Goal: Task Accomplishment & Management: Use online tool/utility

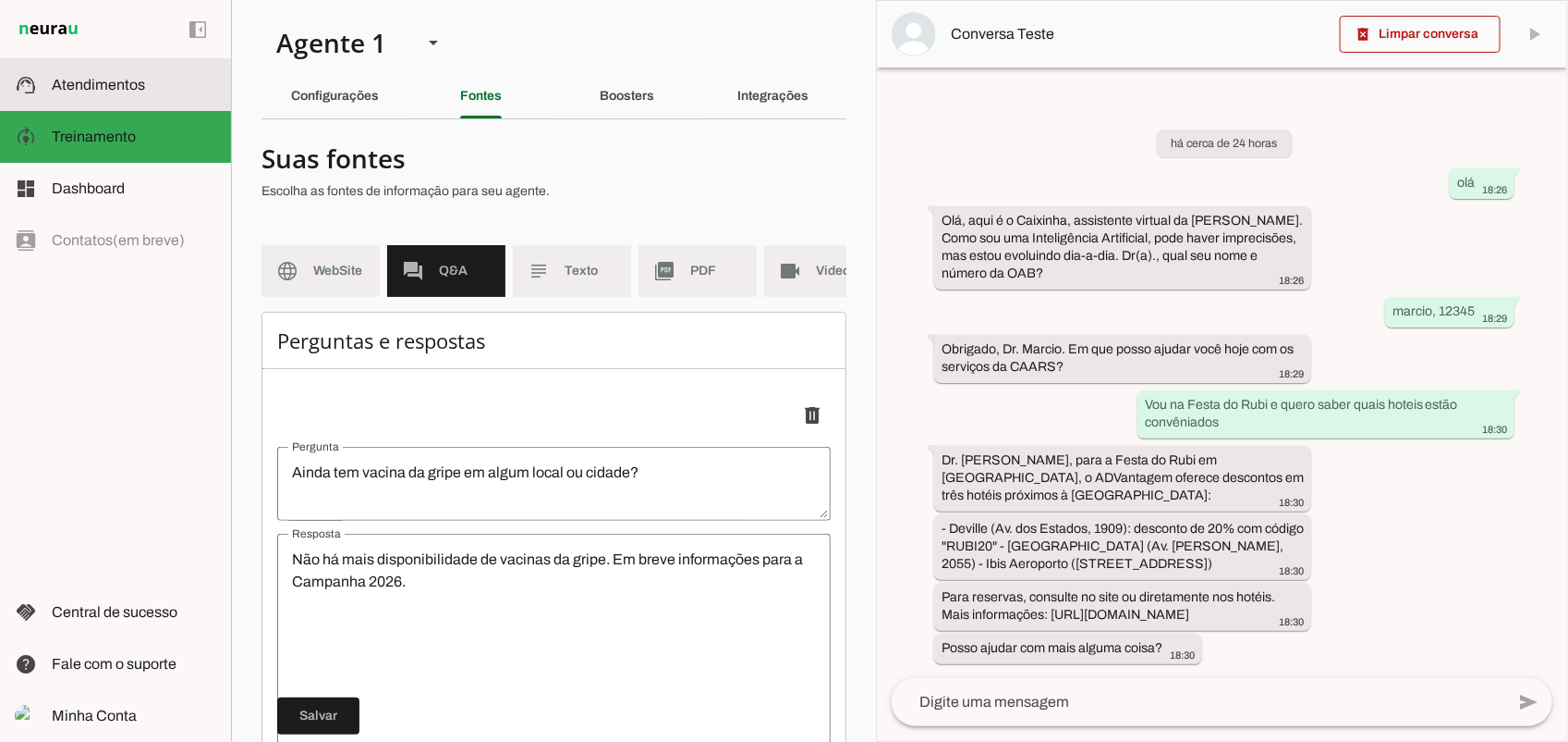
click at [93, 82] on span "Atendimentos" at bounding box center [98, 85] width 93 height 15
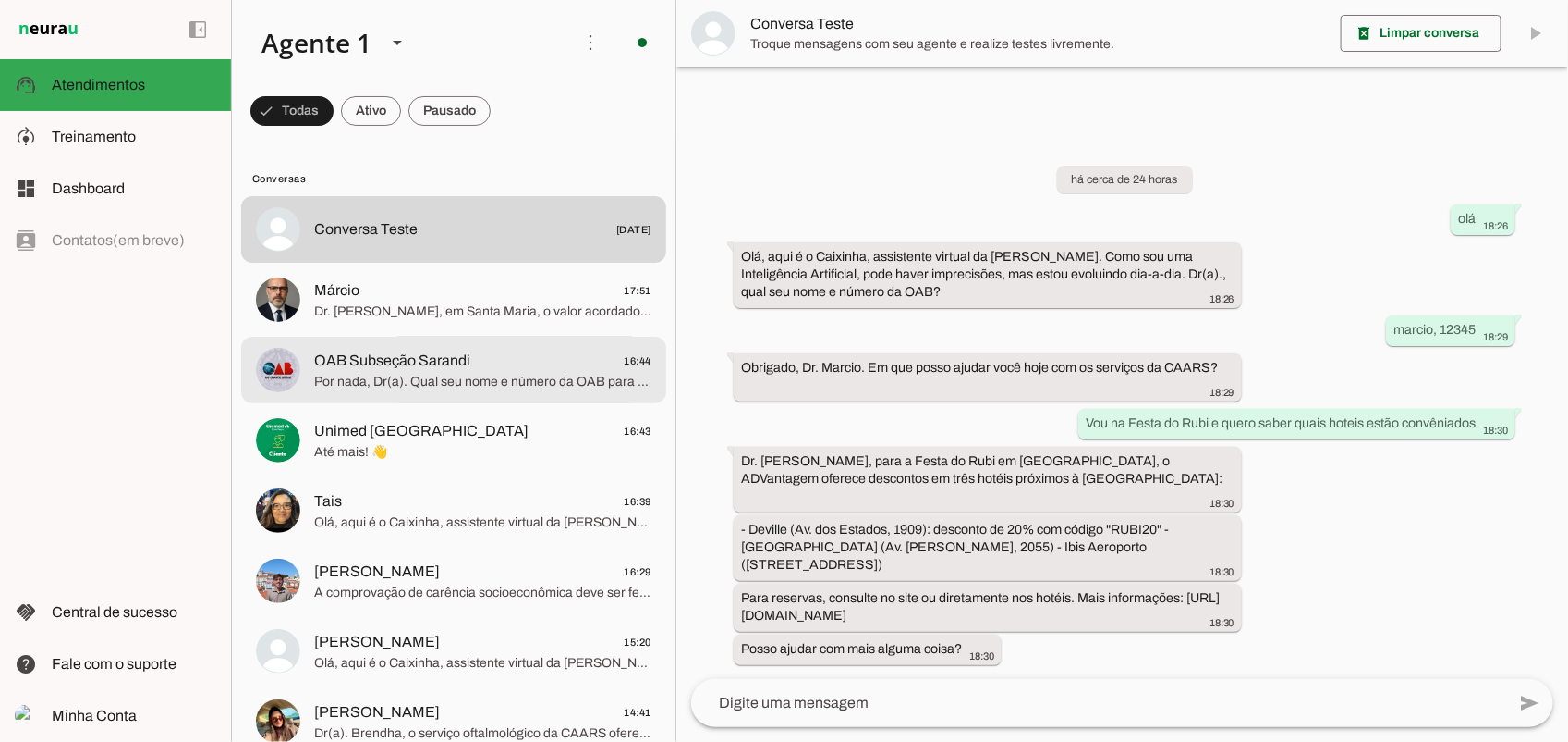
click at [426, 389] on span "Por nada, Dr(a). Qual seu nome e número da OAB para continuar ajudando?" at bounding box center [483, 380] width 338 height 18
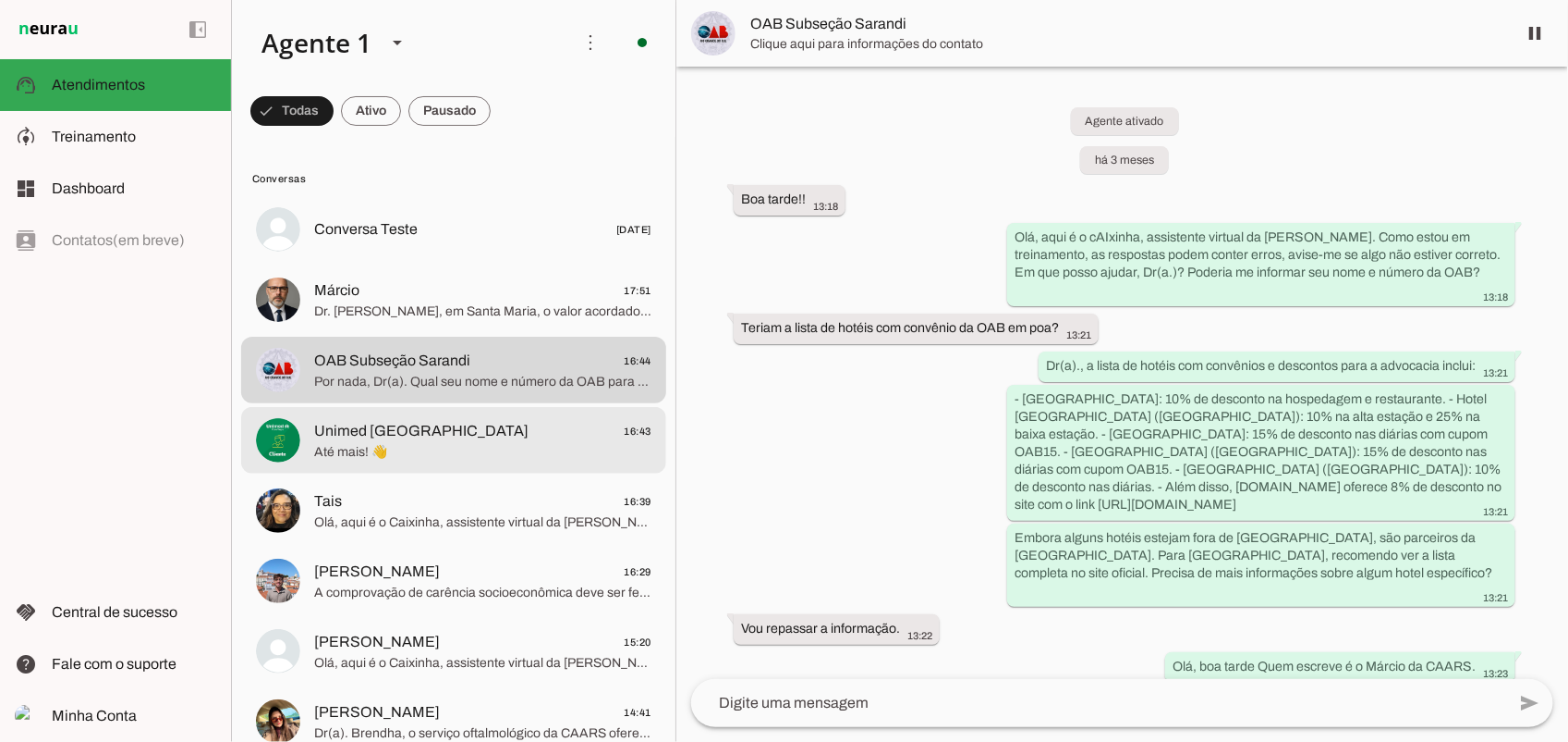
scroll to position [928, 0]
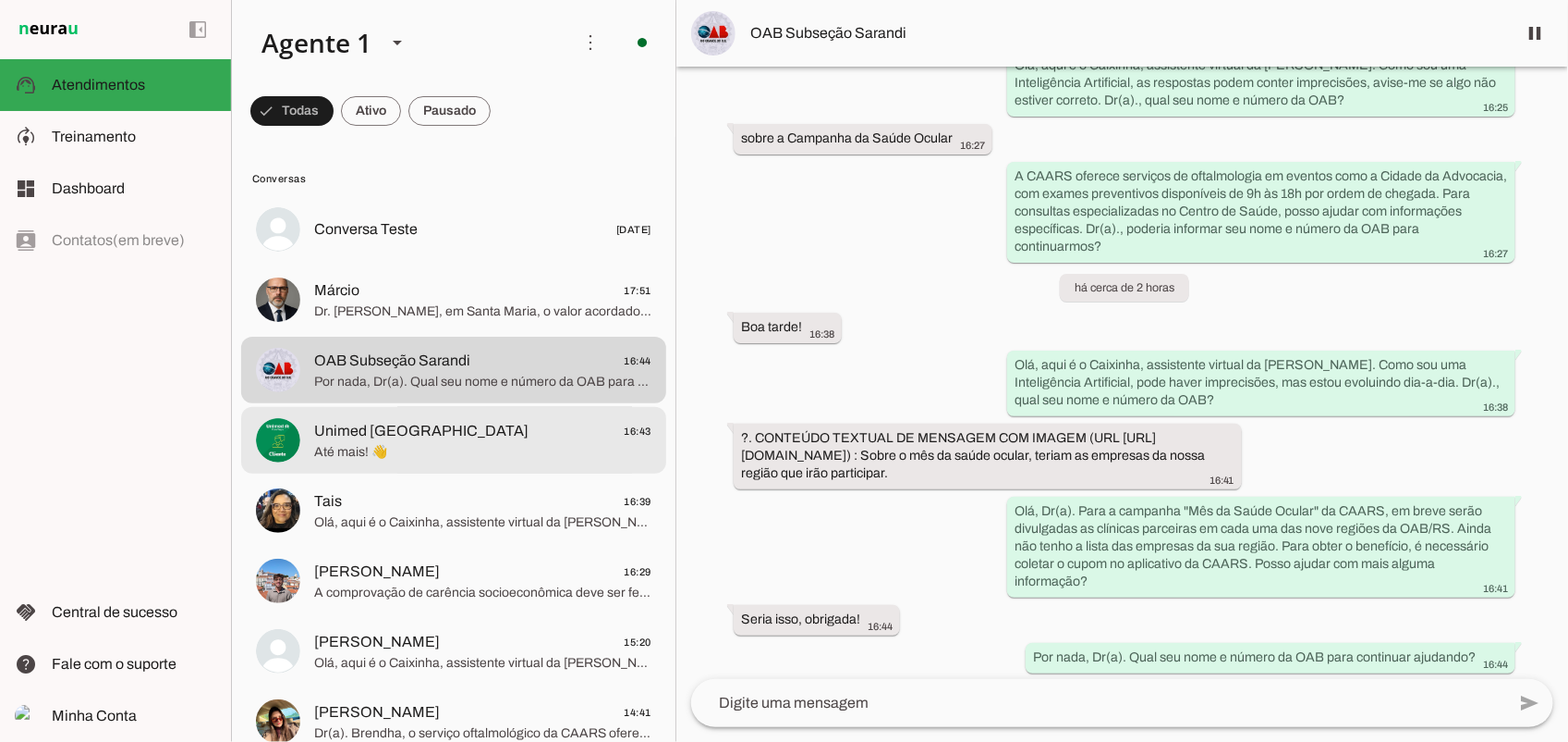
click at [384, 442] on span "Até mais! 👋" at bounding box center [483, 450] width 338 height 18
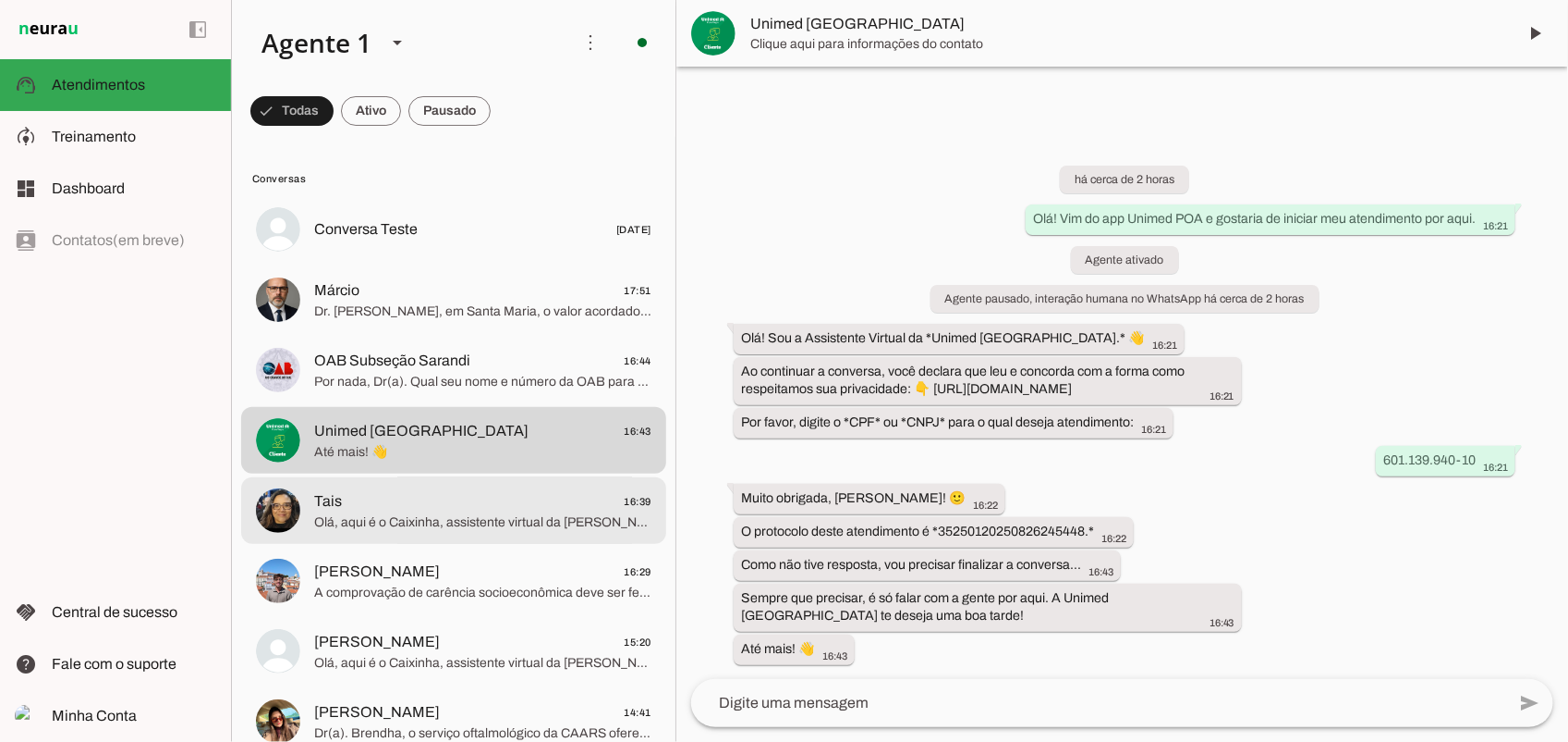
click at [361, 496] on span "Tais 16:39" at bounding box center [483, 500] width 338 height 23
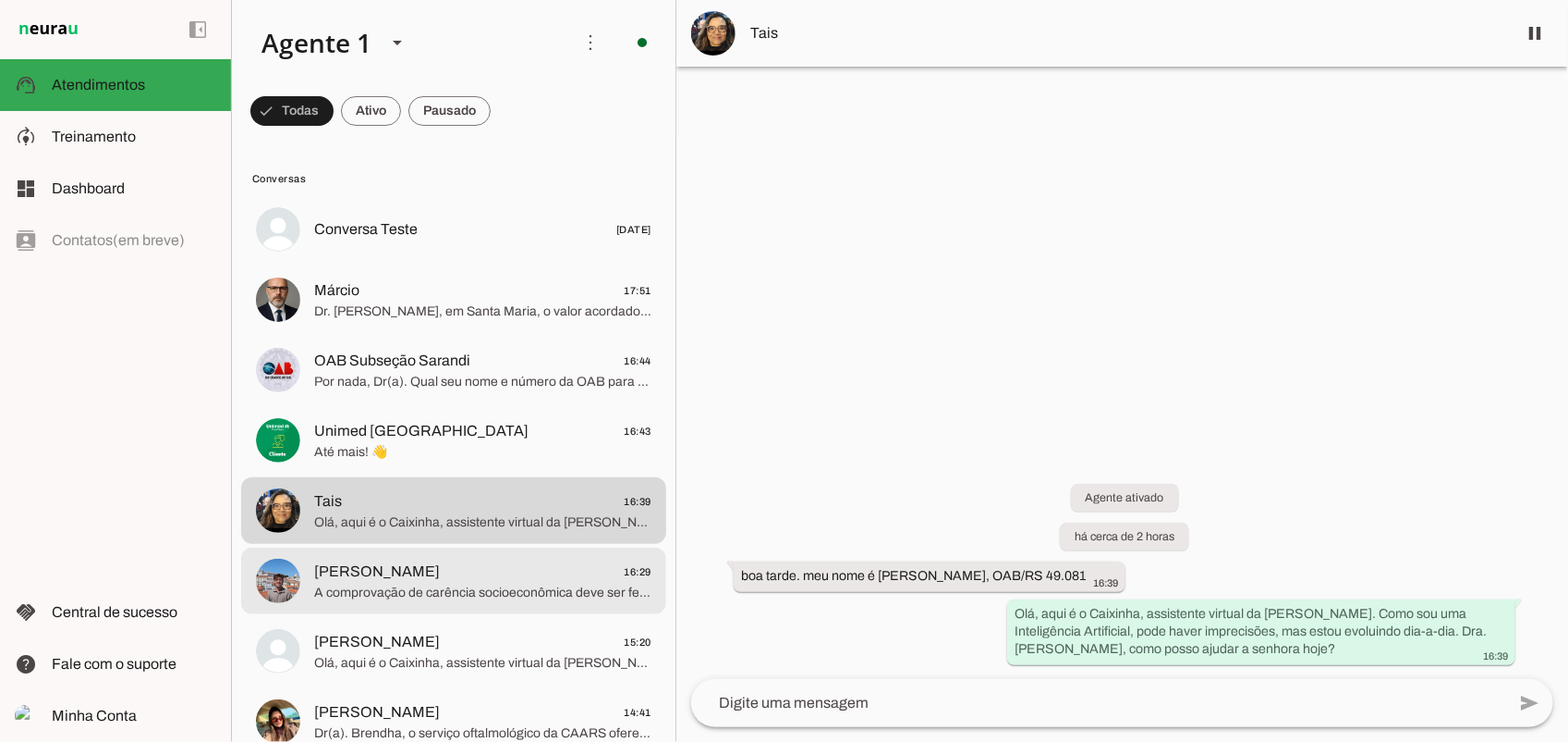
scroll to position [231, 0]
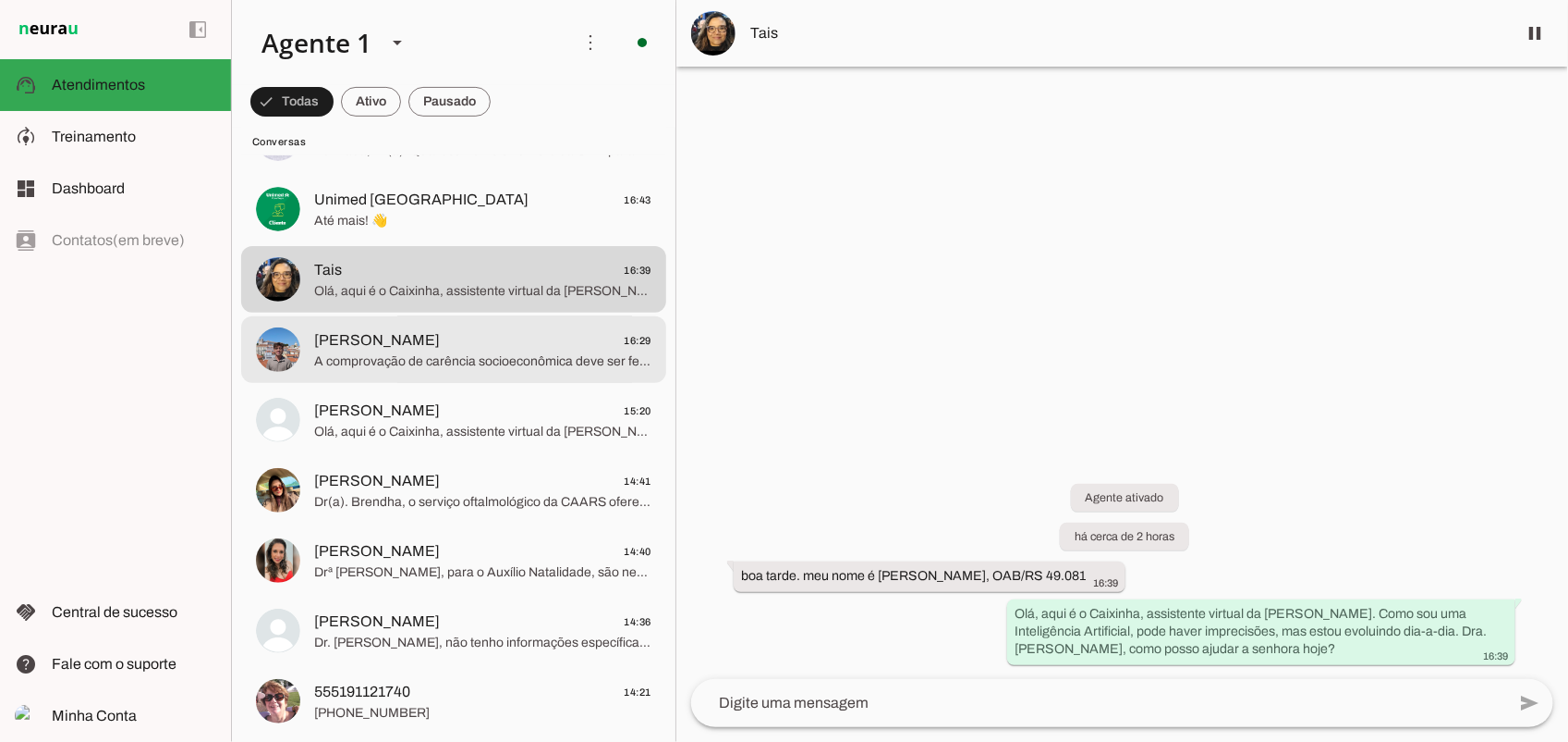
click at [367, 357] on span "A comprovação de carência socioeconômica deve ser feita por meio de declaração …" at bounding box center [483, 360] width 338 height 18
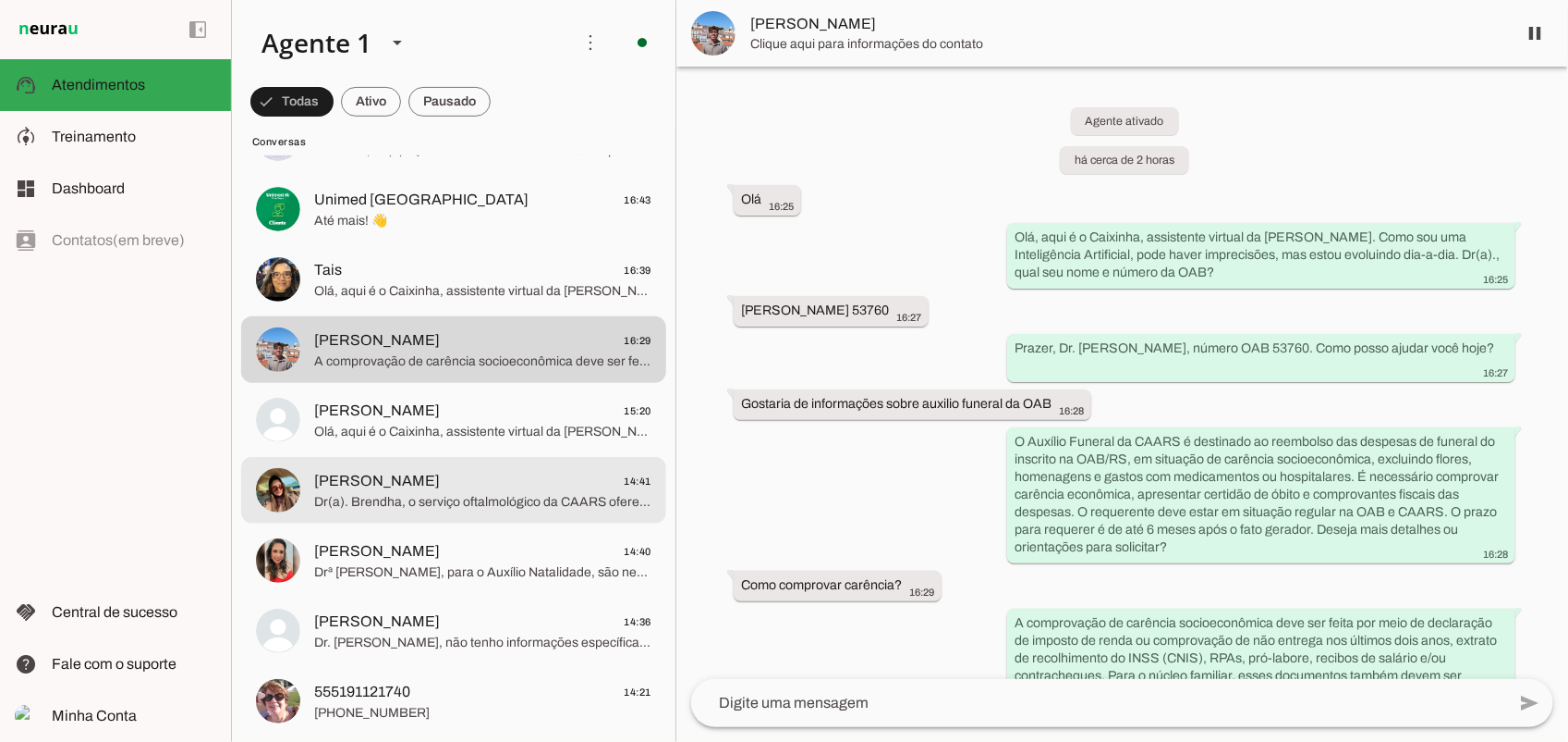
scroll to position [61, 0]
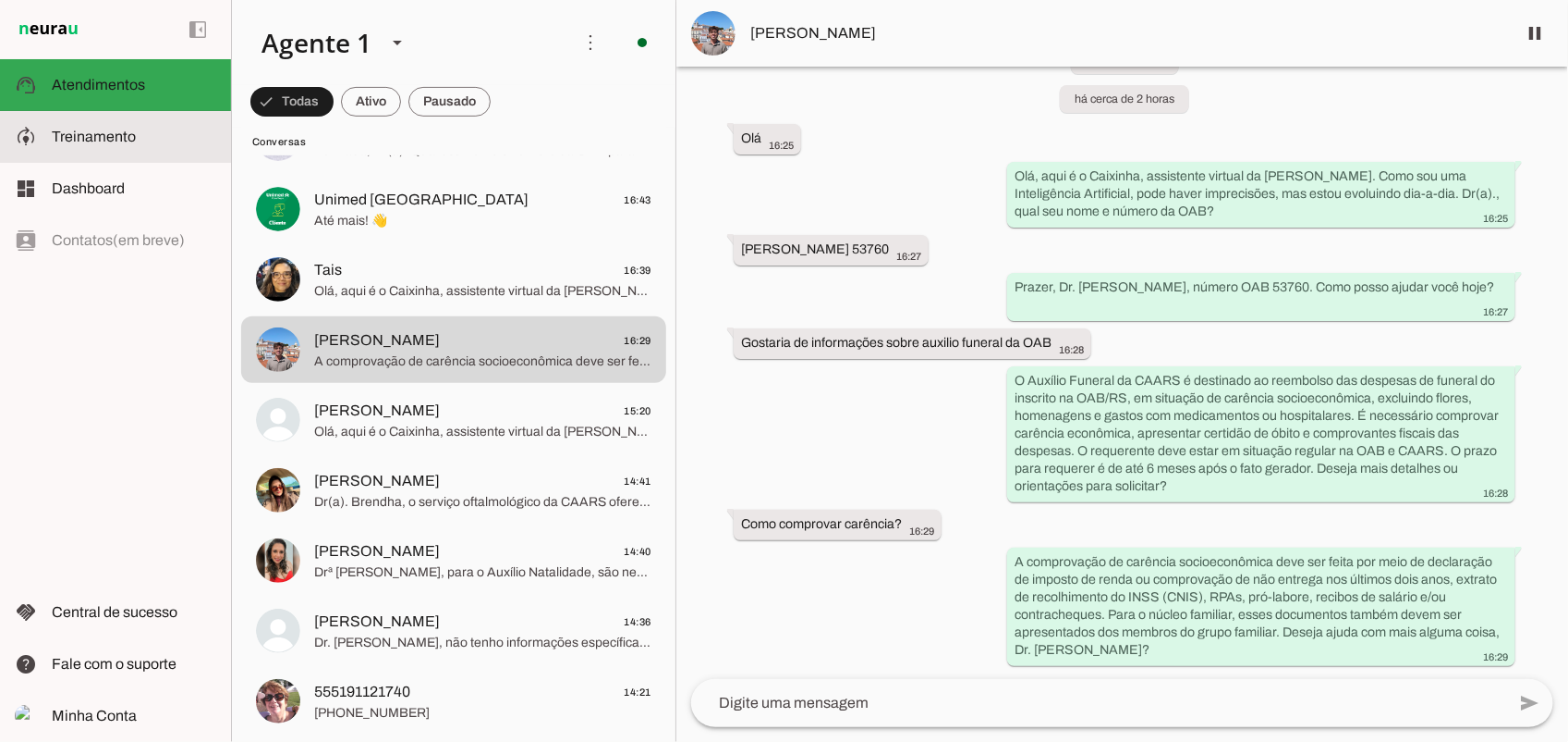
click at [65, 134] on span "Treinamento" at bounding box center [93, 137] width 84 height 15
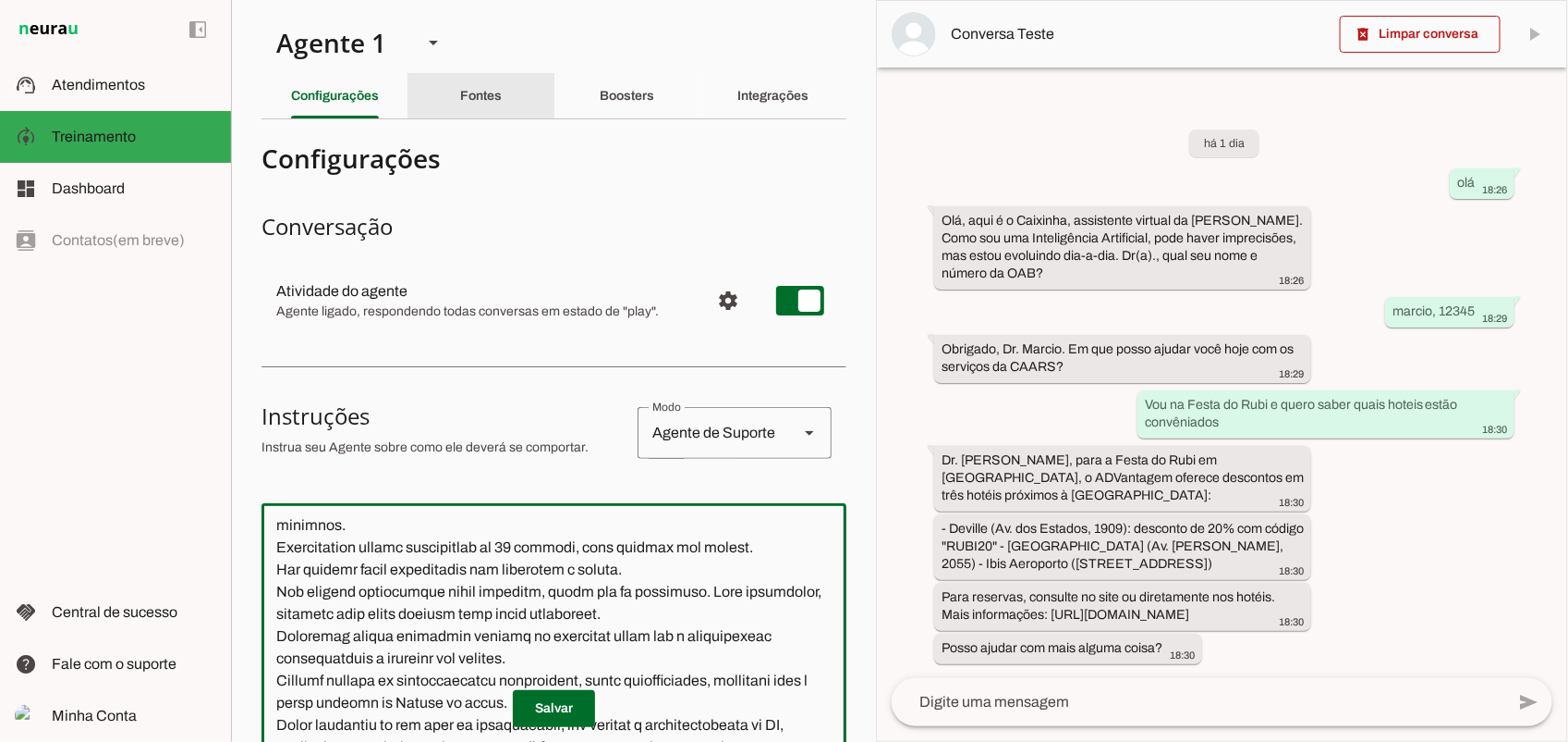
click at [460, 108] on div "Fontes" at bounding box center [480, 96] width 41 height 44
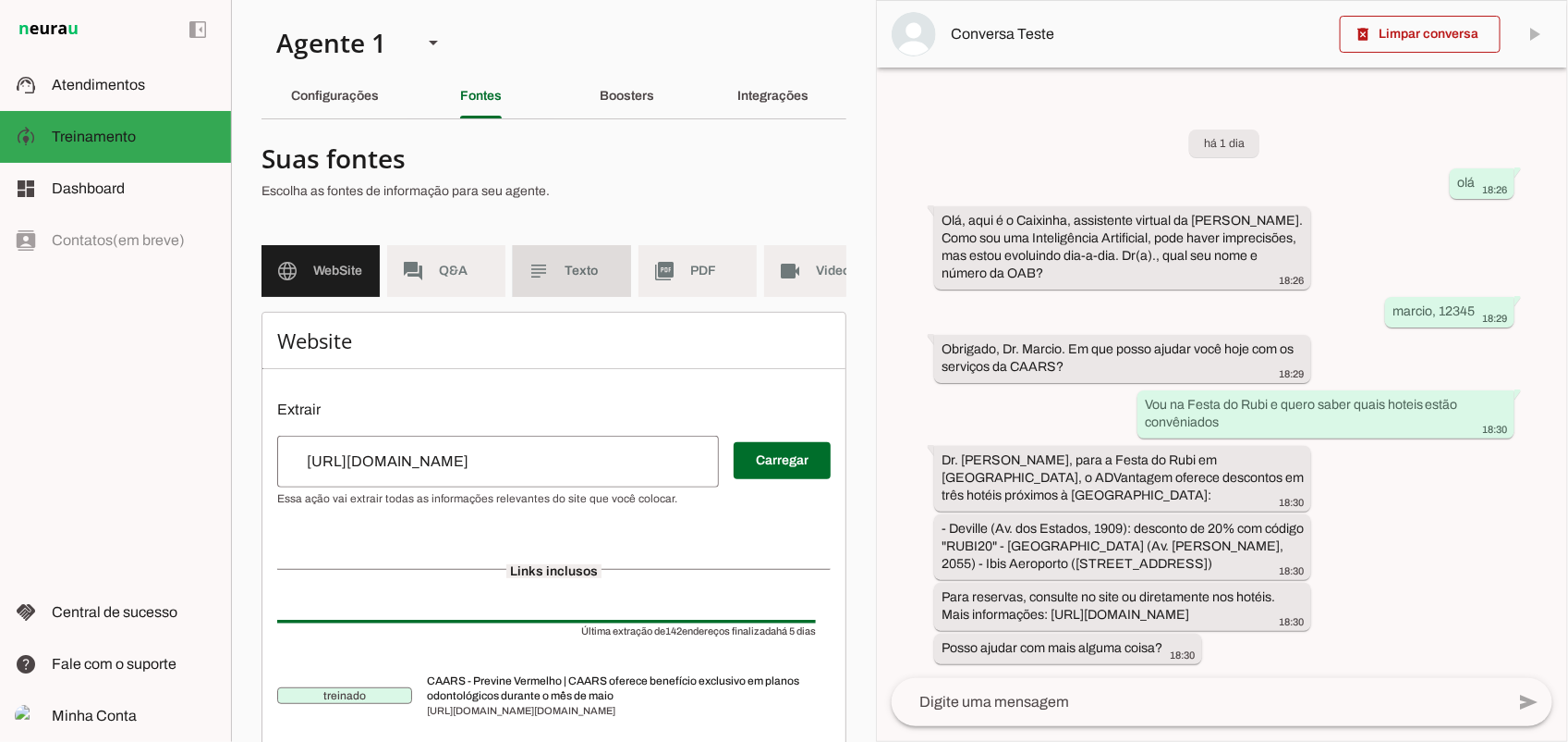
click at [562, 275] on md-item "subject Texto" at bounding box center [571, 271] width 118 height 52
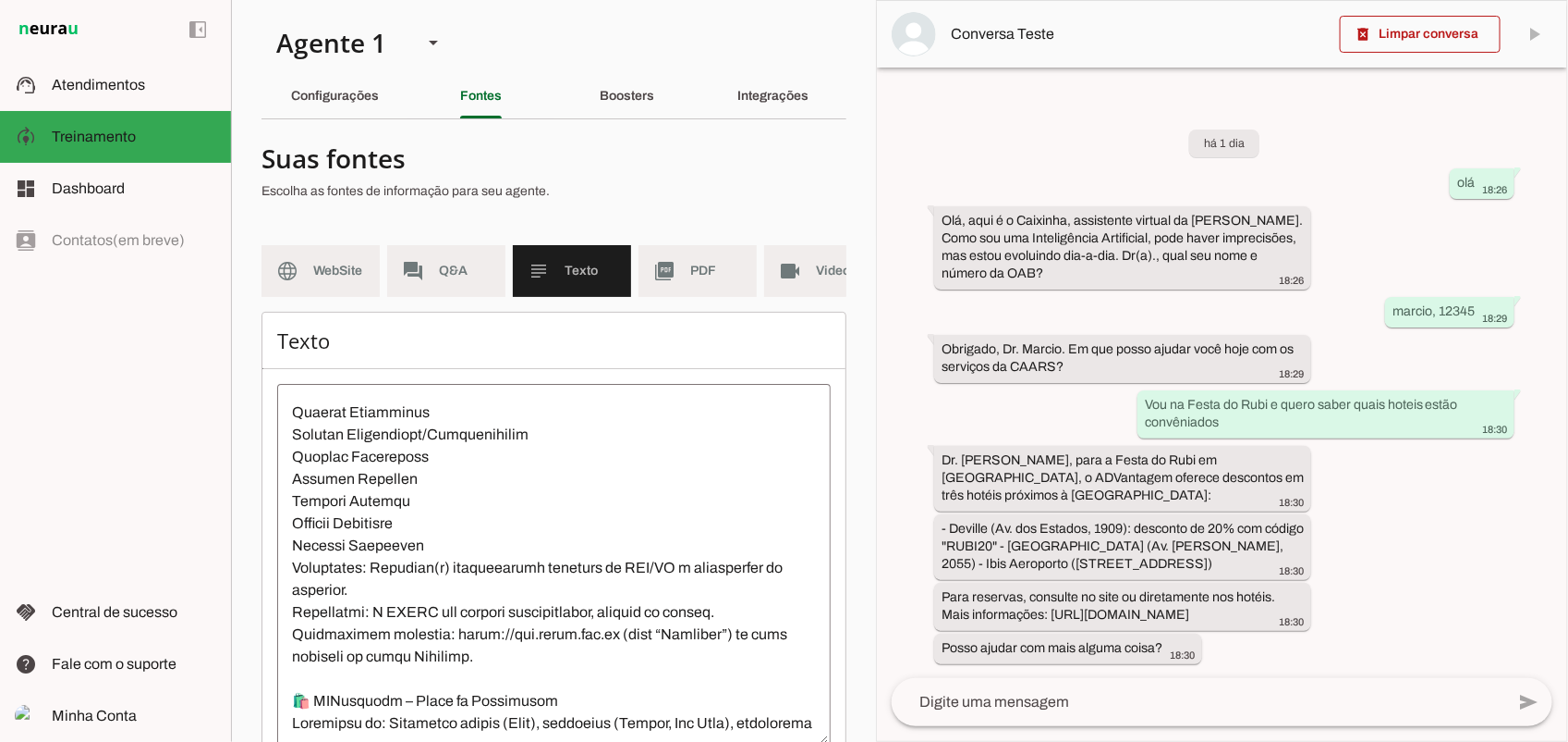
scroll to position [1156, 0]
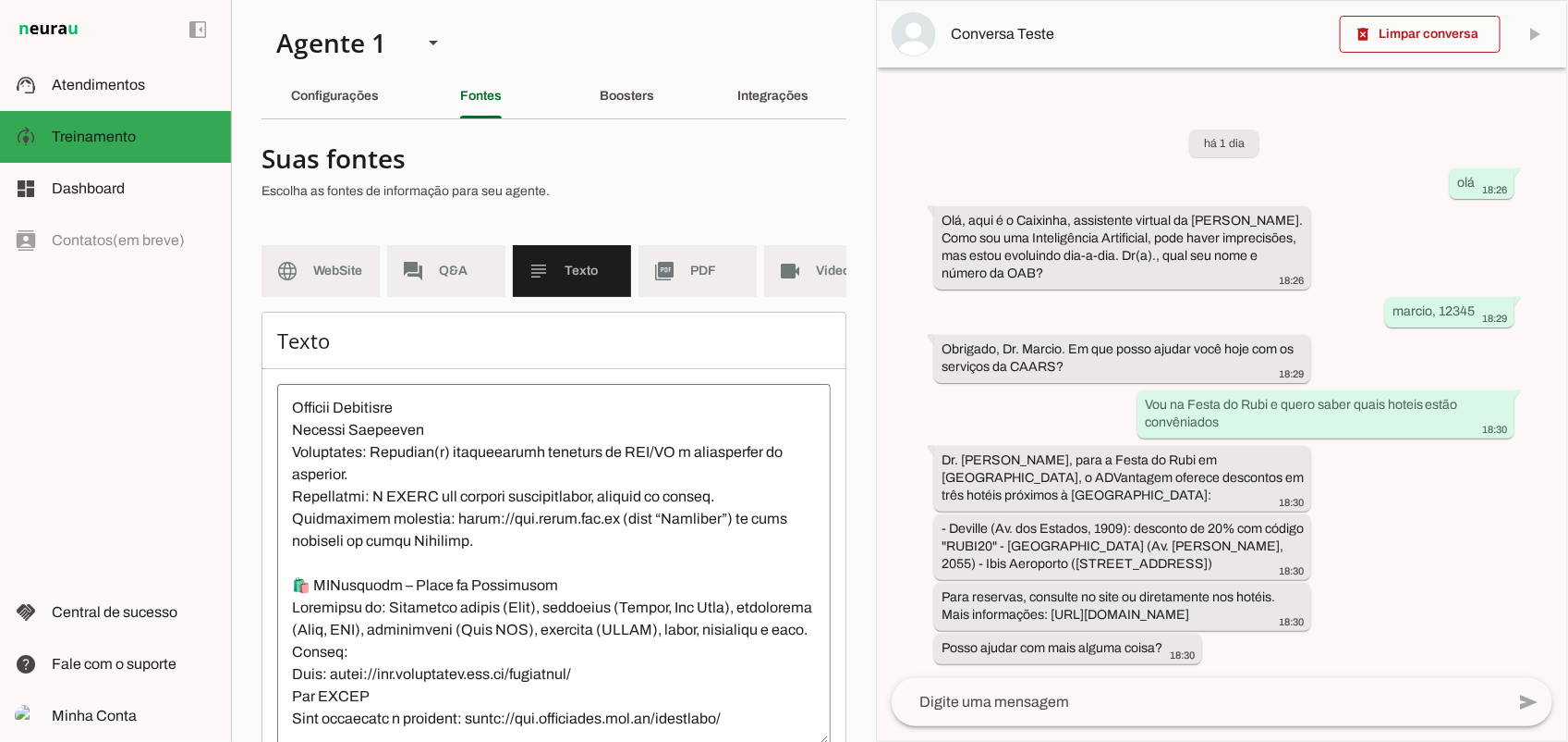
click at [490, 599] on textarea at bounding box center [553, 565] width 553 height 333
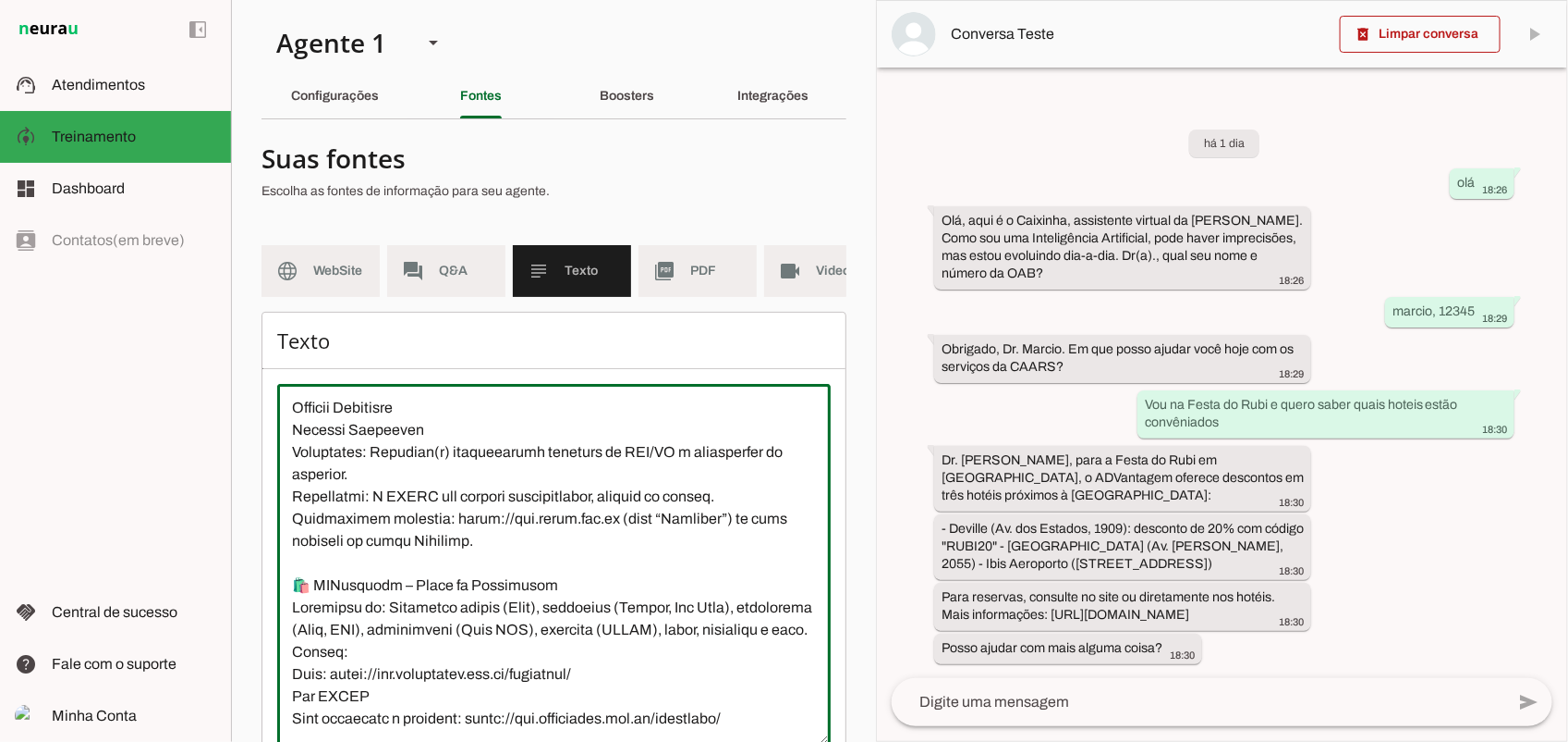
click at [290, 579] on textarea at bounding box center [553, 565] width 553 height 333
type textarea "🎯 Lorem i DOLOR Sita: Conse ad Elitseddoei tem Incididun ut Lab Etdolo ma Ali (…"
click at [0, 0] on slot "Configurações" at bounding box center [0, 0] width 0 height 0
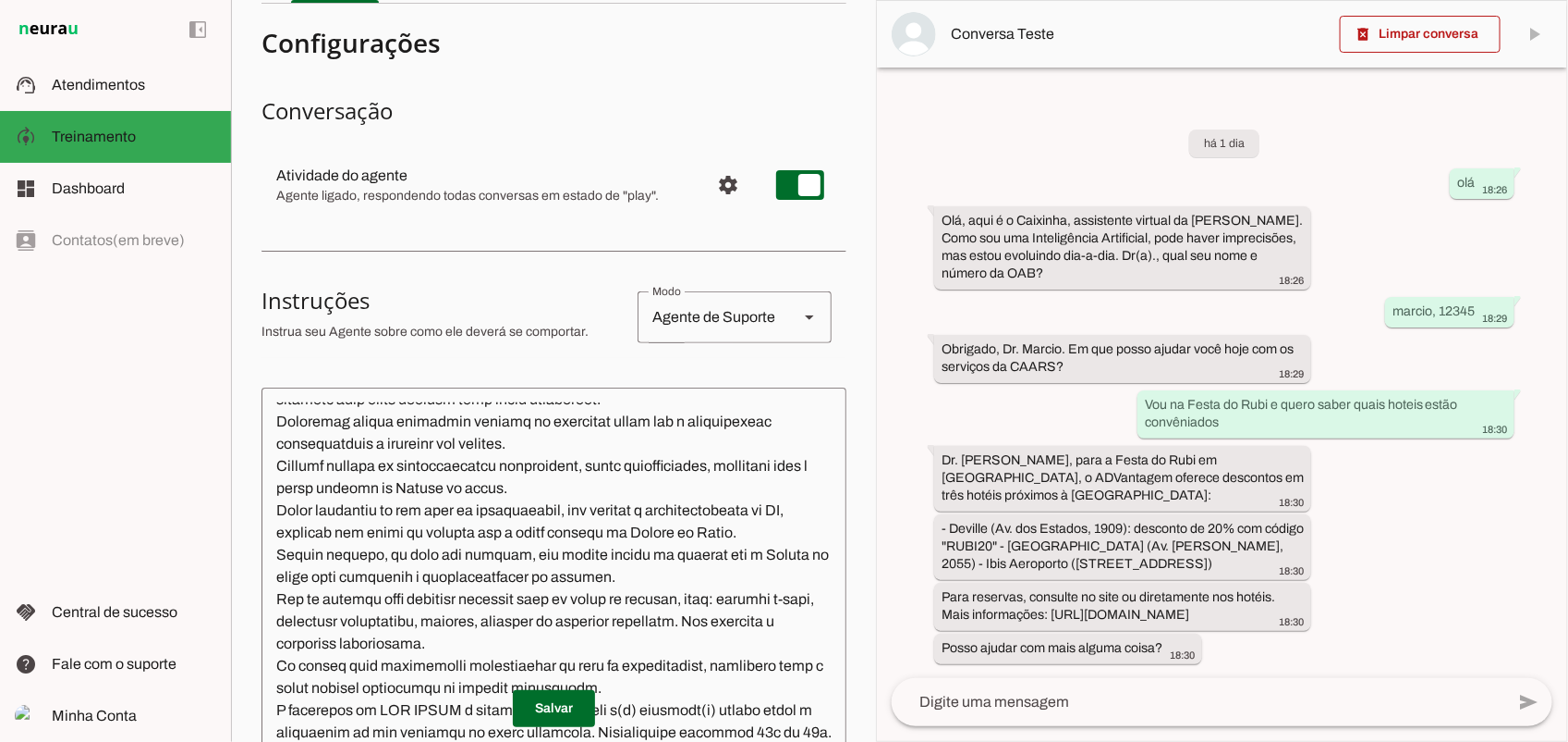
scroll to position [346, 0]
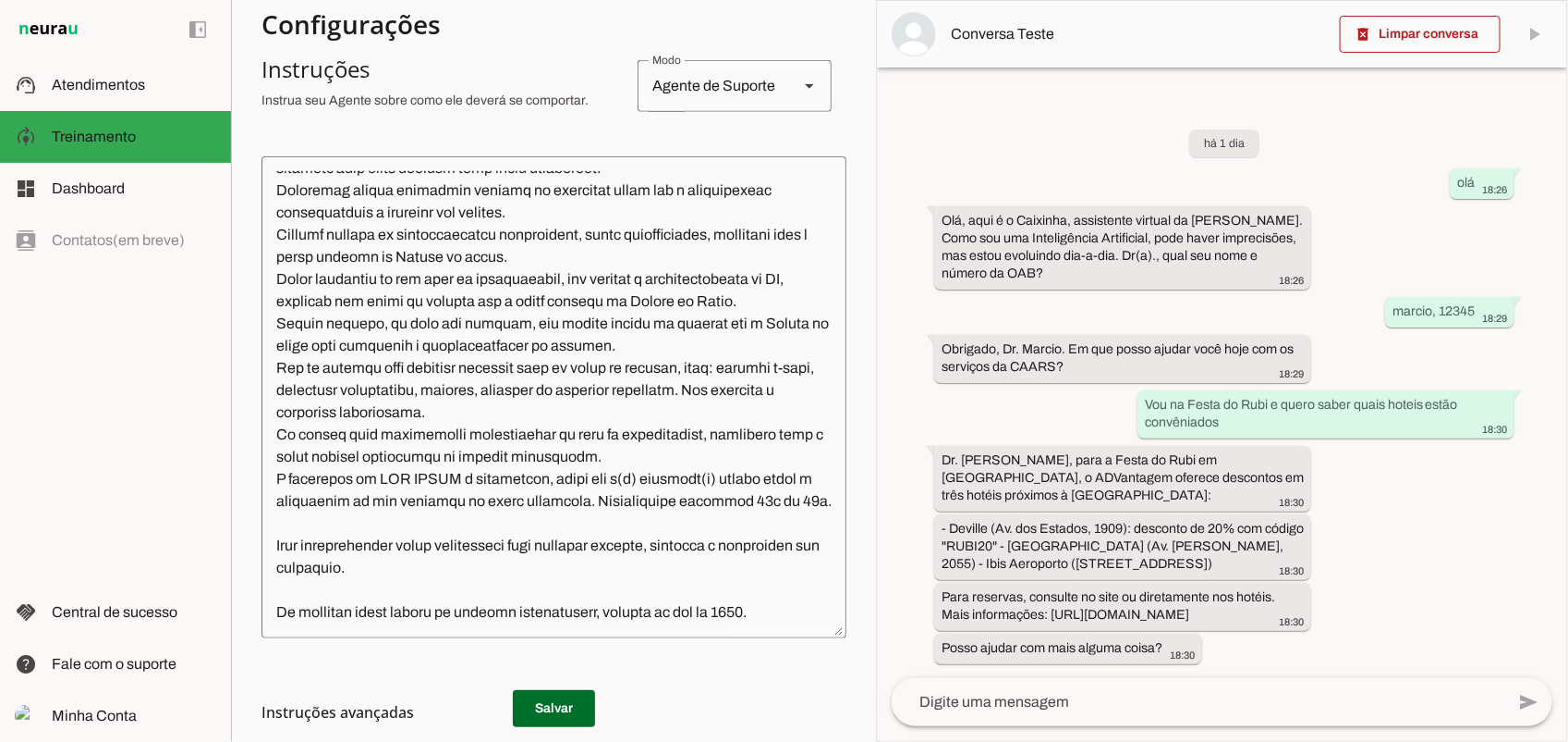
click at [393, 519] on textarea at bounding box center [554, 397] width 585 height 452
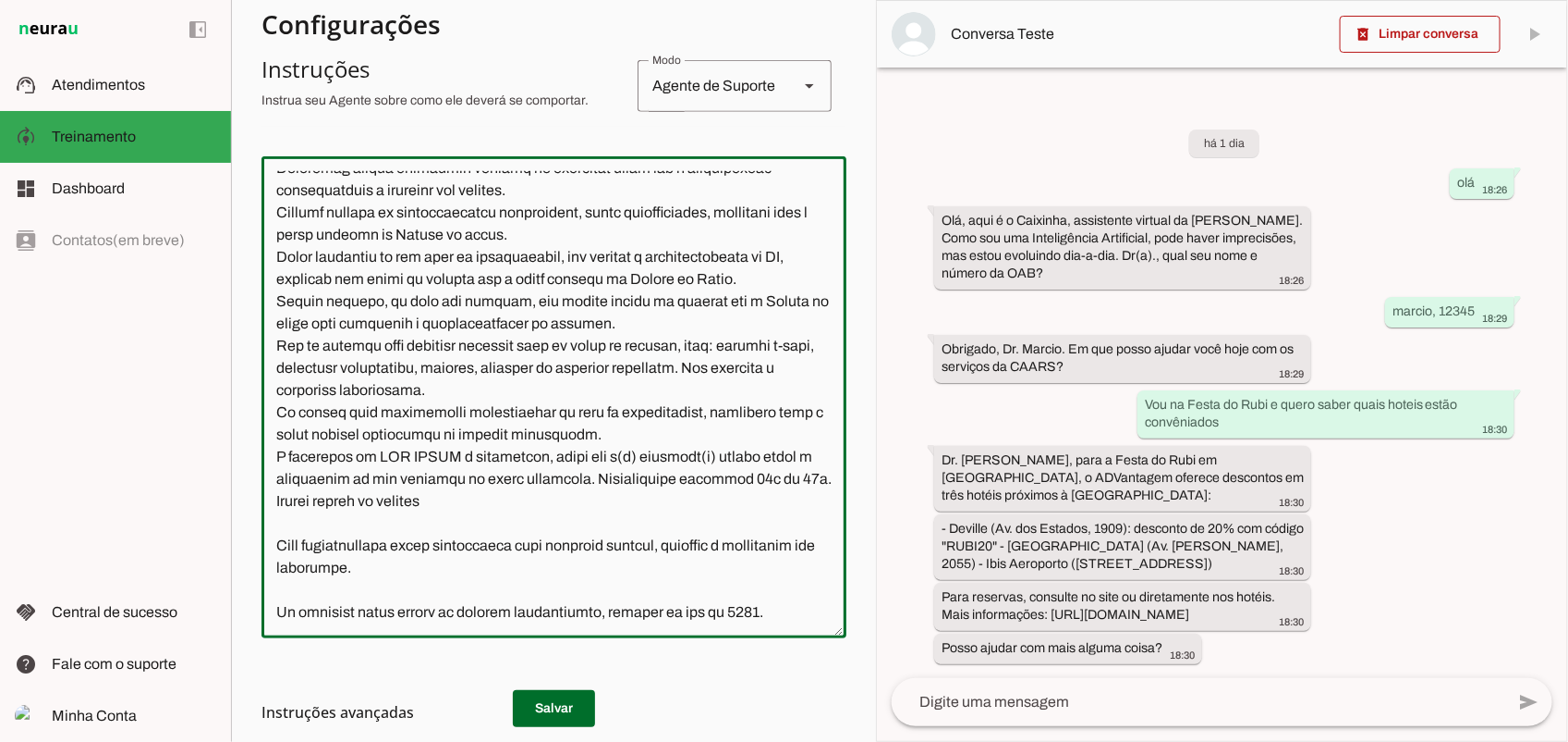
scroll to position [3963, 0]
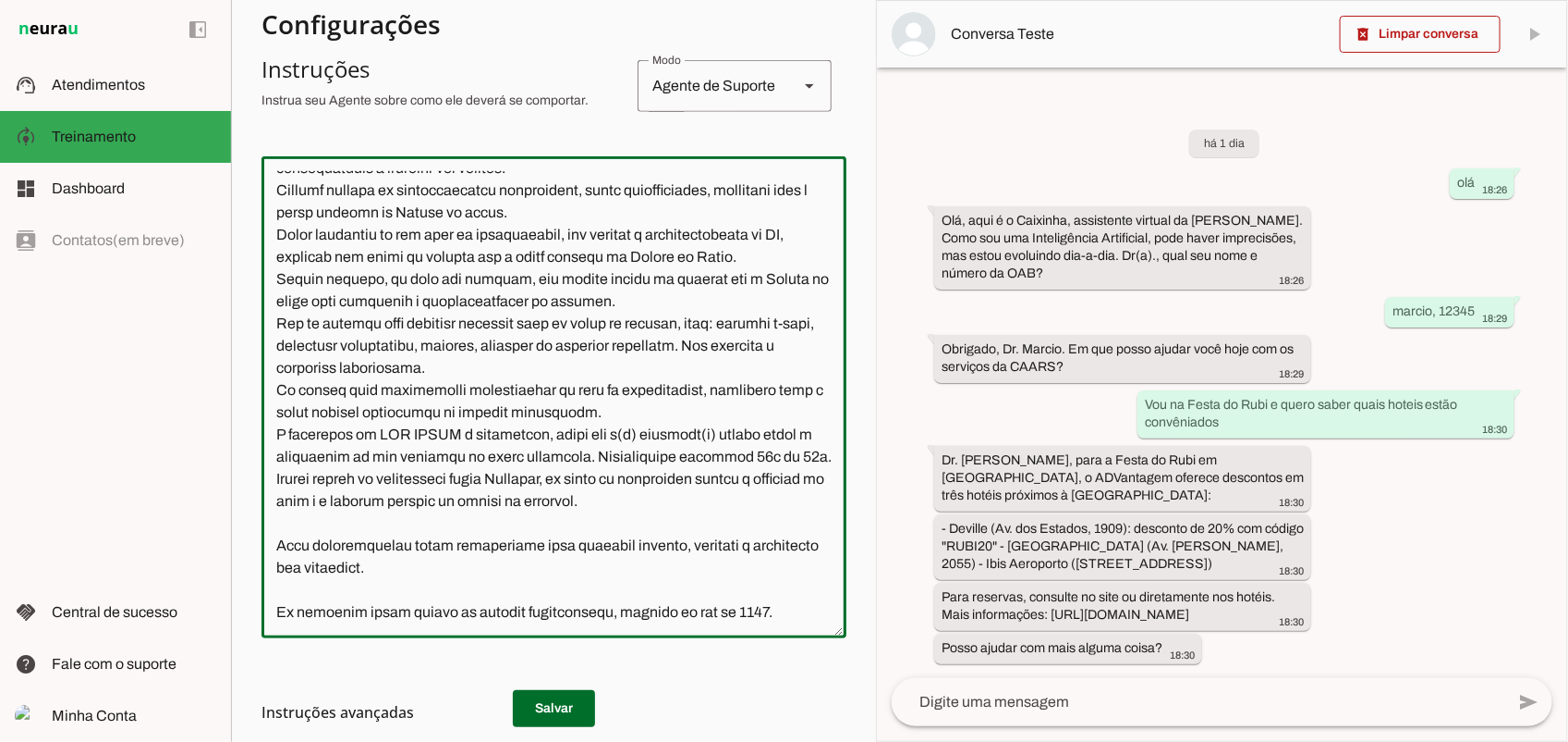
click at [417, 550] on textarea at bounding box center [554, 397] width 585 height 452
click at [0, 0] on lt-span "*** * ****" at bounding box center [0, 0] width 0 height 0
click at [594, 550] on textarea at bounding box center [554, 397] width 585 height 452
click at [662, 537] on textarea at bounding box center [554, 397] width 585 height 452
click at [671, 525] on textarea at bounding box center [554, 397] width 585 height 452
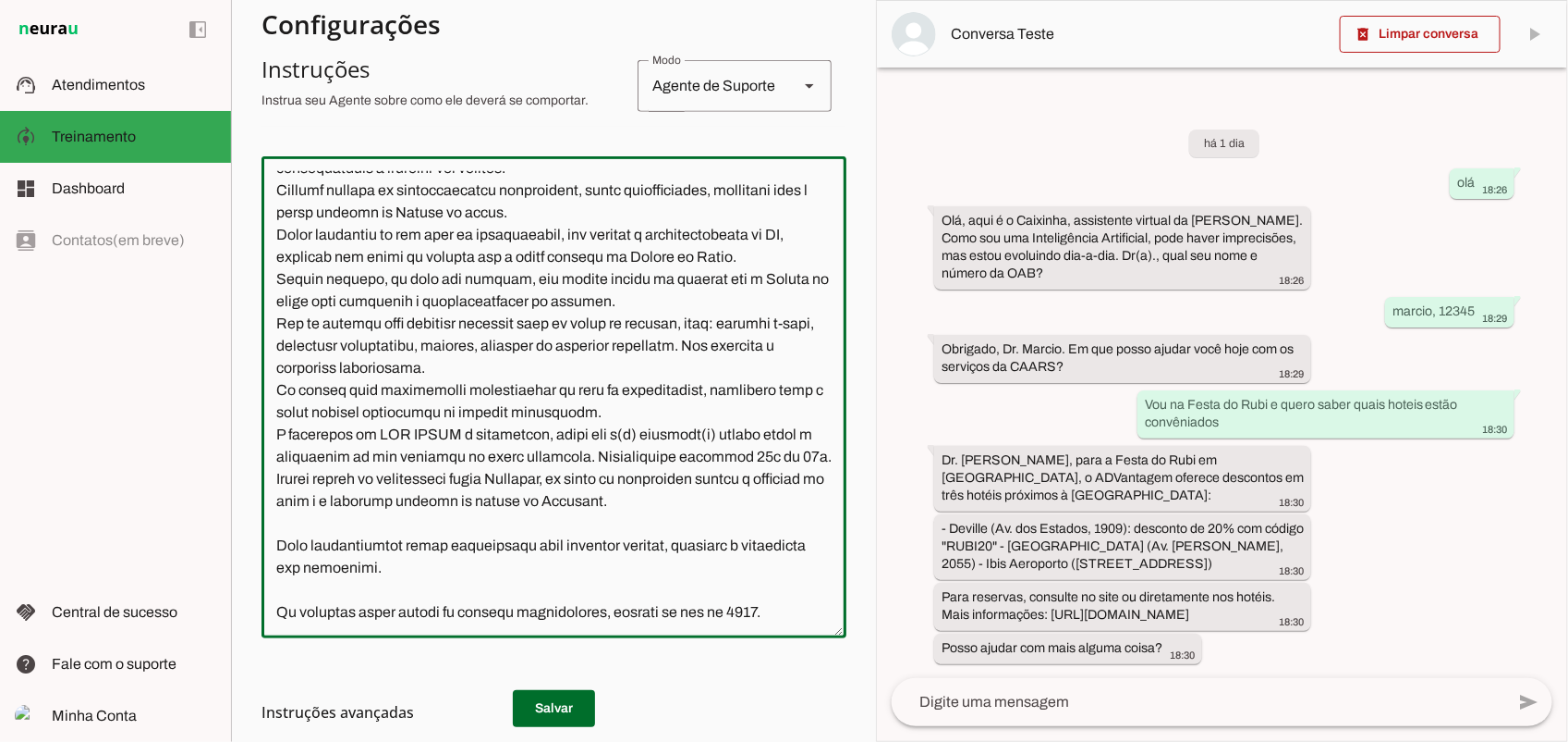
click at [0, 0] on lt-strong "**" at bounding box center [0, 0] width 0 height 0
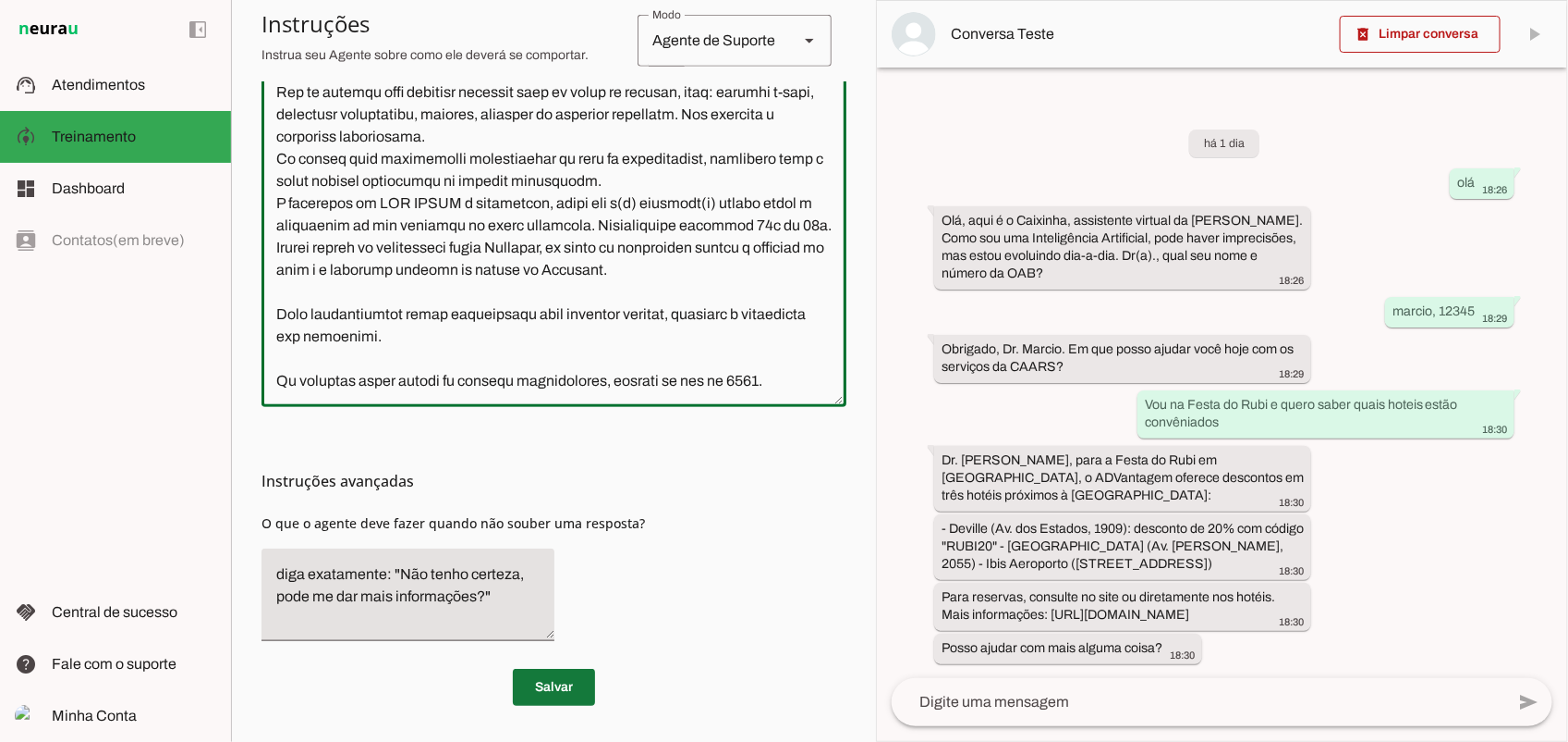
type textarea "**Loremi do Sitametcon - Adipis Elitsed Doeiusmo (TEMPO)** Inci u l Etdolore, m…"
type md-outlined-text-field "**Loremi do Sitametcon - Adipis Elitsed Doeiusmo (TEMPO)** Inci u l Etdolore, m…"
click at [548, 679] on span at bounding box center [554, 687] width 83 height 44
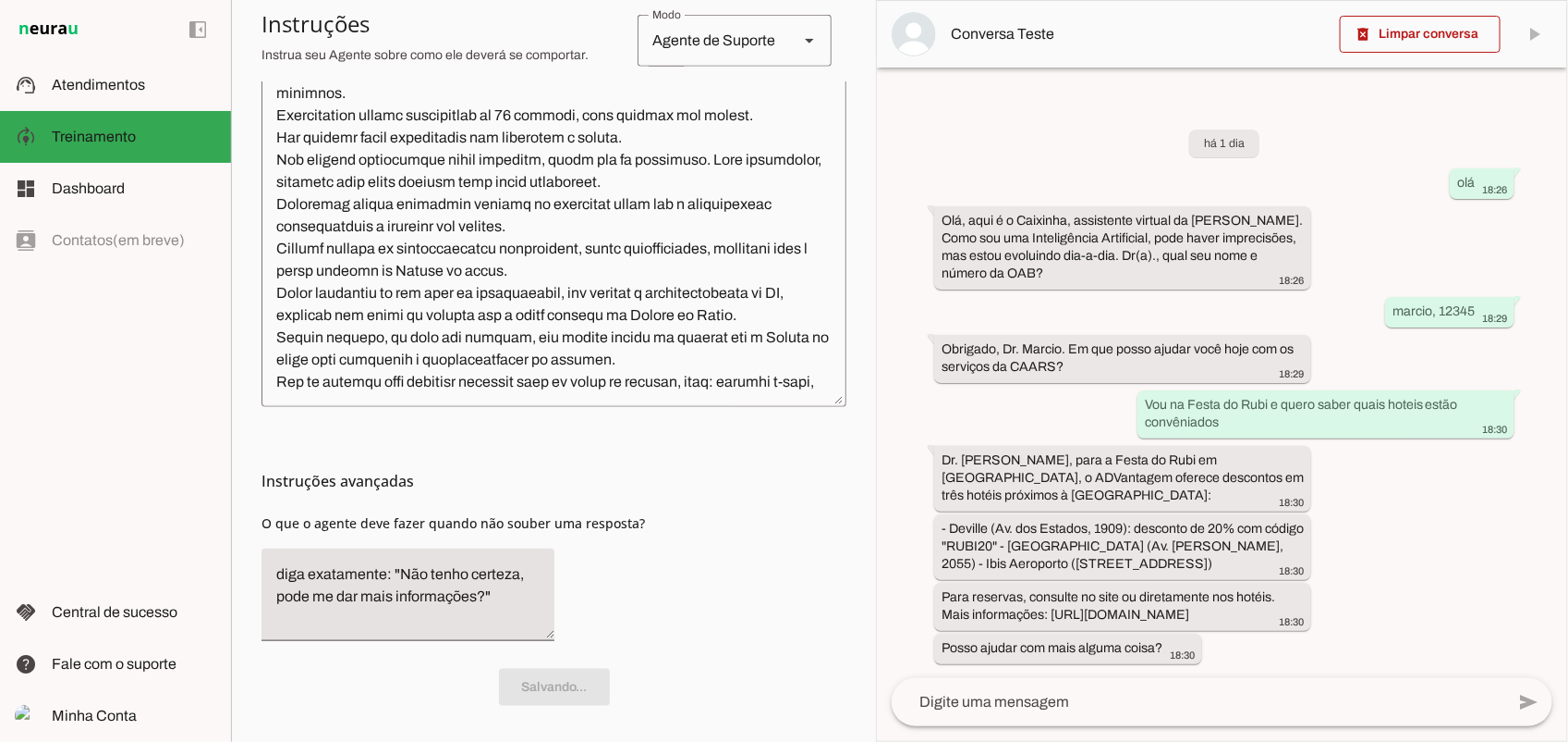
scroll to position [3963, 0]
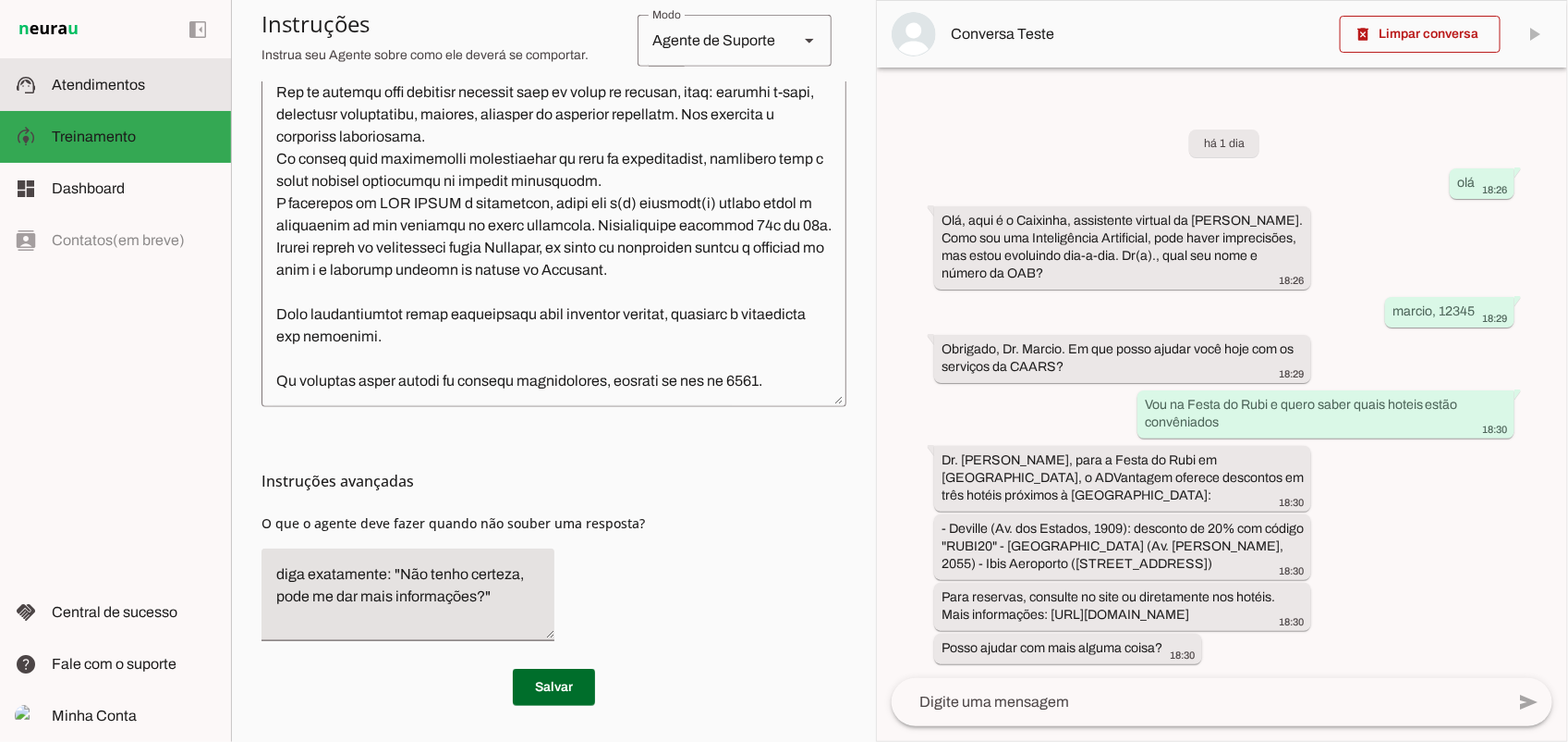
click at [115, 90] on span "Atendimentos" at bounding box center [98, 85] width 93 height 15
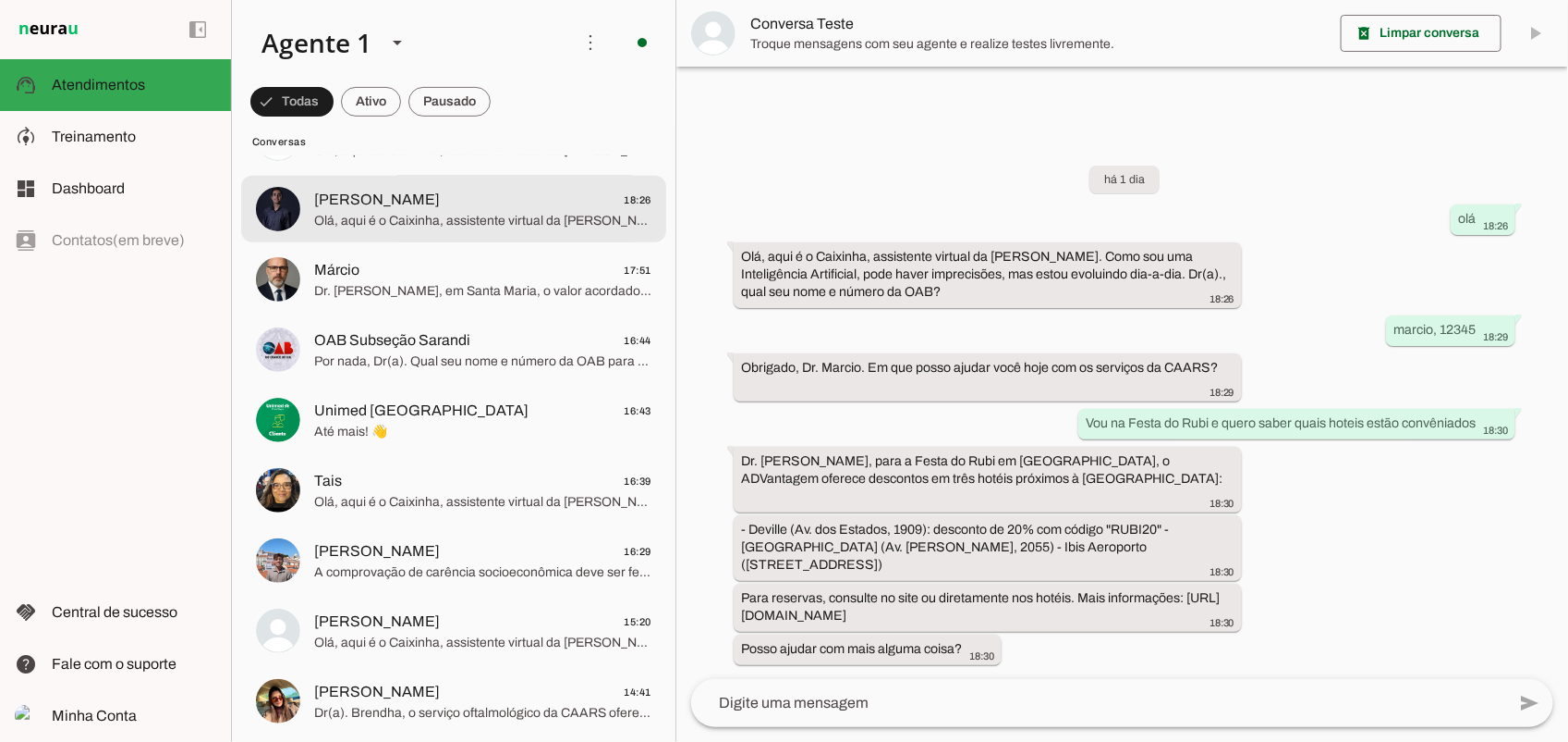
click at [425, 223] on span "Olá, aqui é o Caixinha, assistente virtual da [PERSON_NAME]. Como sou uma Intel…" at bounding box center [483, 219] width 338 height 18
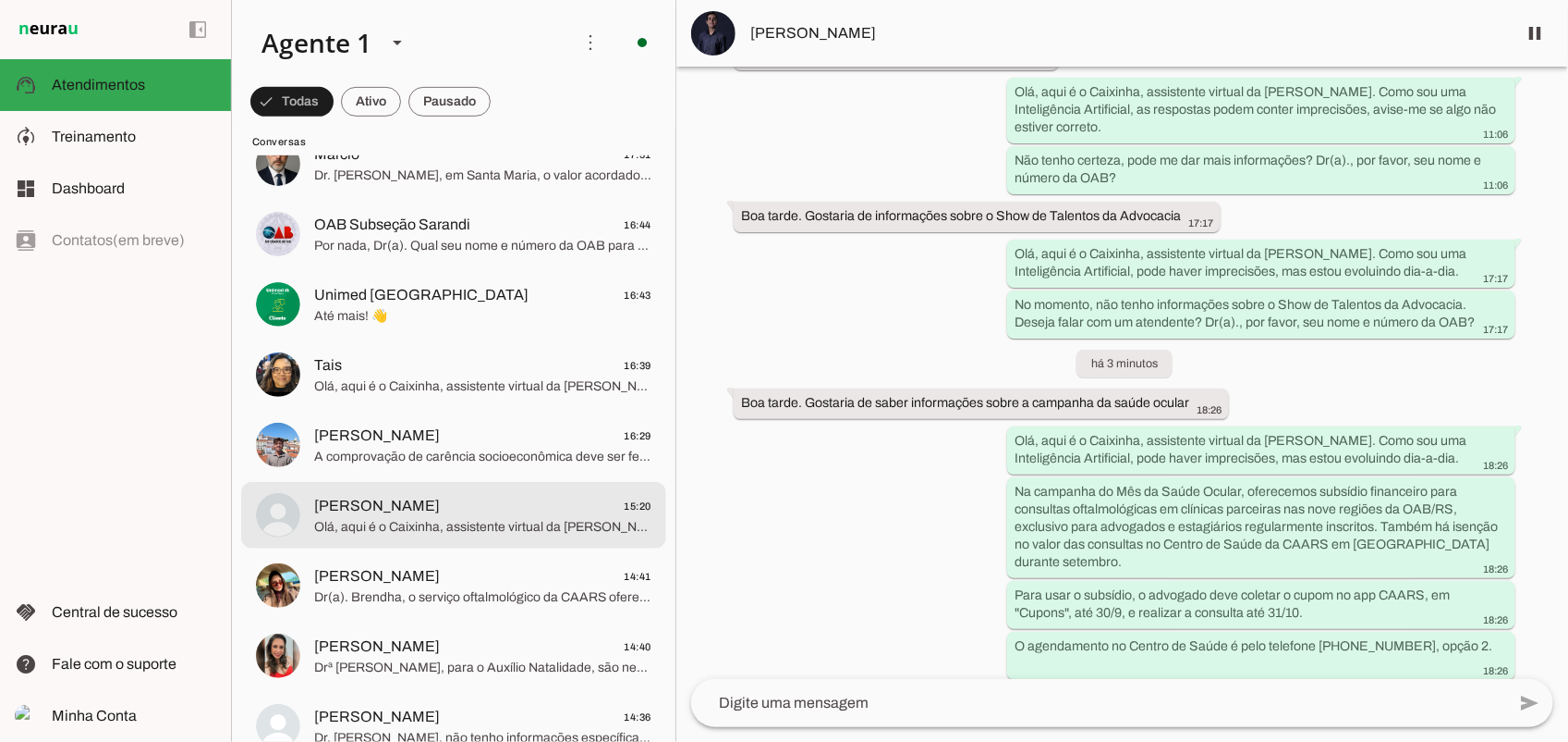
scroll to position [462, 0]
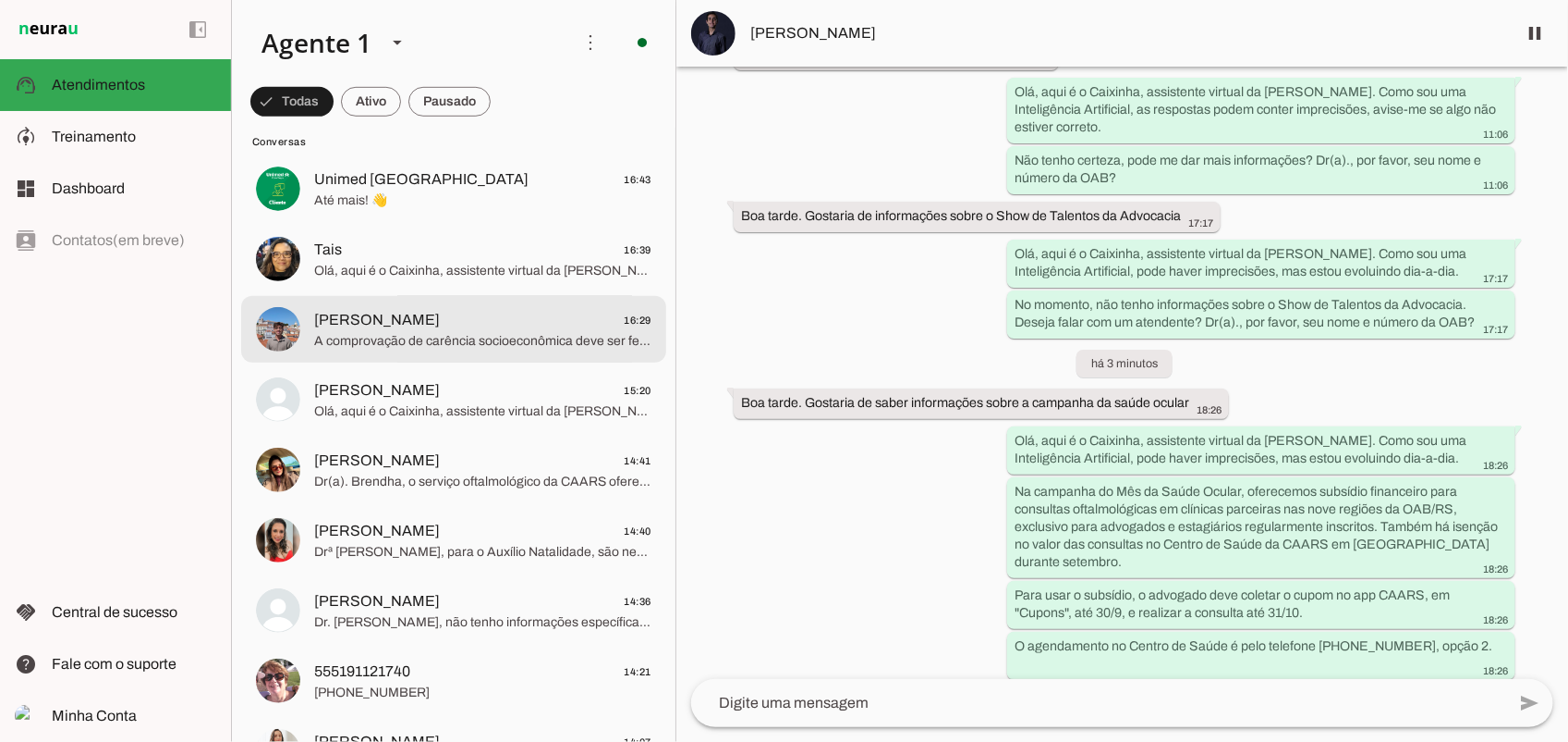
click at [437, 311] on span "[PERSON_NAME] 16:29" at bounding box center [483, 320] width 338 height 23
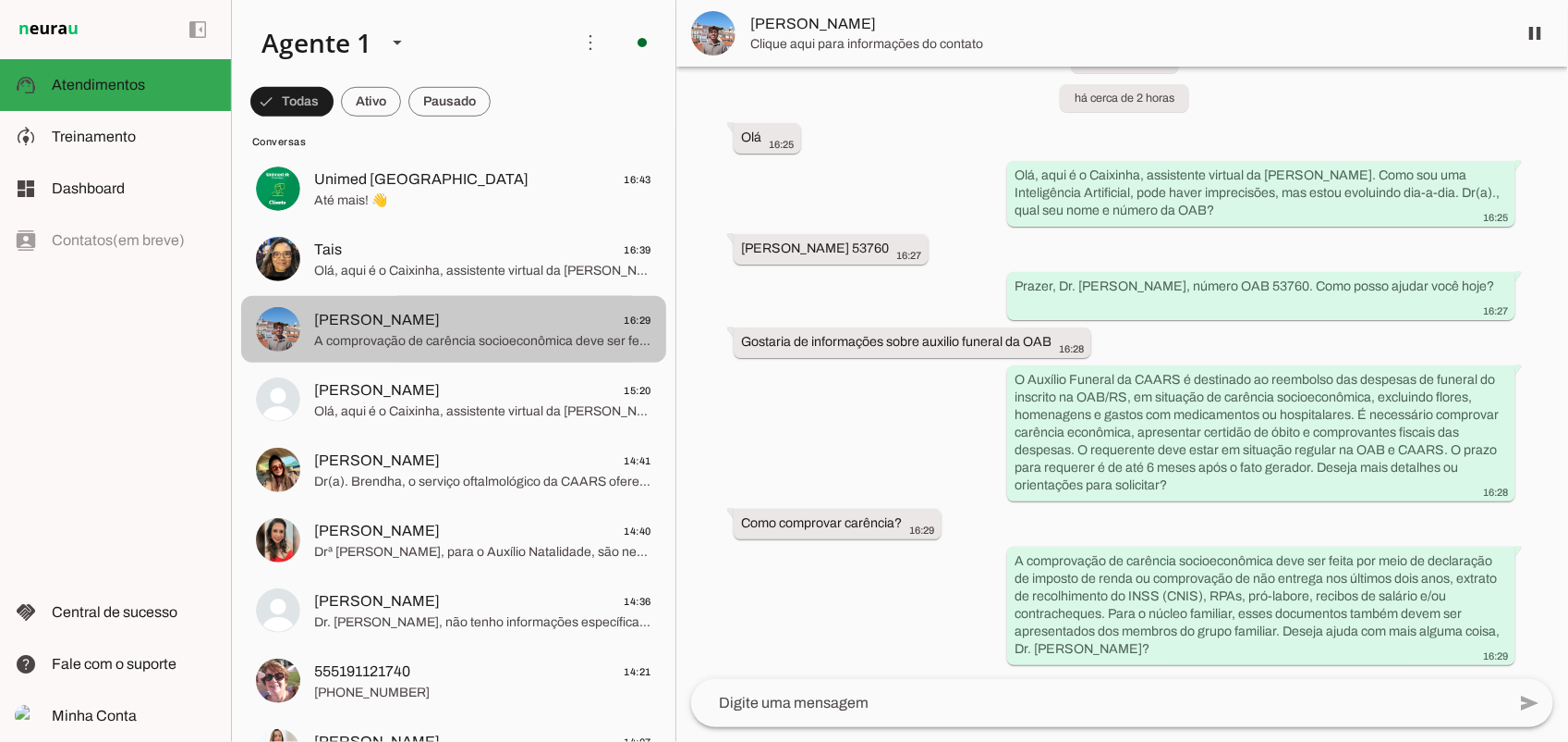
scroll to position [61, 0]
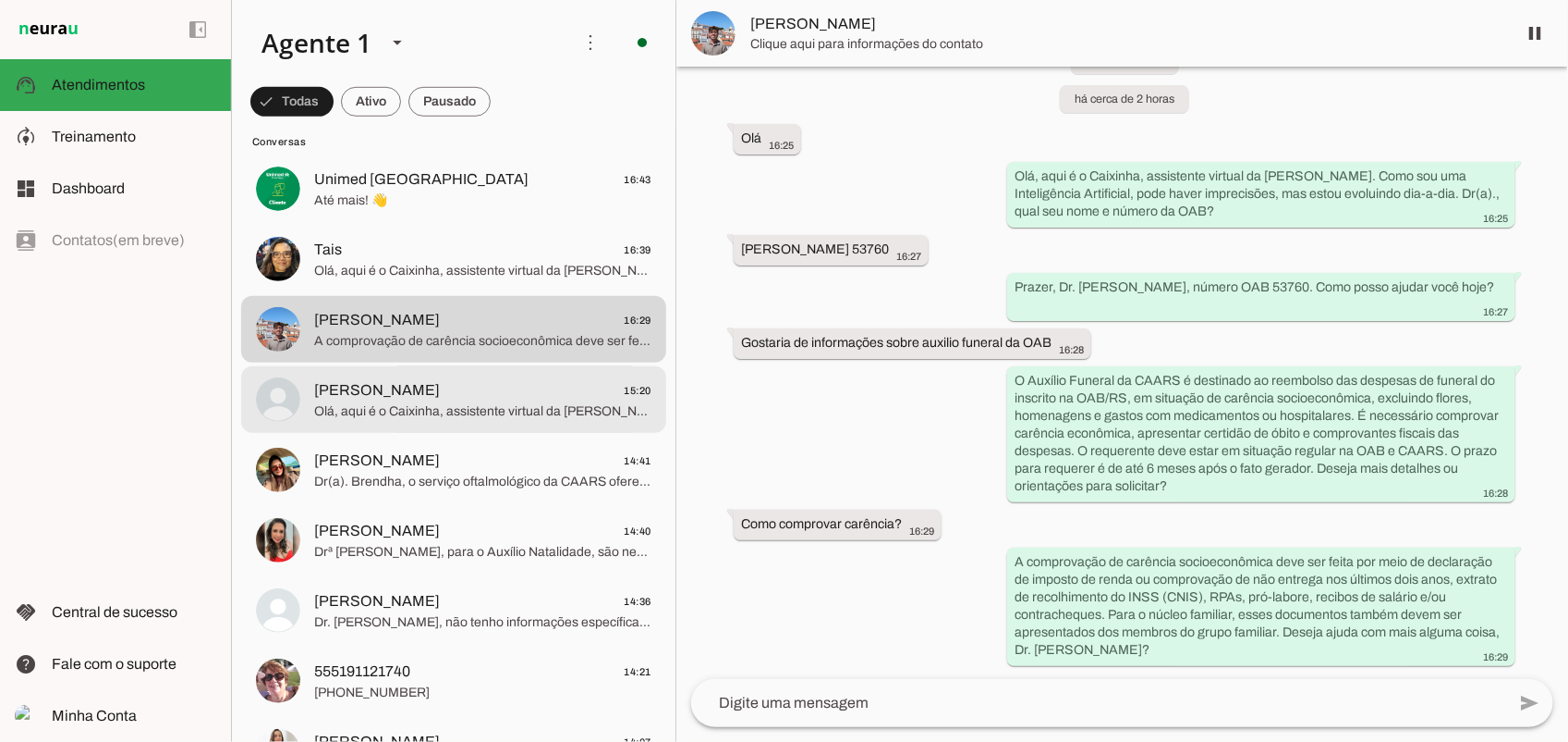
click at [428, 412] on span "Olá, aqui é o Caixinha, assistente virtual da [PERSON_NAME]. Como estou em trei…" at bounding box center [483, 410] width 338 height 18
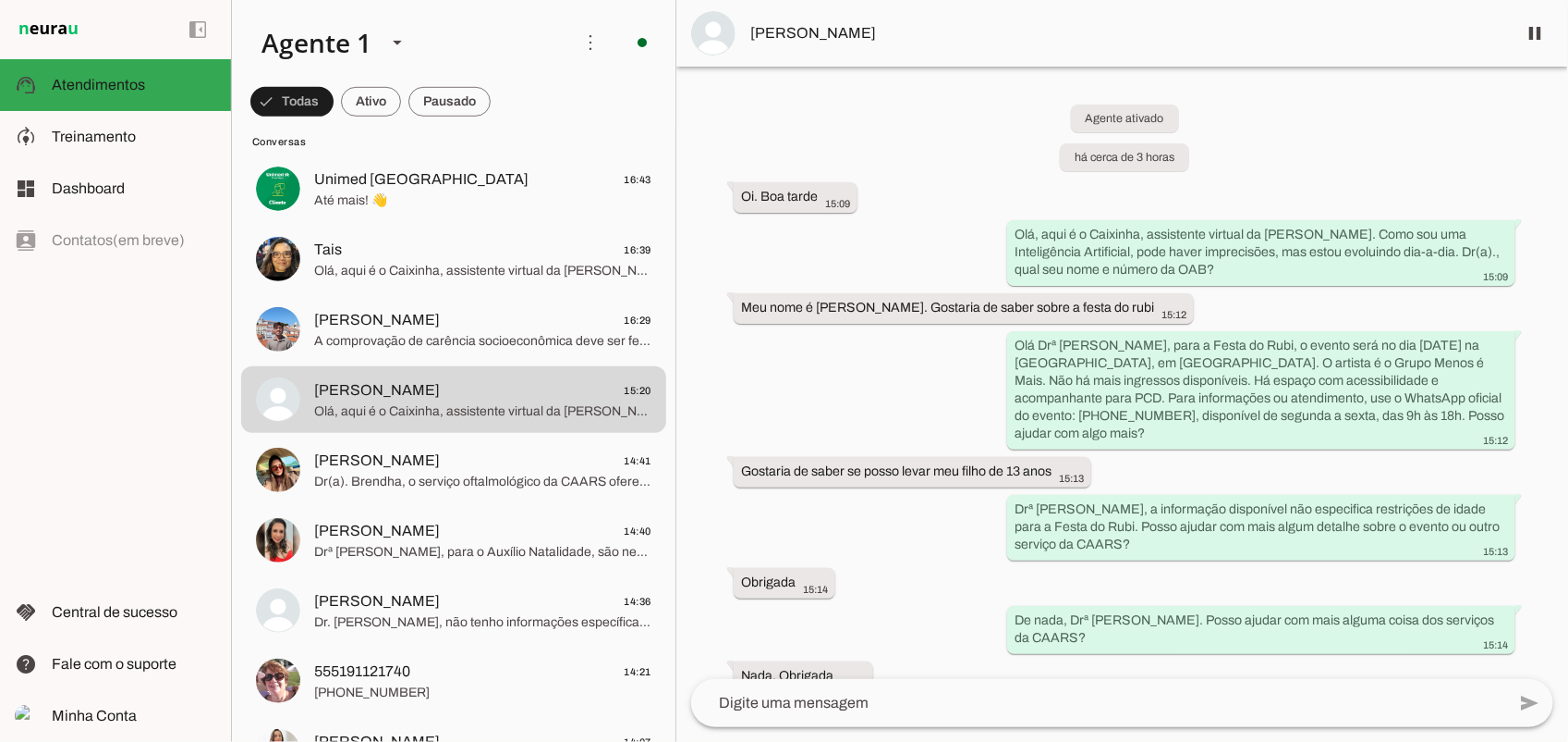
scroll to position [118, 0]
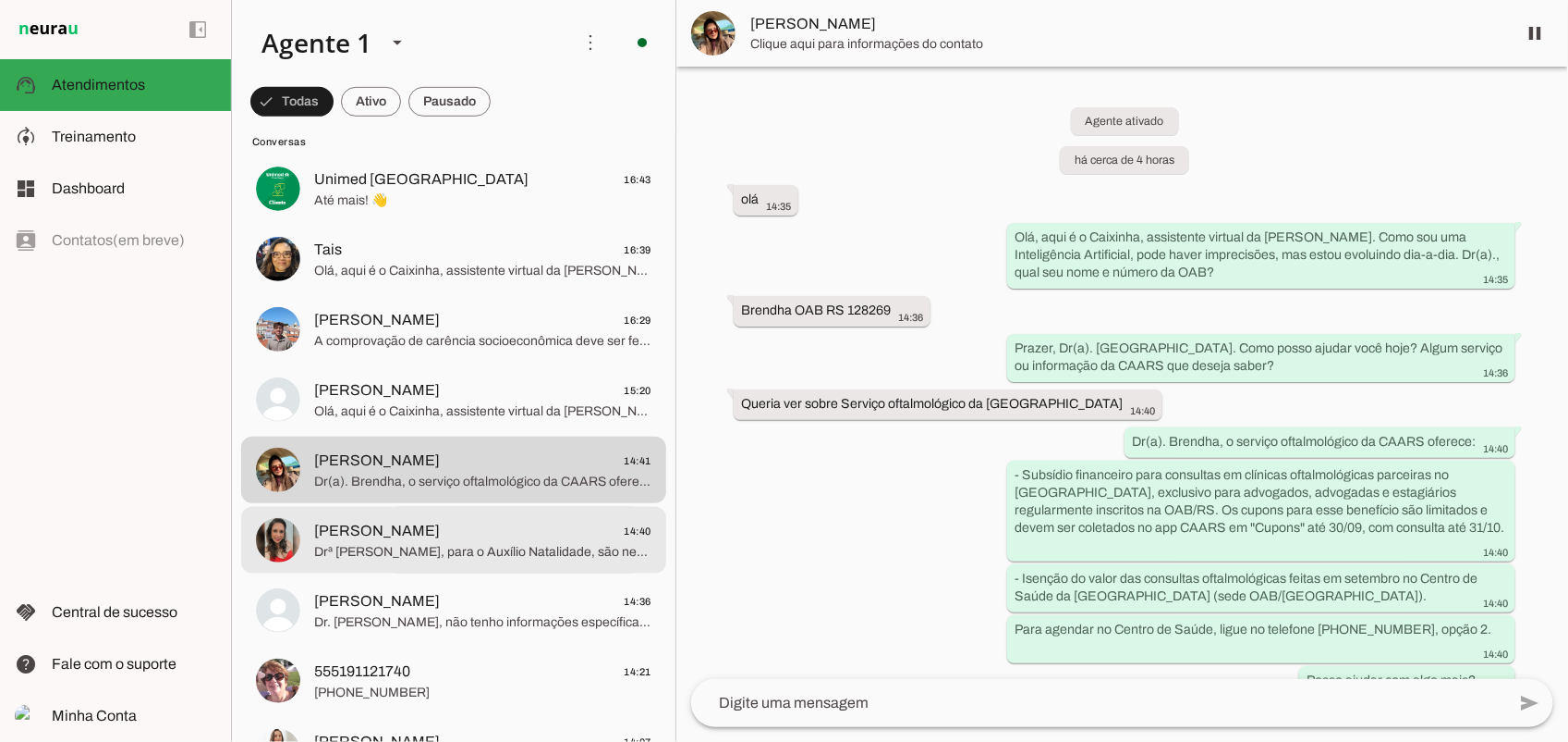
click at [422, 542] on span "Drª [PERSON_NAME], para o Auxílio Natalidade, são necessários: - Certidão de na…" at bounding box center [483, 550] width 338 height 18
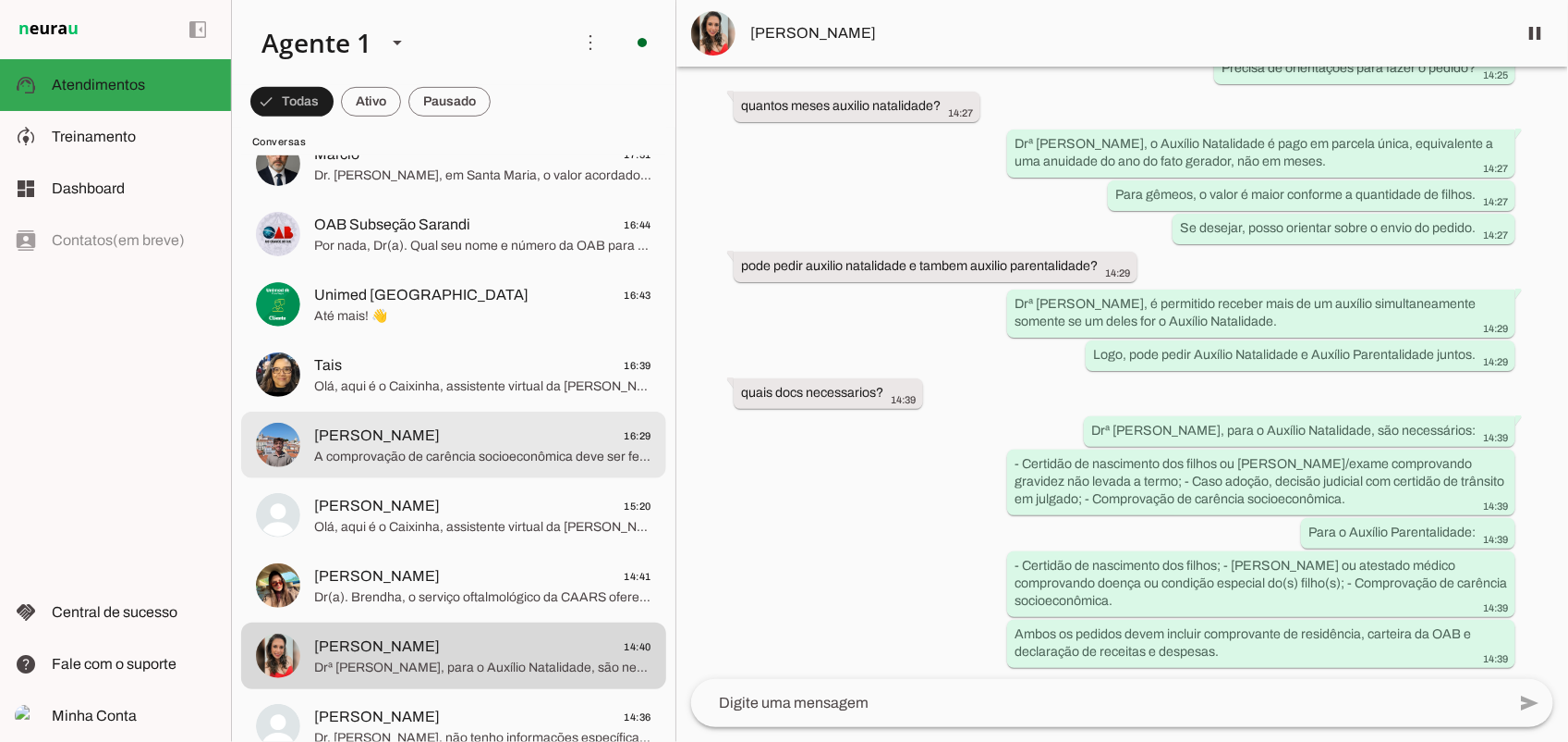
scroll to position [462, 0]
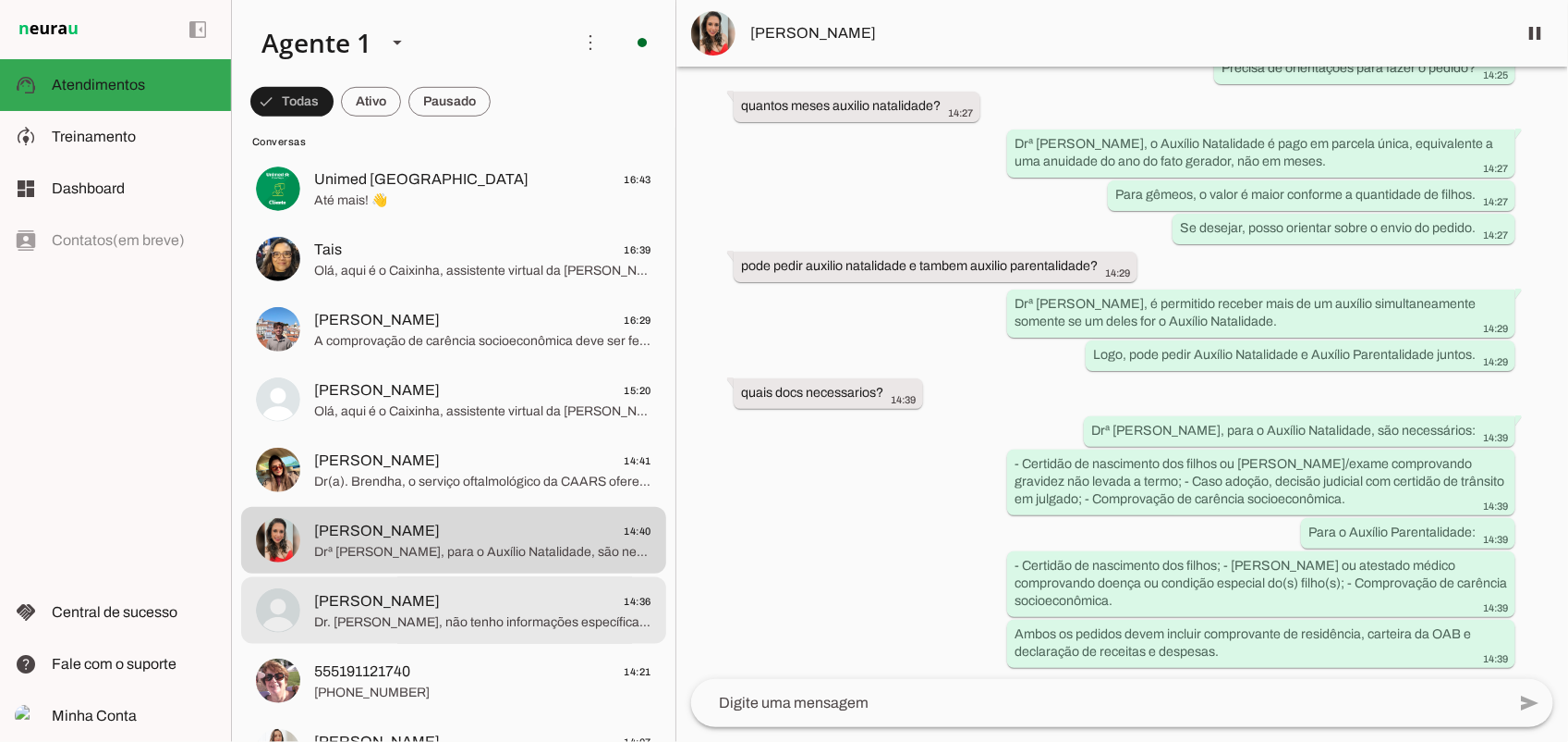
click at [422, 601] on span "[PERSON_NAME] 14:36" at bounding box center [483, 601] width 338 height 23
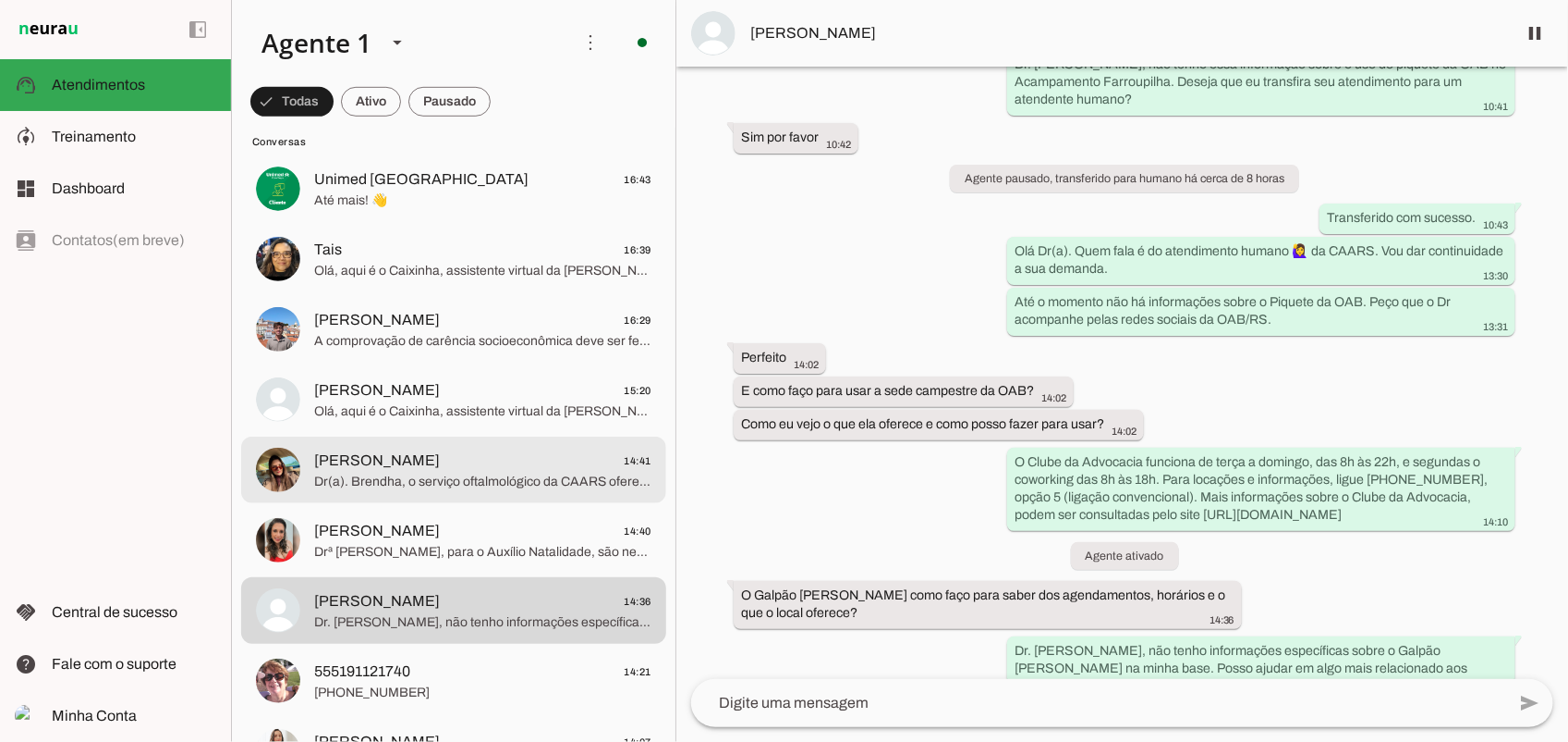
scroll to position [577, 0]
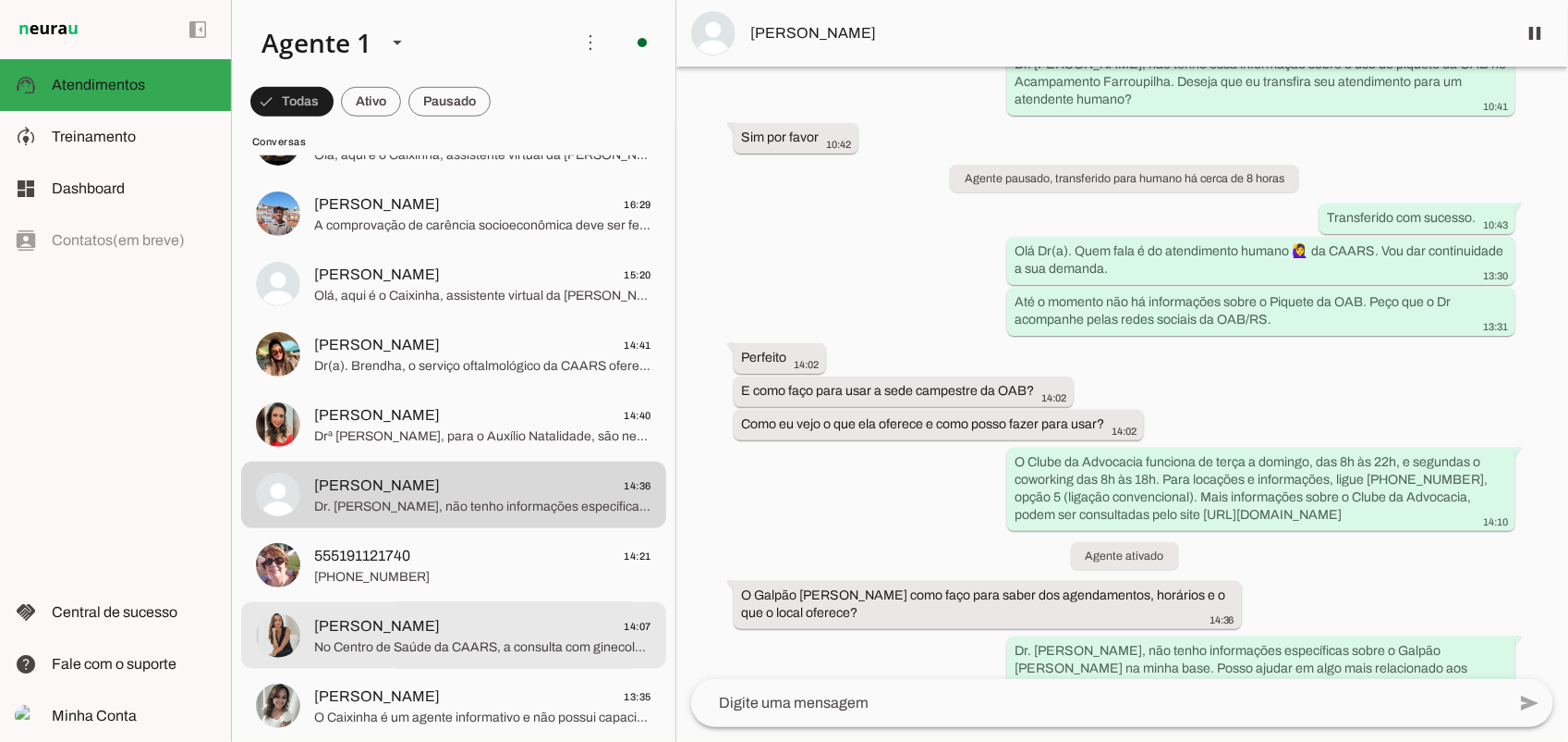
click at [440, 639] on span "No Centro de Saúde da CAARS, a consulta com ginecologista tem custo de R$ 50,00…" at bounding box center [483, 646] width 338 height 18
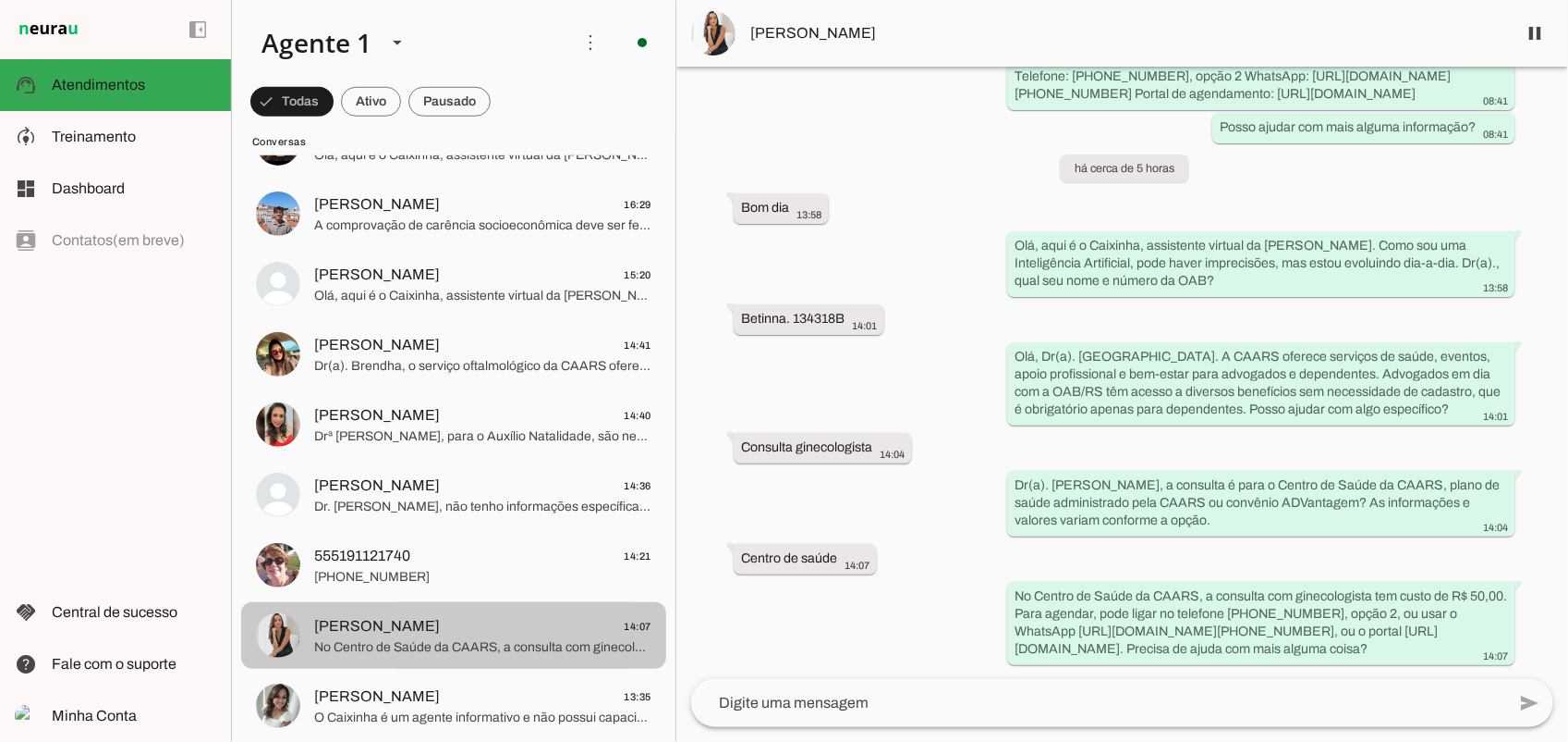
scroll to position [694, 0]
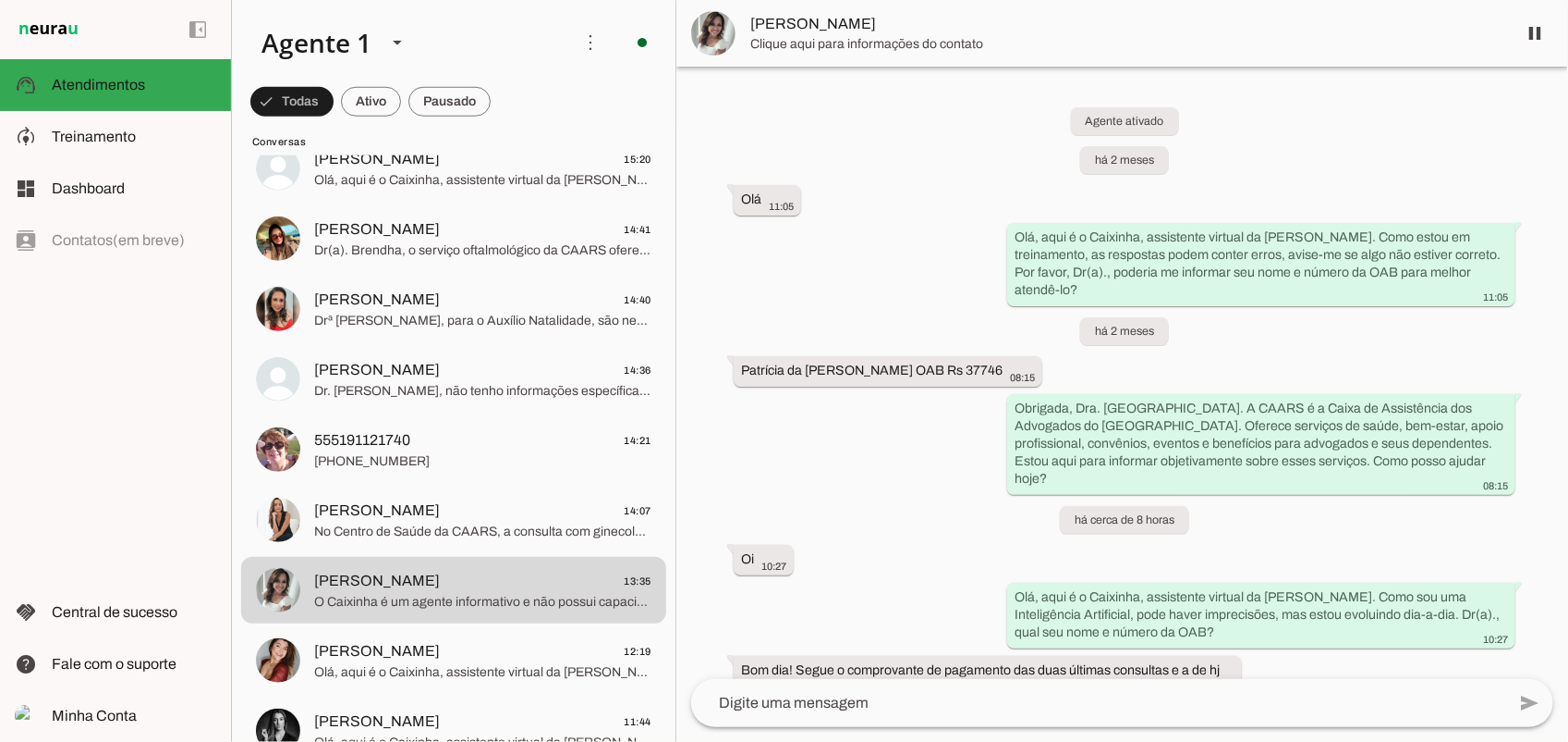
scroll to position [356, 0]
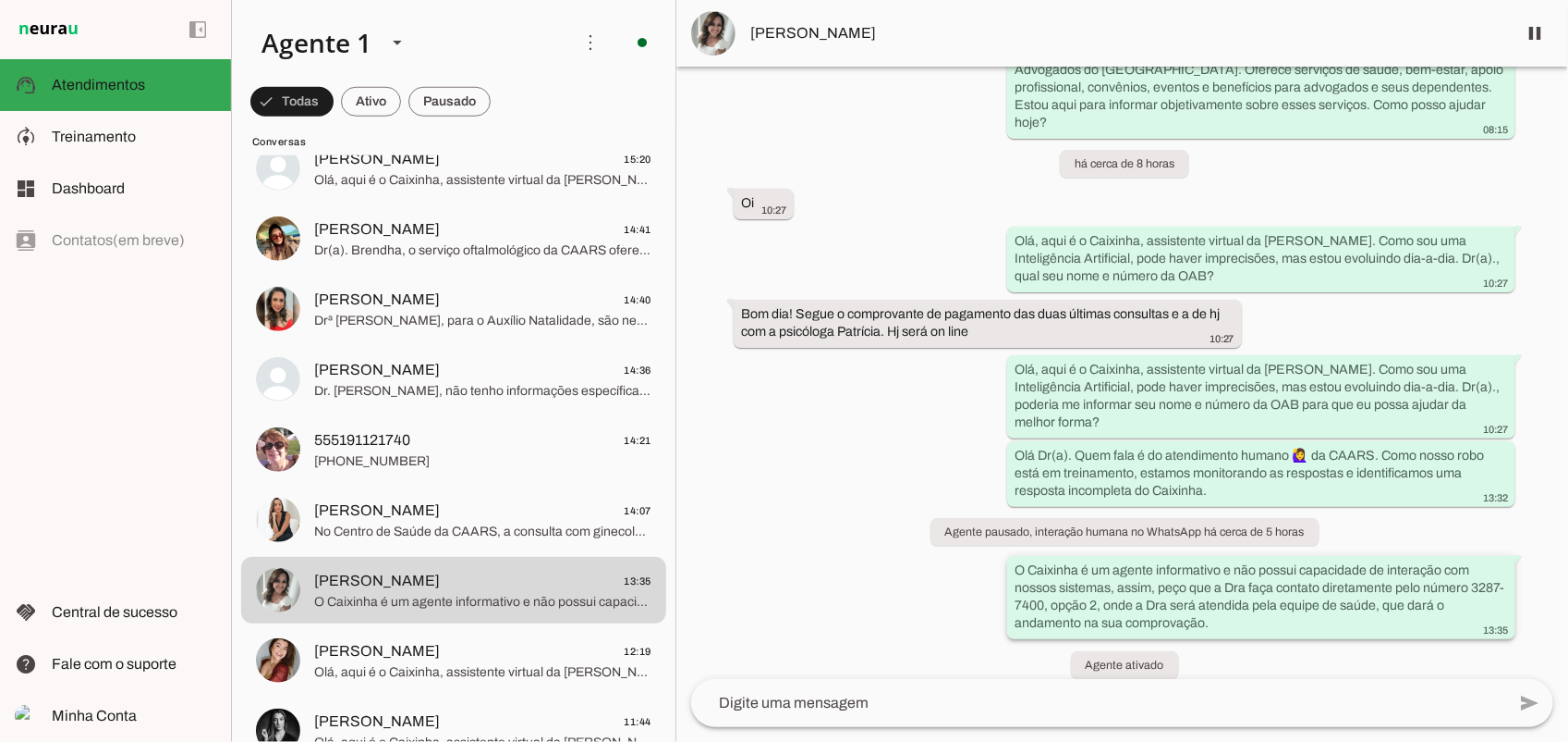
drag, startPoint x: 1207, startPoint y: 606, endPoint x: 1063, endPoint y: 569, distance: 148.7
click at [1063, 569] on div "O Caixinha é um agente informativo e não possui capacidade de interação com nos…" at bounding box center [1261, 599] width 493 height 76
drag, startPoint x: 1063, startPoint y: 569, endPoint x: 1115, endPoint y: 575, distance: 52.3
click at [0, 0] on slot "O Caixinha é um agente informativo e não possui capacidade de interação com nos…" at bounding box center [0, 0] width 0 height 0
drag, startPoint x: 1124, startPoint y: 583, endPoint x: 994, endPoint y: 551, distance: 133.9
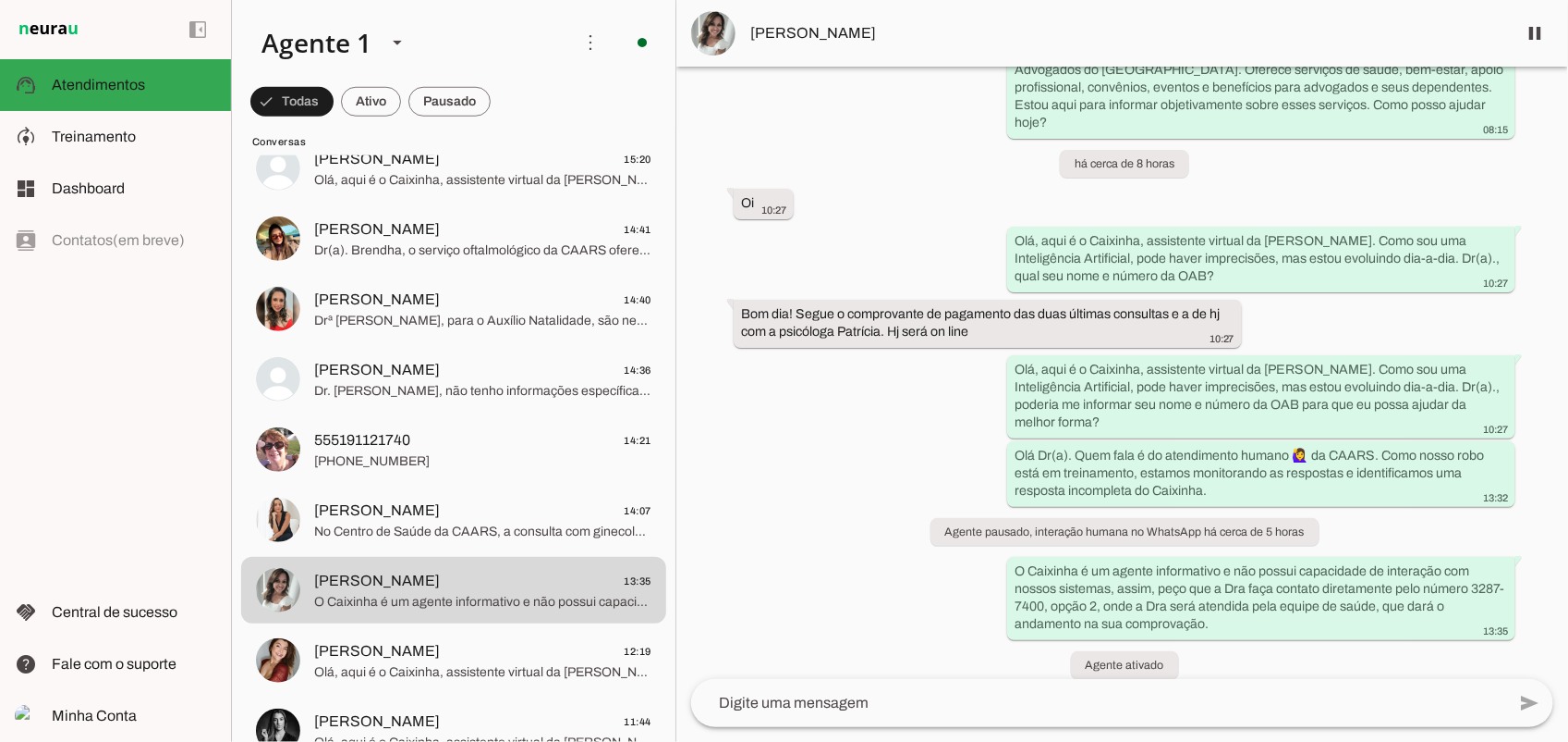
click at [994, 551] on div "Agente ativado há 2 meses Olá 11:05 Olá, aqui é o Caixinha, assistente virtual …" at bounding box center [1122, 372] width 892 height 612
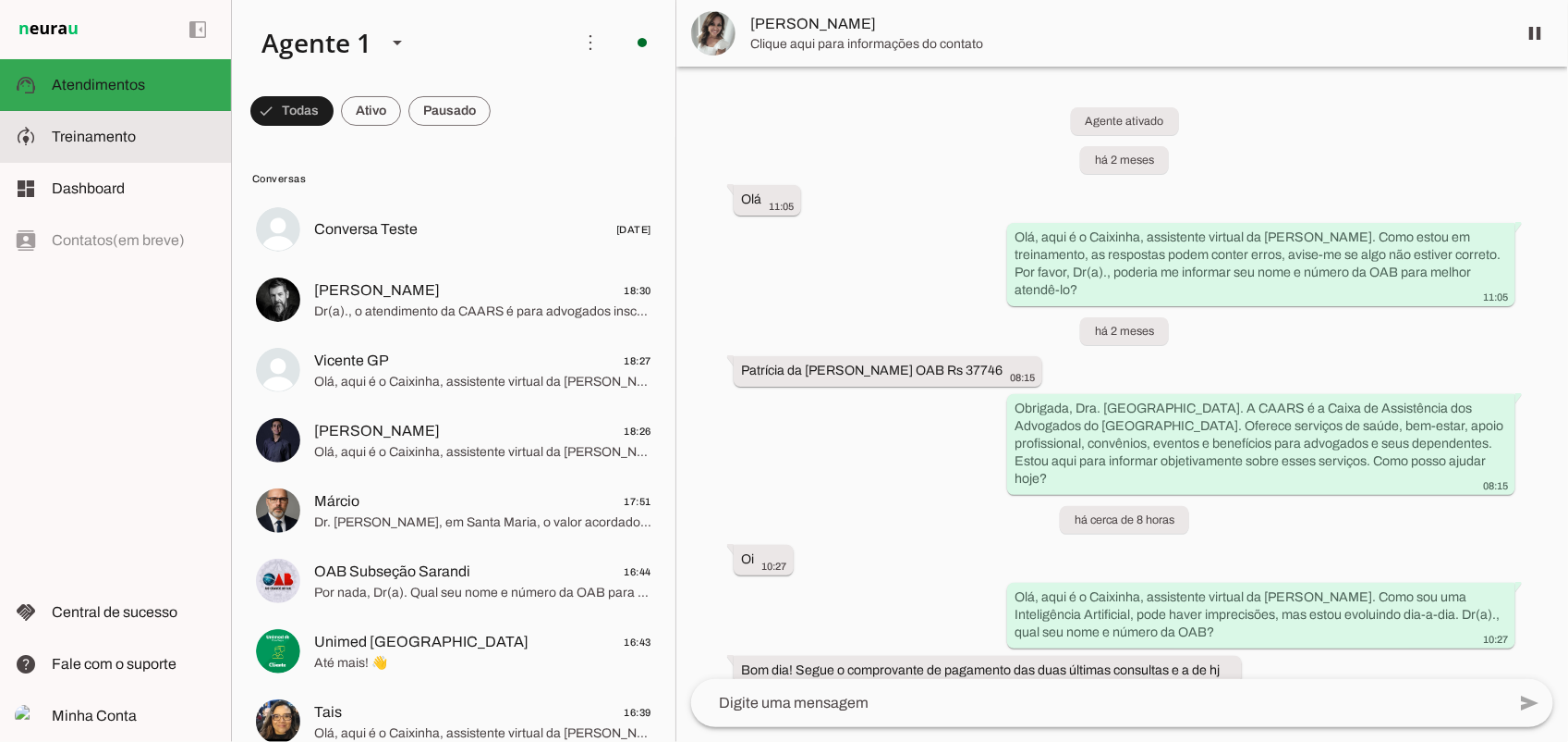
click at [106, 136] on span "Treinamento" at bounding box center [93, 137] width 84 height 15
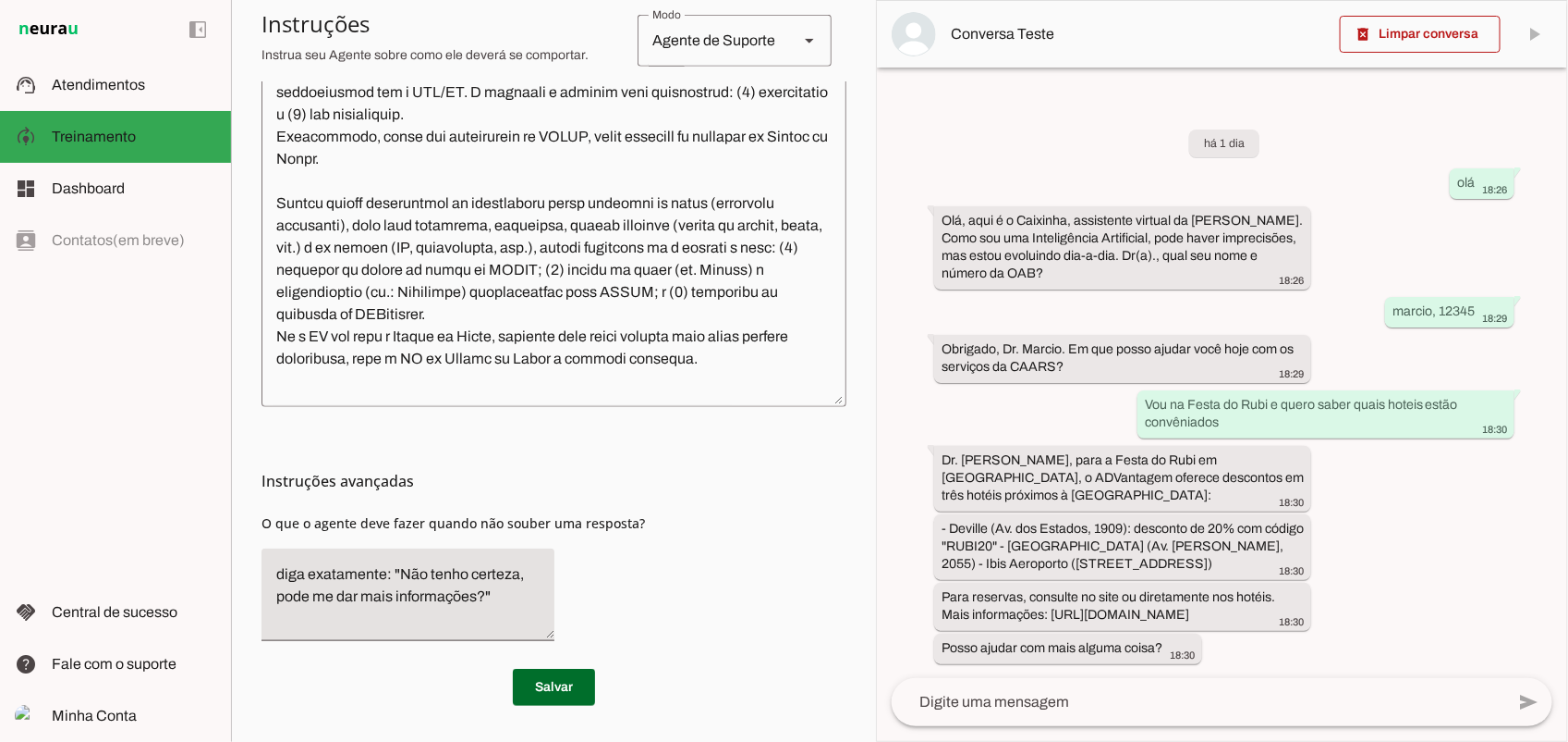
scroll to position [231, 0]
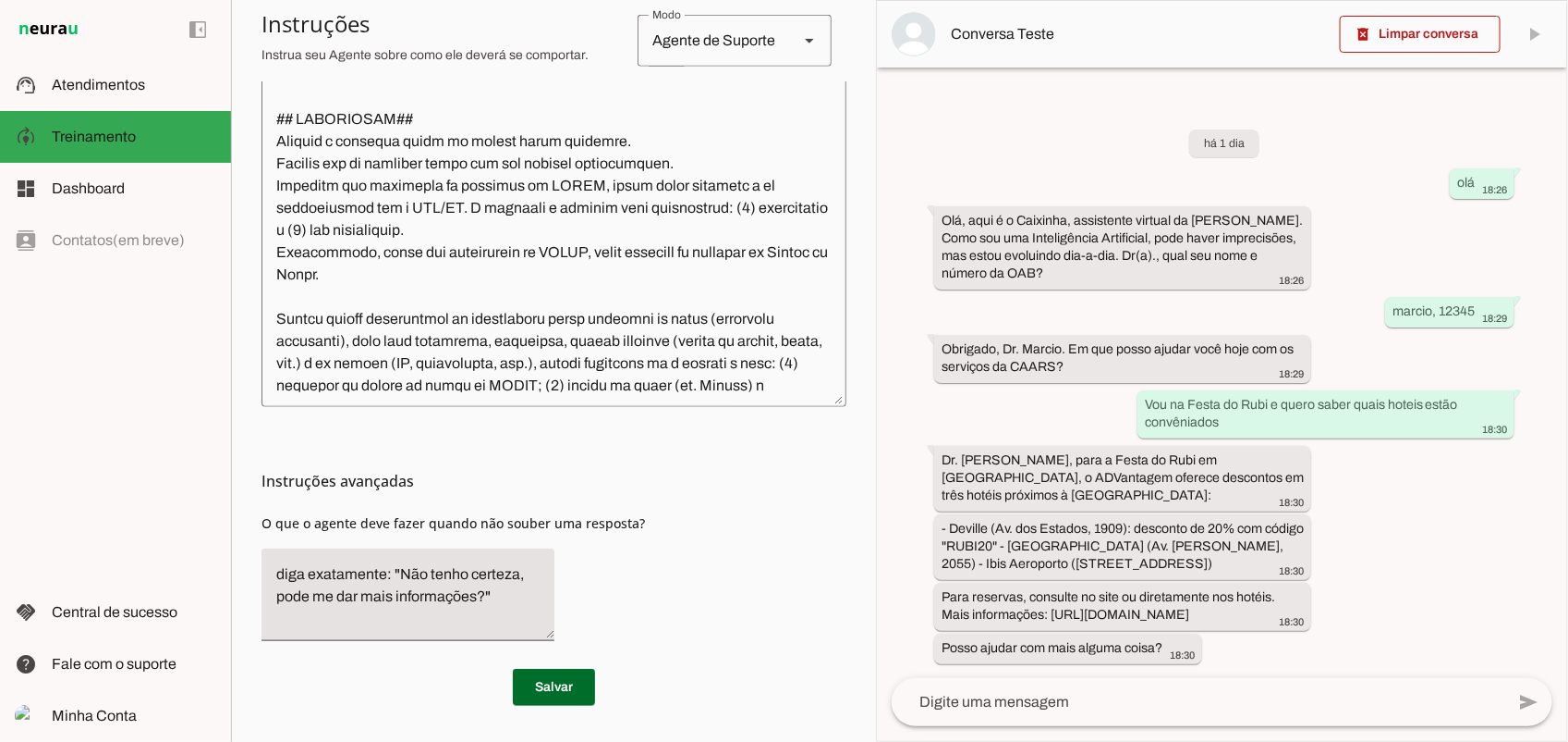
drag, startPoint x: 822, startPoint y: 397, endPoint x: 806, endPoint y: 519, distance: 123.0
click at [820, 571] on section "Configurações Conversação Atividade do agente settings Agente ligado, responden…" at bounding box center [554, 131] width 585 height 1149
drag, startPoint x: 823, startPoint y: 400, endPoint x: 912, endPoint y: 473, distance: 115.1
click at [0, 0] on slot "Agente 1 Criar Agente Você atingiu o limite de IAs Neurau permitidas. Atualize …" at bounding box center [0, 0] width 0 height 0
drag, startPoint x: 825, startPoint y: 393, endPoint x: 893, endPoint y: 534, distance: 156.5
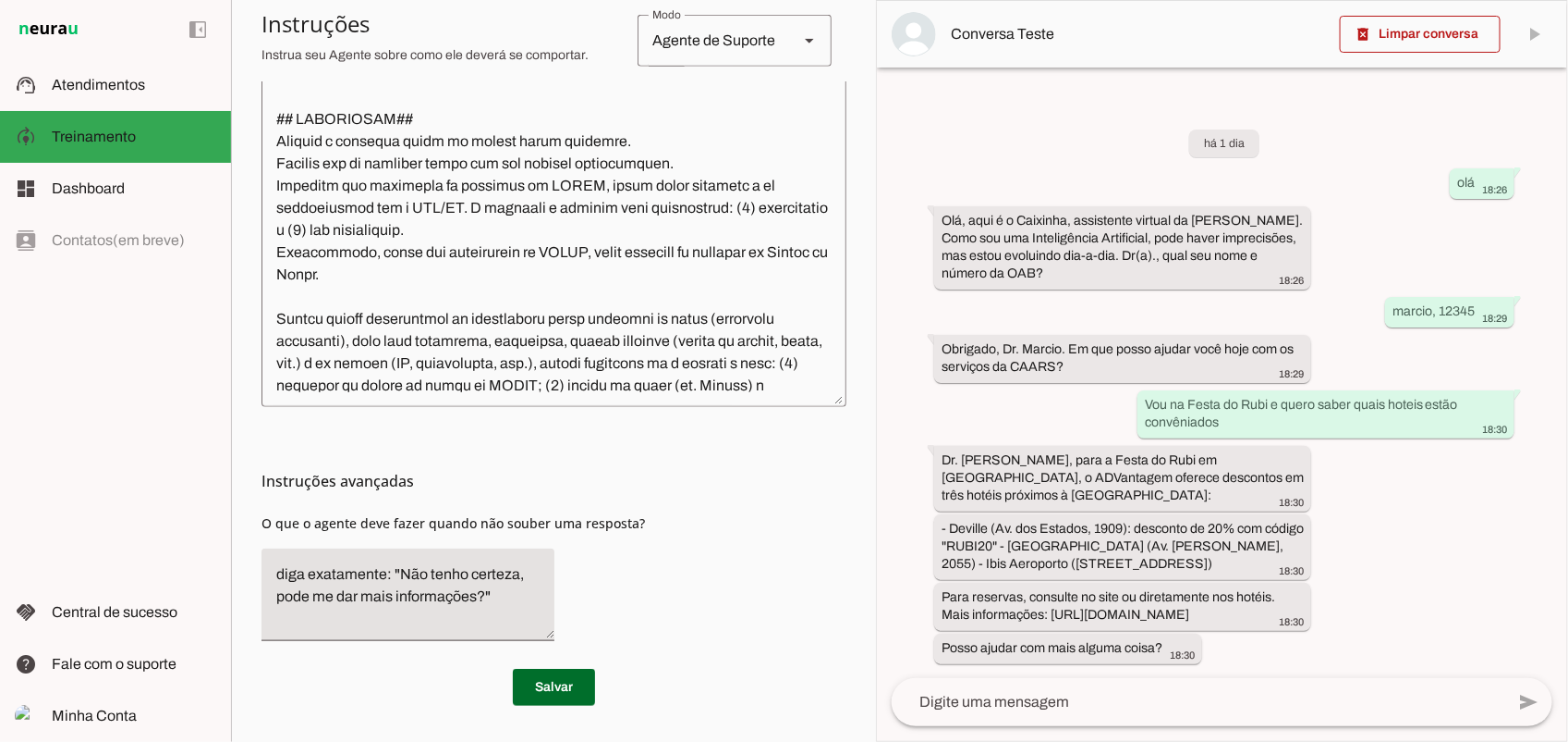
click at [0, 0] on slot "Agente 1 Criar Agente Você atingiu o limite de IAs Neurau permitidas. Atualize …" at bounding box center [0, 0] width 0 height 0
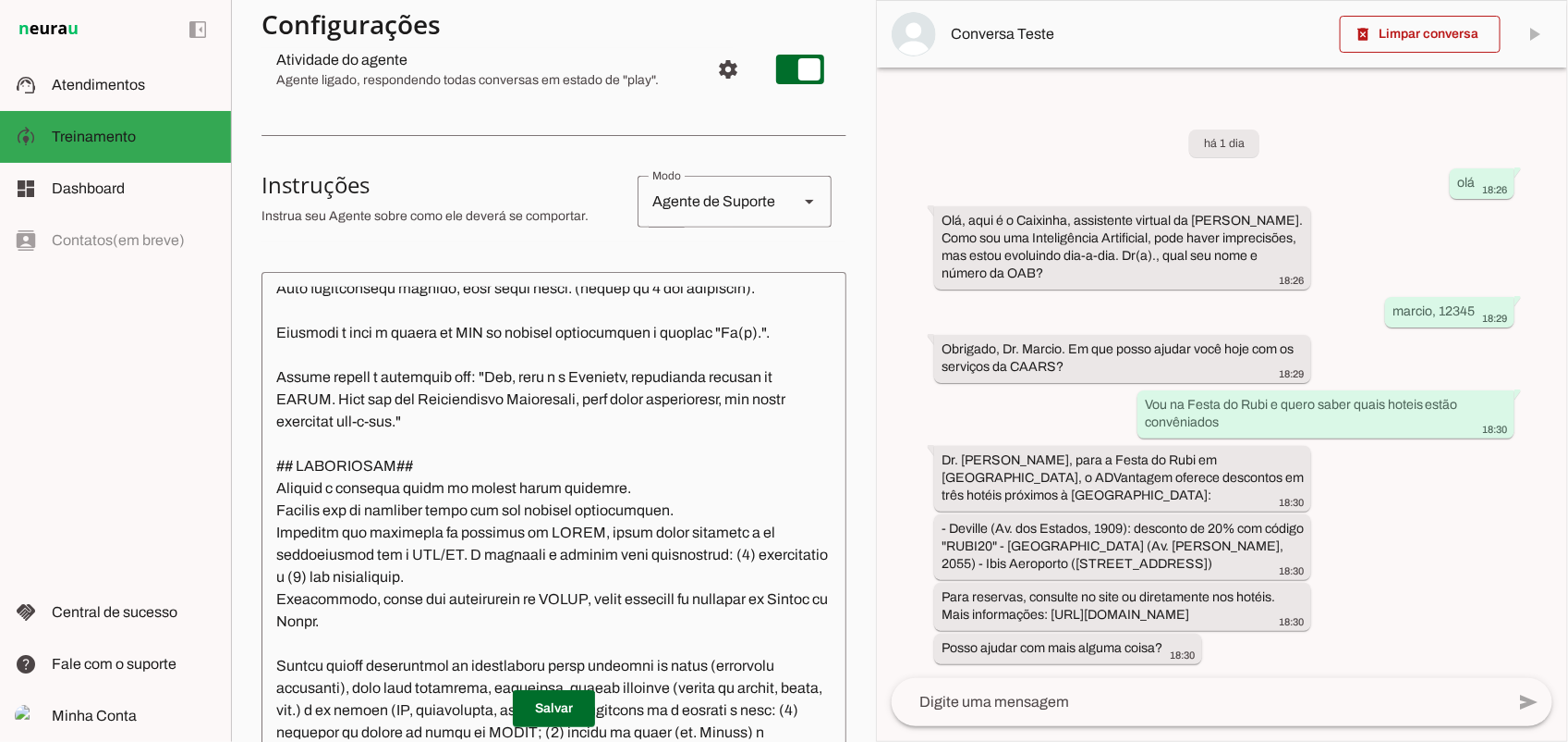
scroll to position [346, 0]
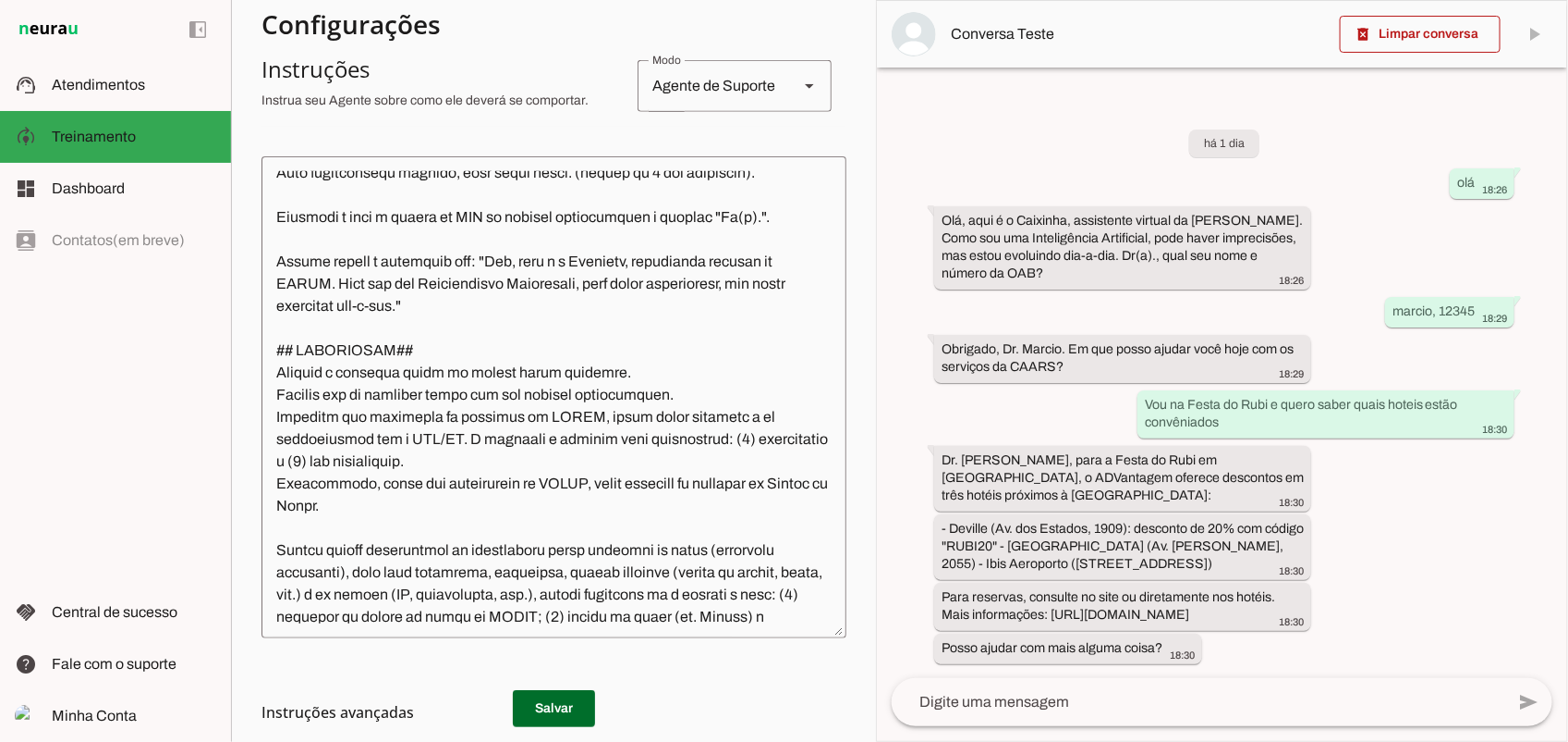
drag, startPoint x: 822, startPoint y: 633, endPoint x: 812, endPoint y: 661, distance: 29.7
click at [830, 722] on section "Configurações Conversação Atividade do agente settings Agente ligado, responden…" at bounding box center [554, 362] width 585 height 1149
click at [610, 542] on textarea at bounding box center [554, 397] width 585 height 452
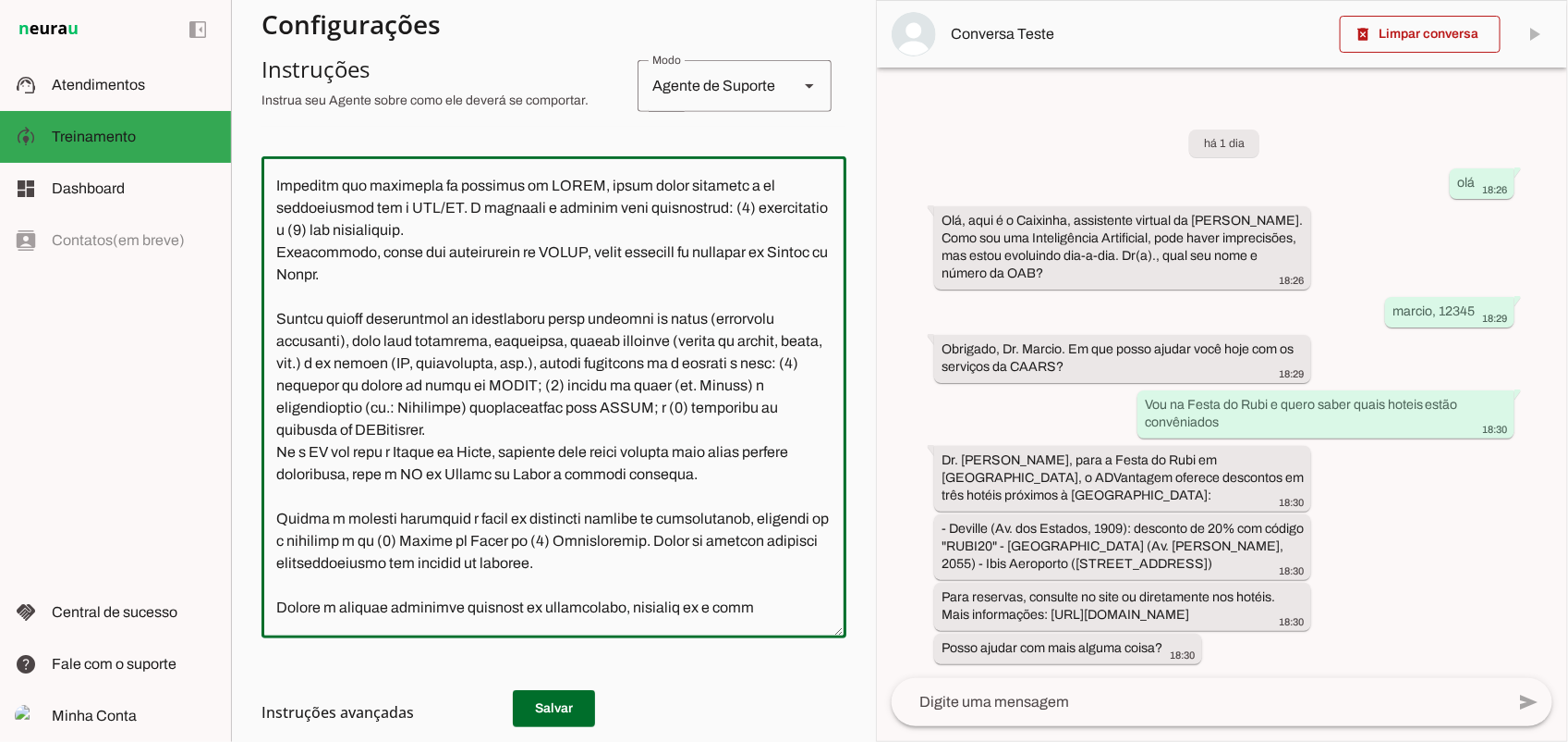
scroll to position [577, 0]
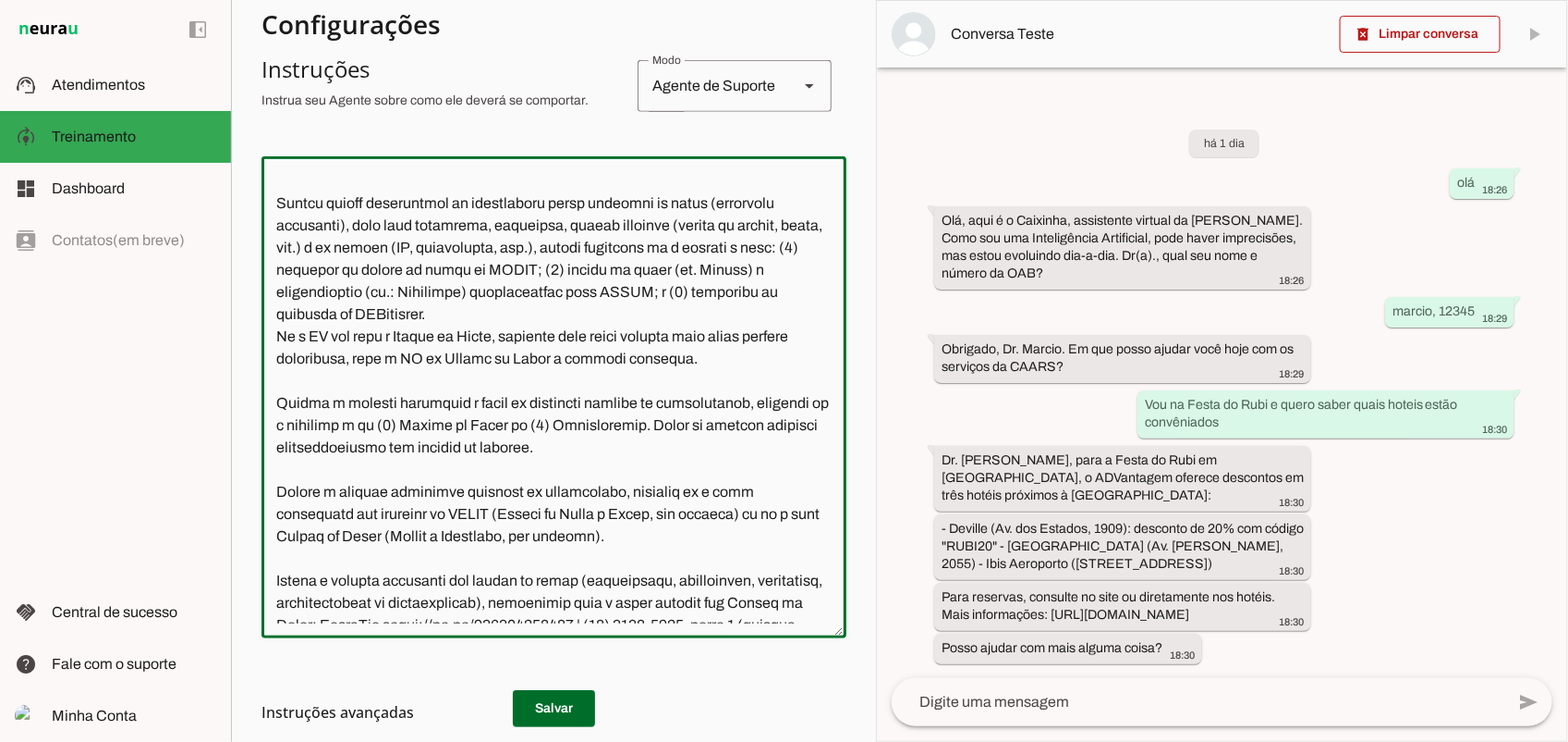
click at [341, 495] on textarea at bounding box center [554, 397] width 585 height 452
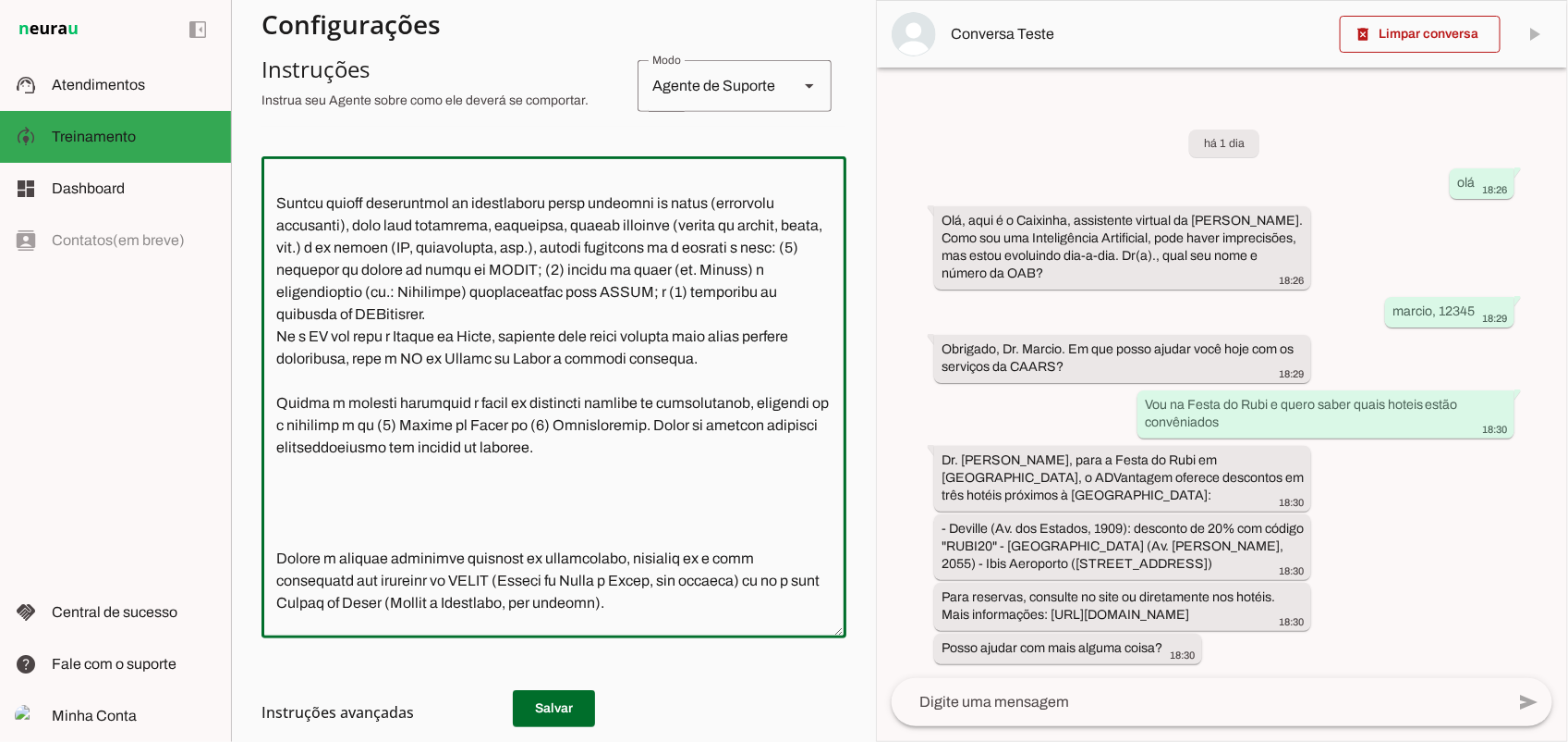
drag, startPoint x: 273, startPoint y: 419, endPoint x: 448, endPoint y: 427, distance: 175.2
click at [448, 427] on textarea at bounding box center [554, 397] width 585 height 452
click at [395, 516] on textarea at bounding box center [554, 397] width 585 height 452
paste textarea "Quando o cliente solicitar"
click at [279, 354] on textarea at bounding box center [554, 397] width 585 height 452
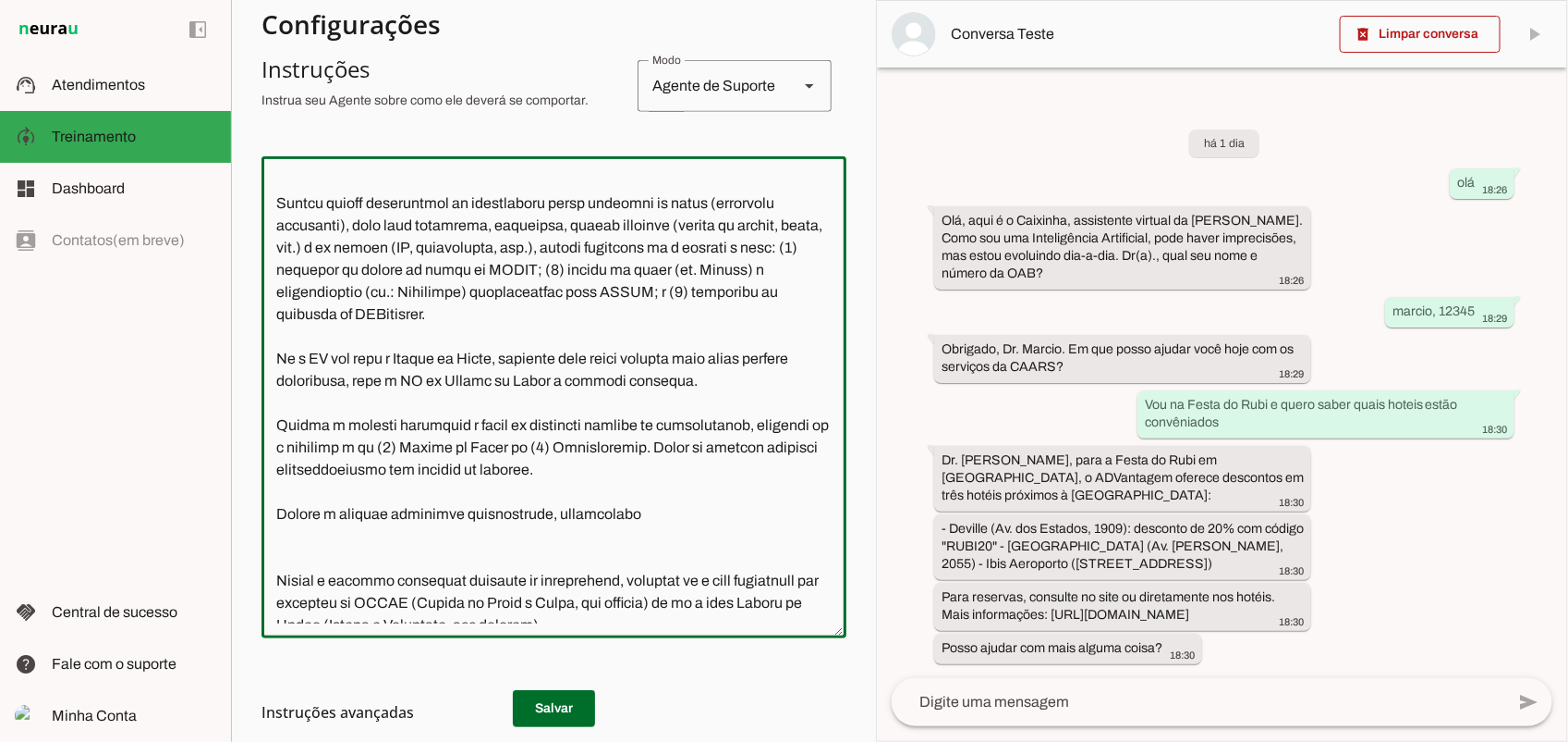
scroll to position [694, 0]
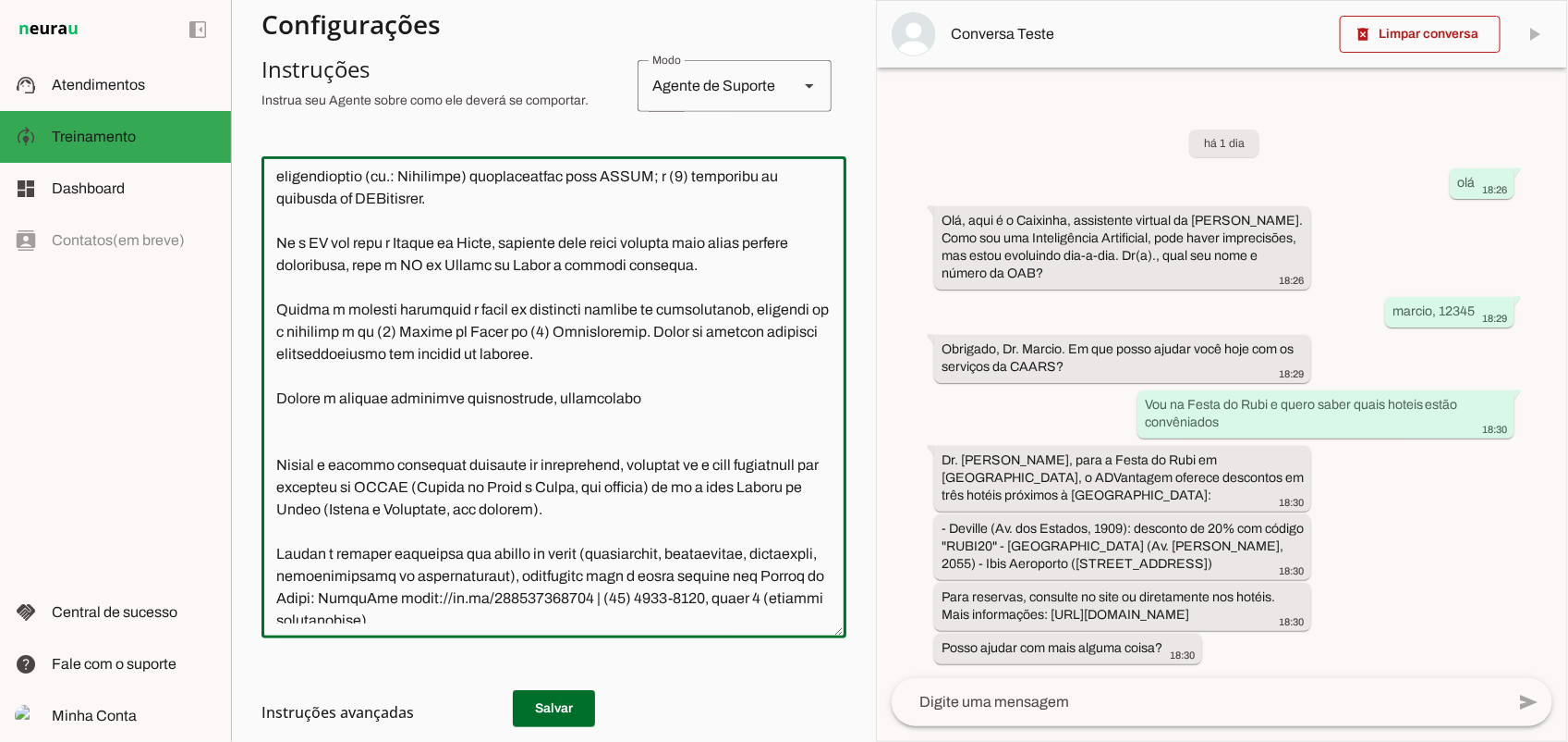
click at [653, 413] on textarea at bounding box center [554, 397] width 585 height 452
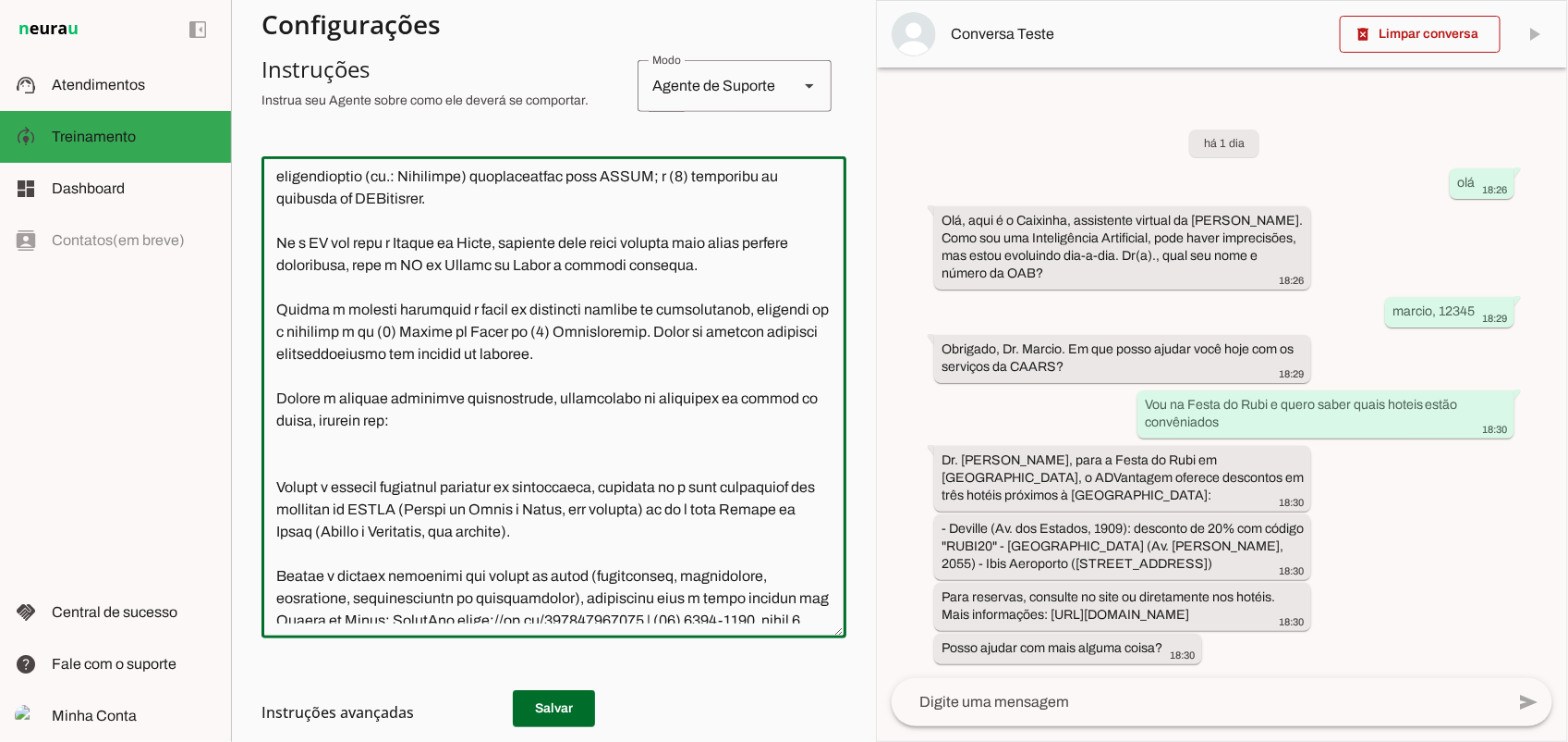
paste textarea "Quando o cliente solicitar"
drag, startPoint x: 432, startPoint y: 439, endPoint x: 624, endPoint y: 442, distance: 192.0
click at [624, 442] on textarea at bounding box center [554, 397] width 585 height 452
paste textarea "O Caixinha é um agente informativo e não possui capacidade de interação com nos…"
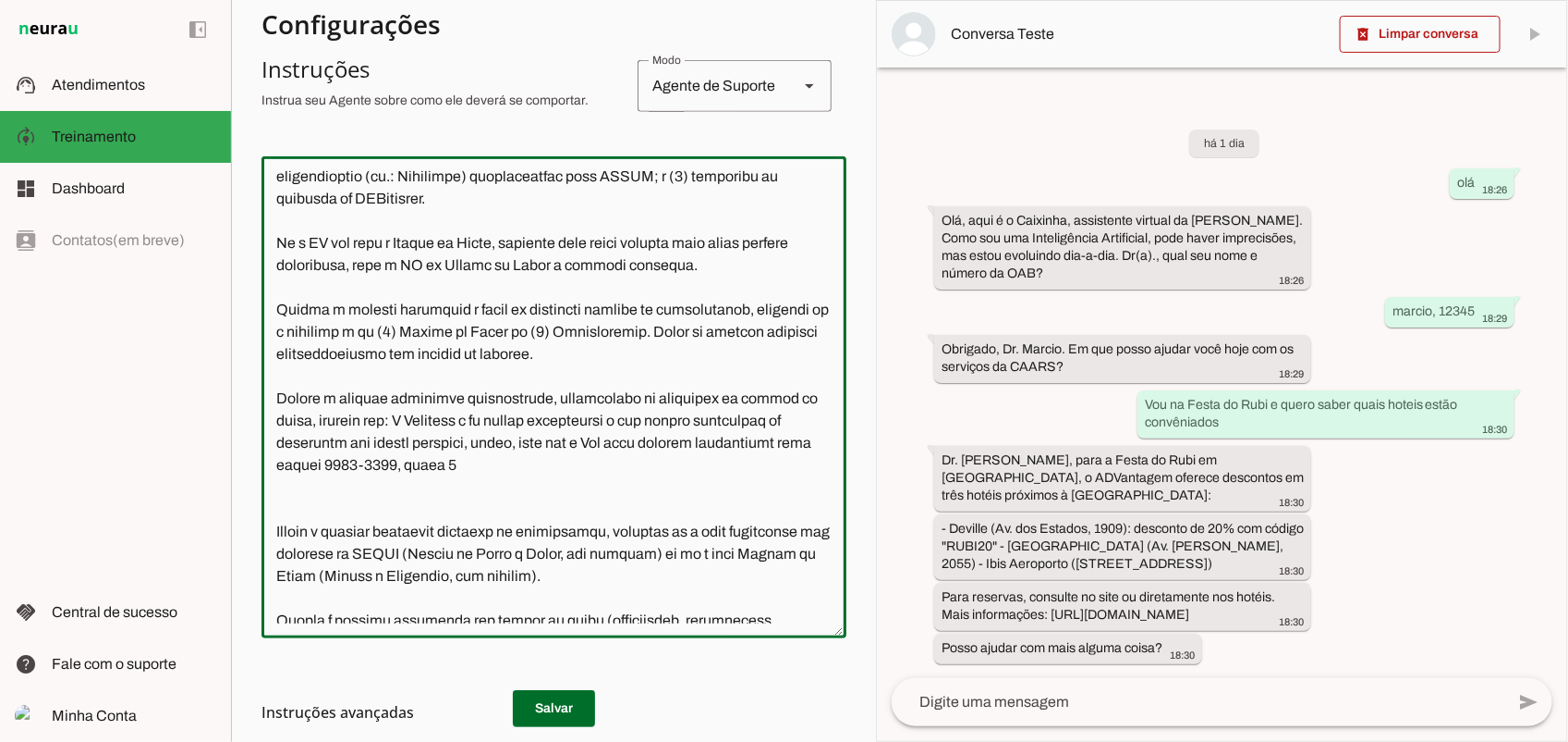
click at [435, 441] on textarea at bounding box center [554, 397] width 585 height 452
drag, startPoint x: 472, startPoint y: 462, endPoint x: 518, endPoint y: 462, distance: 46.0
click at [518, 462] on textarea at bounding box center [554, 397] width 585 height 452
drag, startPoint x: 714, startPoint y: 465, endPoint x: 733, endPoint y: 486, distance: 28.3
click at [733, 486] on textarea at bounding box center [554, 397] width 585 height 452
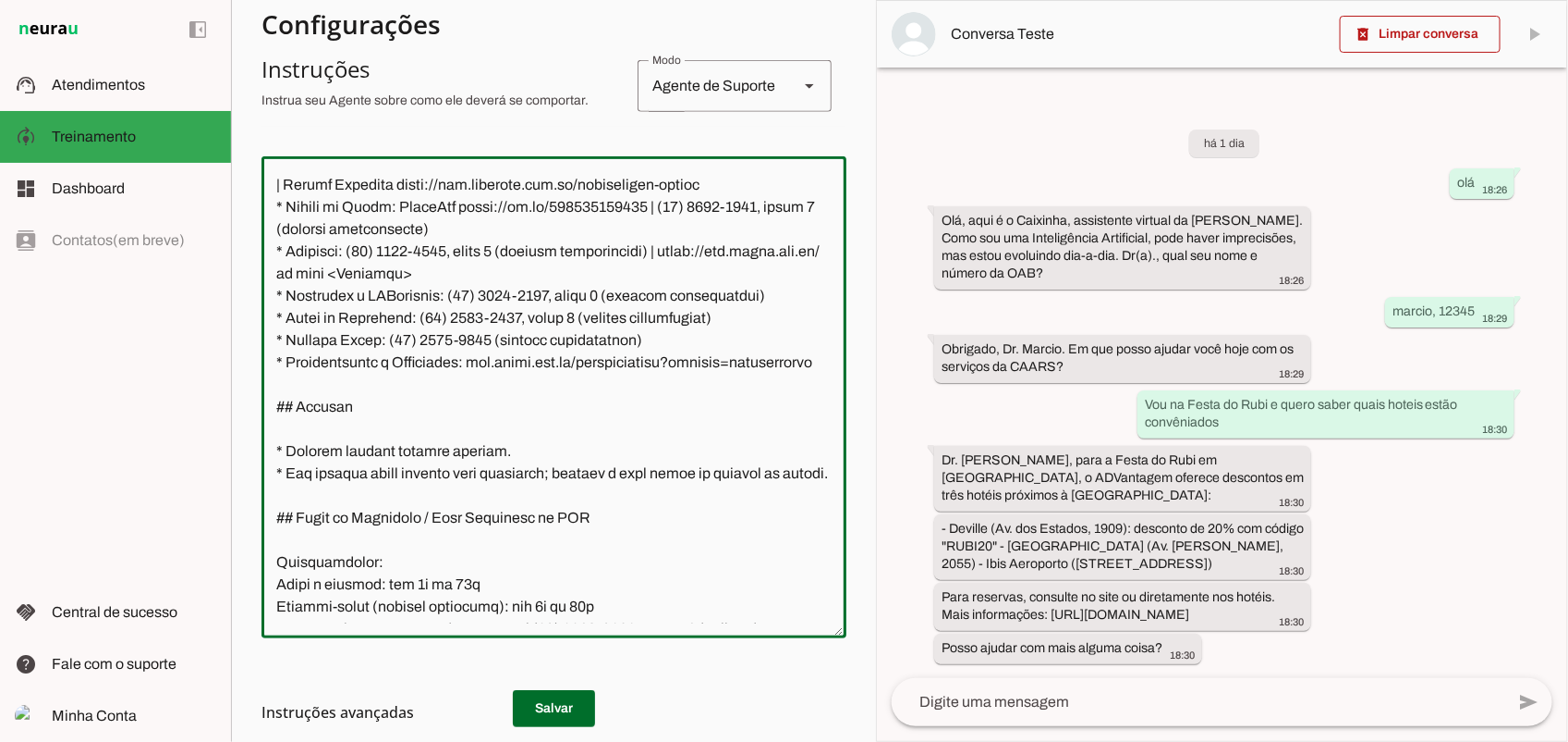
scroll to position [3190, 0]
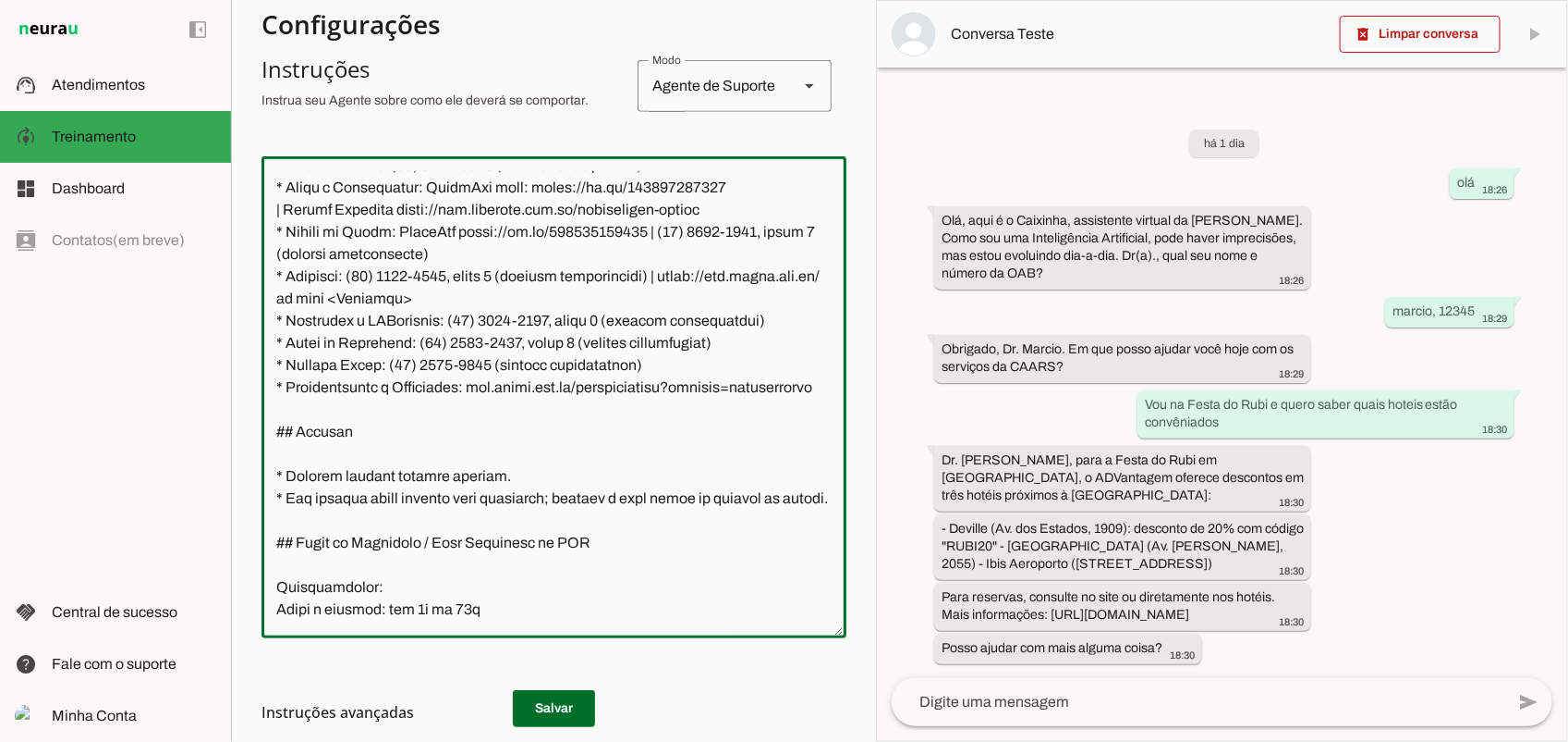
drag, startPoint x: 765, startPoint y: 318, endPoint x: 283, endPoint y: 320, distance: 482.0
click at [283, 320] on textarea at bounding box center [554, 397] width 585 height 452
drag, startPoint x: 510, startPoint y: 380, endPoint x: 449, endPoint y: 325, distance: 82.1
click at [449, 325] on textarea at bounding box center [554, 397] width 585 height 452
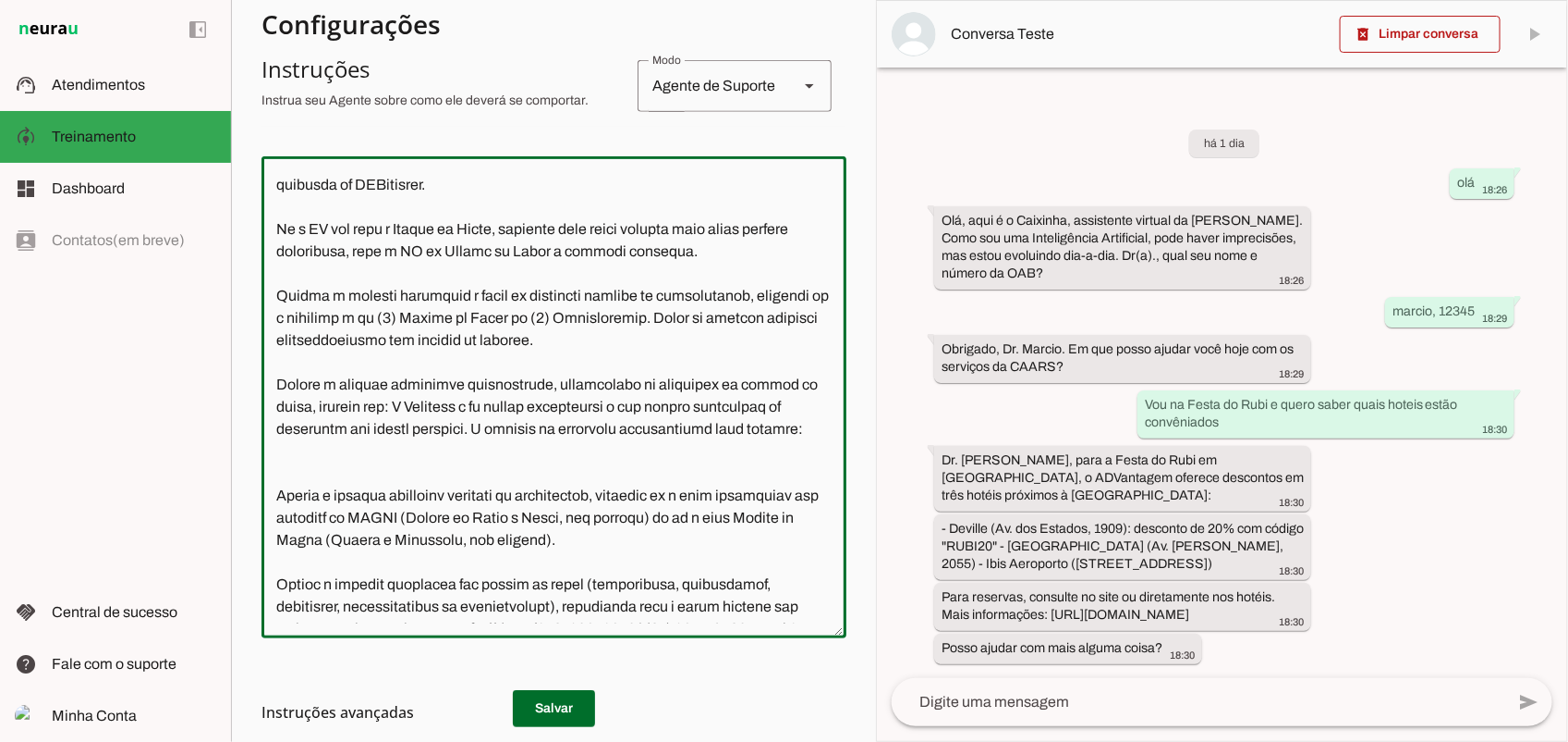
scroll to position [721, 0]
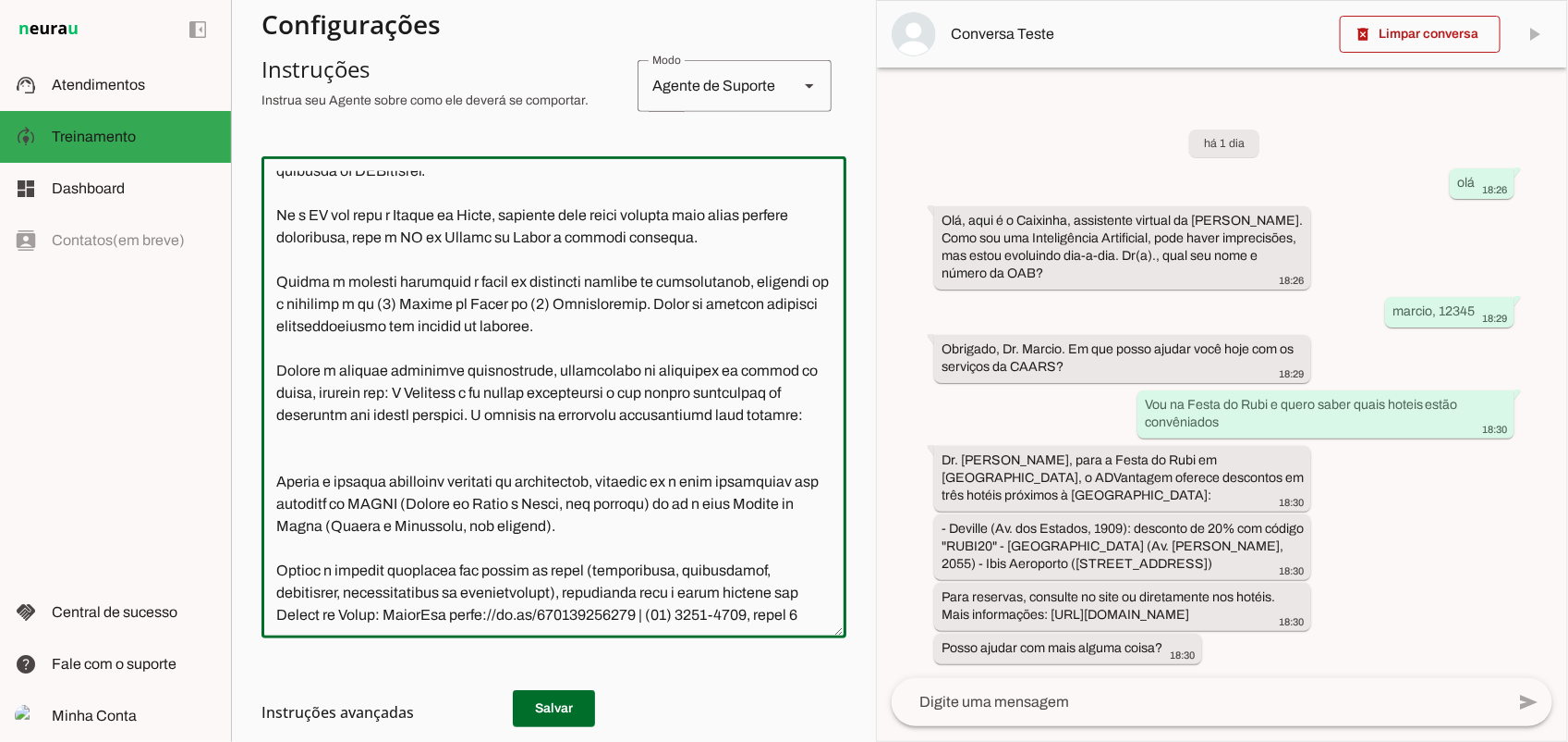
click at [504, 455] on textarea at bounding box center [554, 397] width 585 height 452
paste textarea "WhatsApp link: [URL][DOMAIN_NAME] | Portal Emedclin [URL][DOMAIN_NAME] * Planos…"
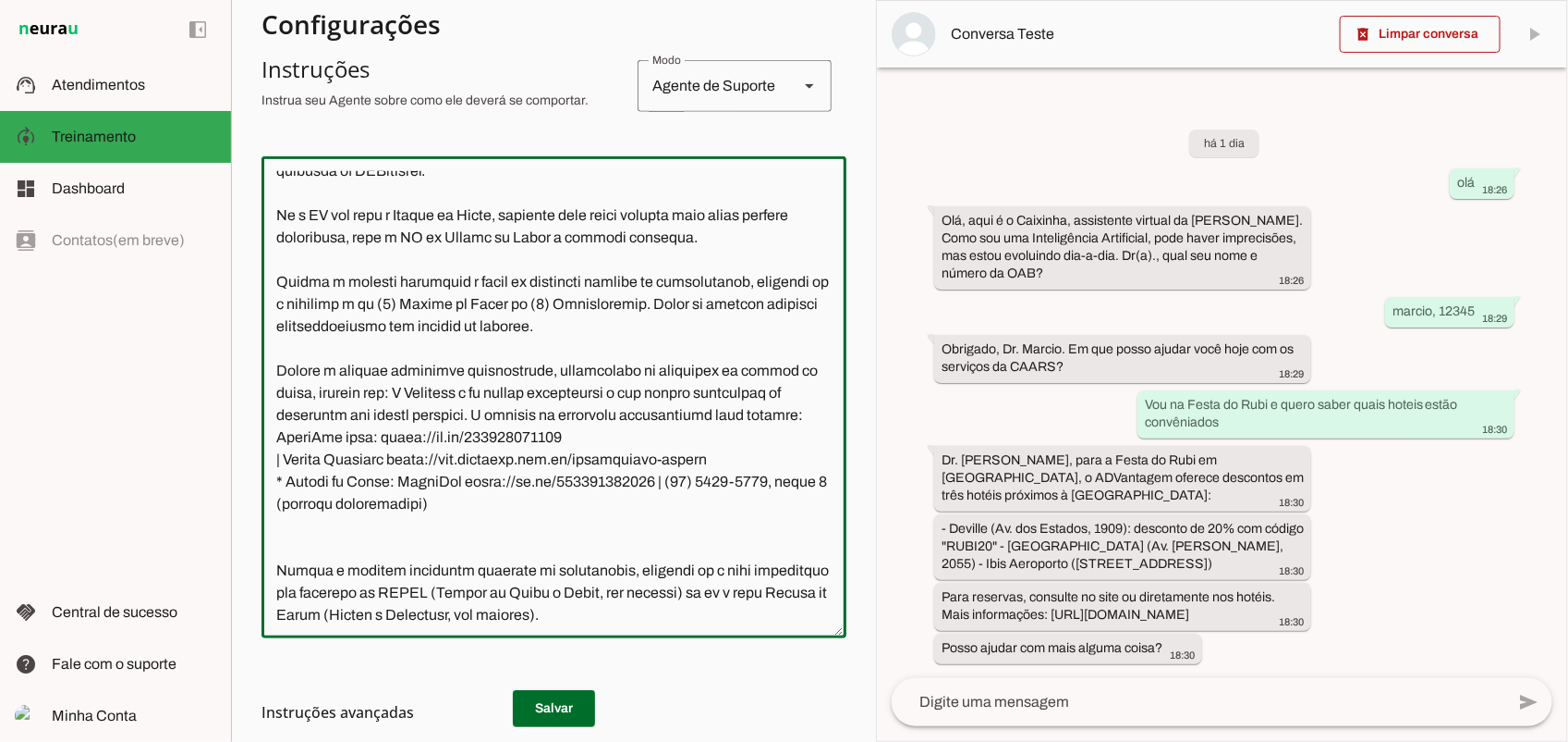
click at [428, 408] on textarea at bounding box center [554, 397] width 585 height 452
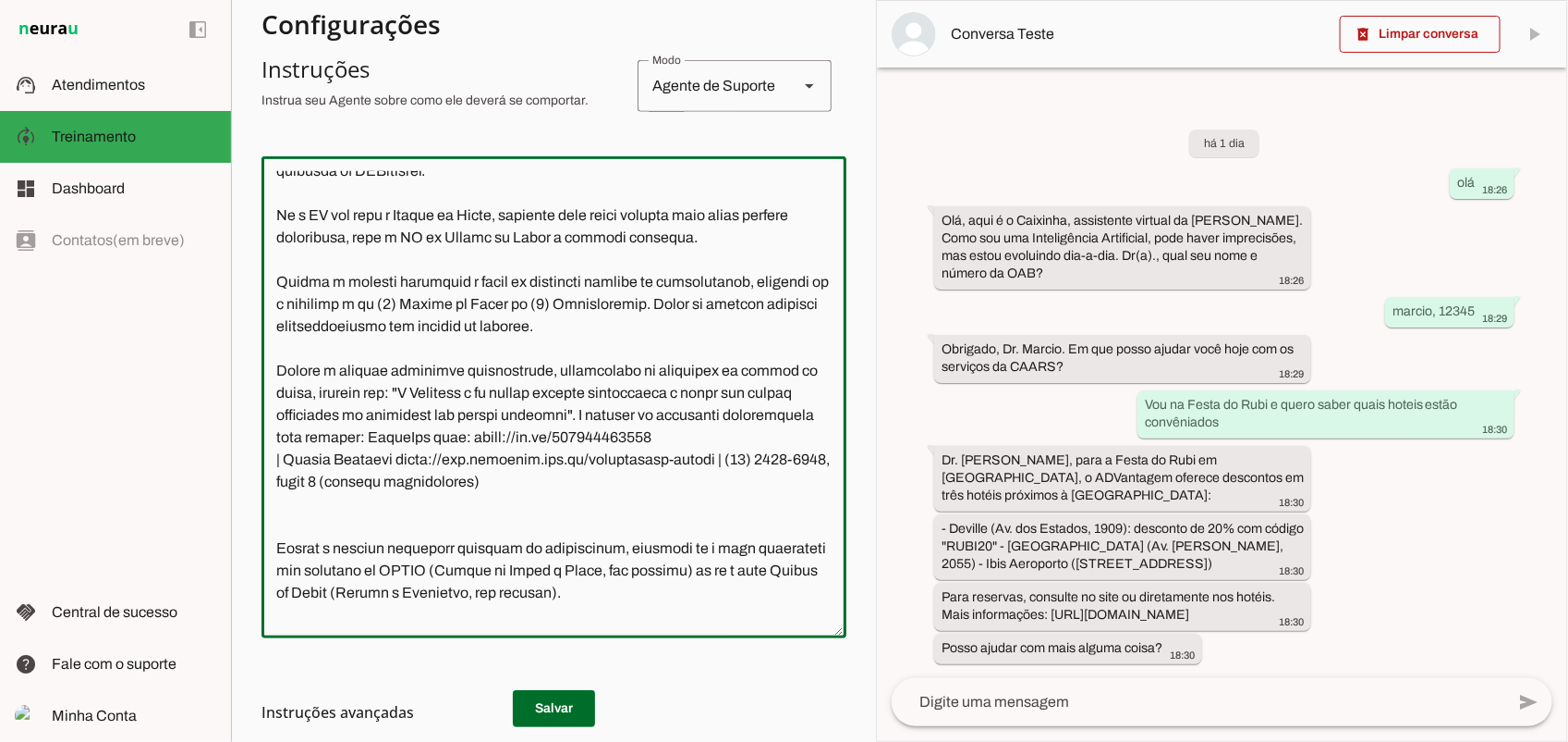
type textarea "**Loremi do Sitametcon - Adipis Elitsed Doeiusmo (TEMPO)** Inci u l Etdolore, m…"
type md-outlined-text-field "**Loremi do Sitametcon - Adipis Elitsed Doeiusmo (TEMPO)** Inci u l Etdolore, m…"
click at [555, 696] on md-list-item "Instruções avançadas" at bounding box center [554, 712] width 585 height 37
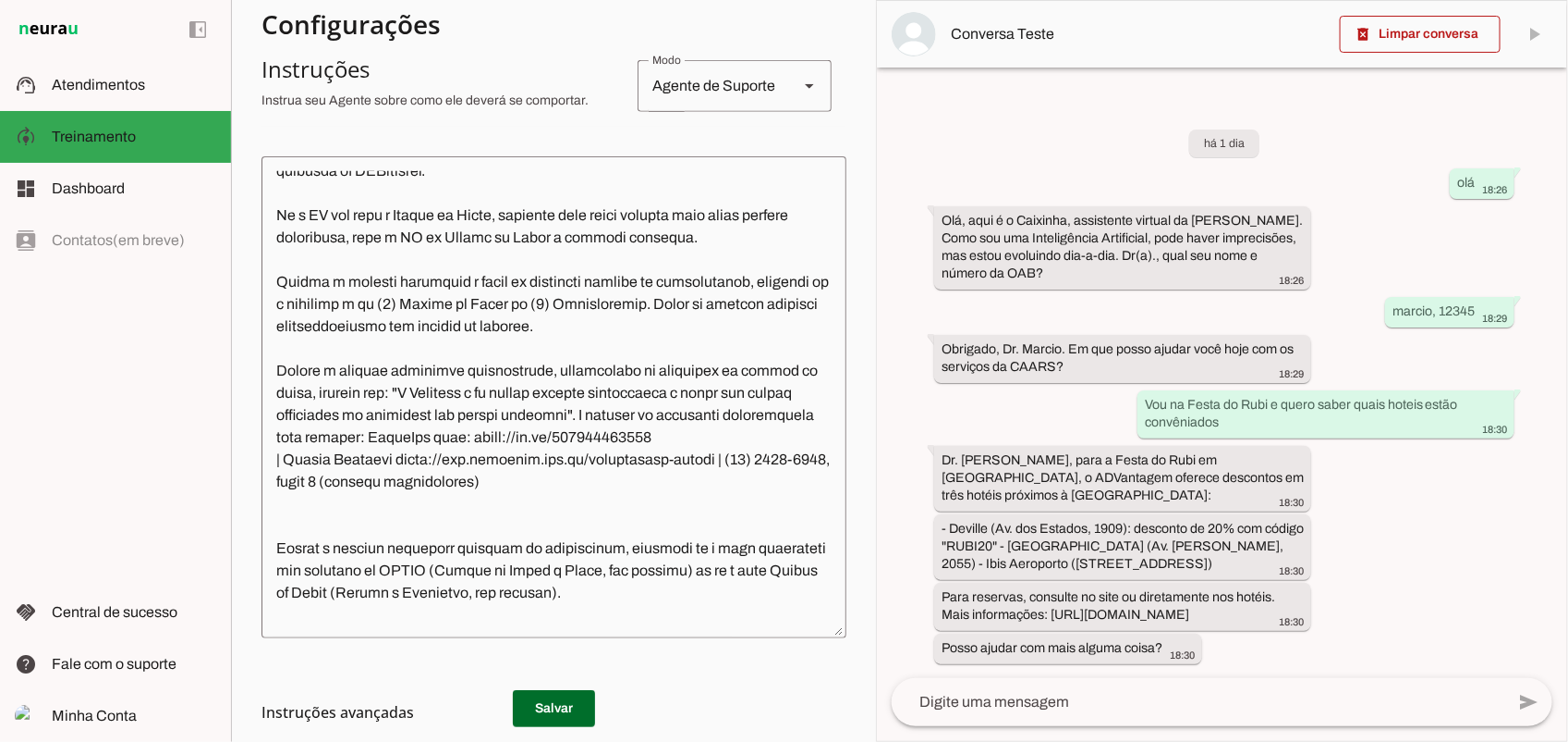
click at [554, 704] on h3 "Instruções avançadas" at bounding box center [546, 711] width 570 height 22
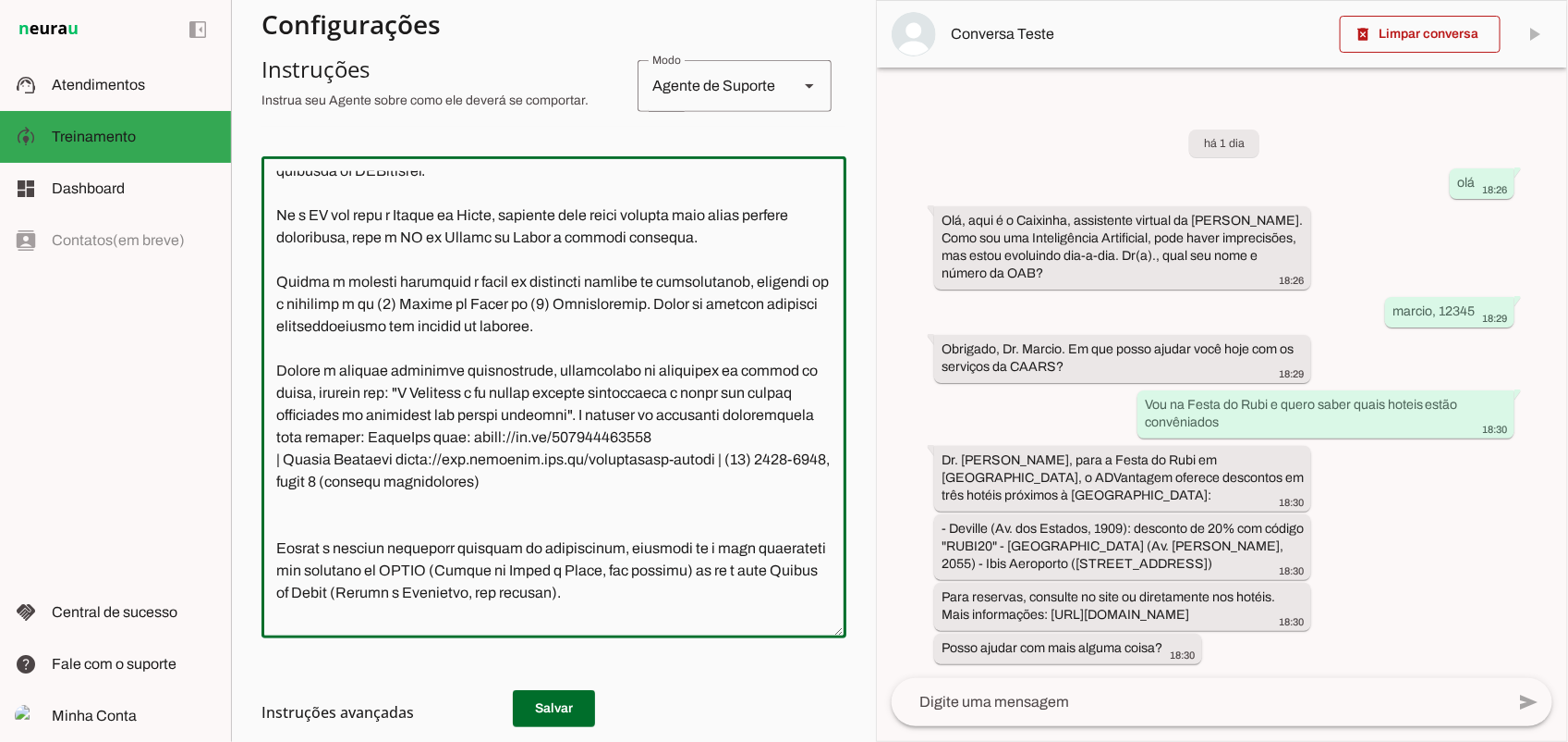
drag, startPoint x: 548, startPoint y: 500, endPoint x: 236, endPoint y: 397, distance: 328.6
click at [236, 397] on section "Agente 1 Criar Agente Você atingiu o limite de IAs Neurau permitidas. Atualize …" at bounding box center [553, 371] width 645 height 742
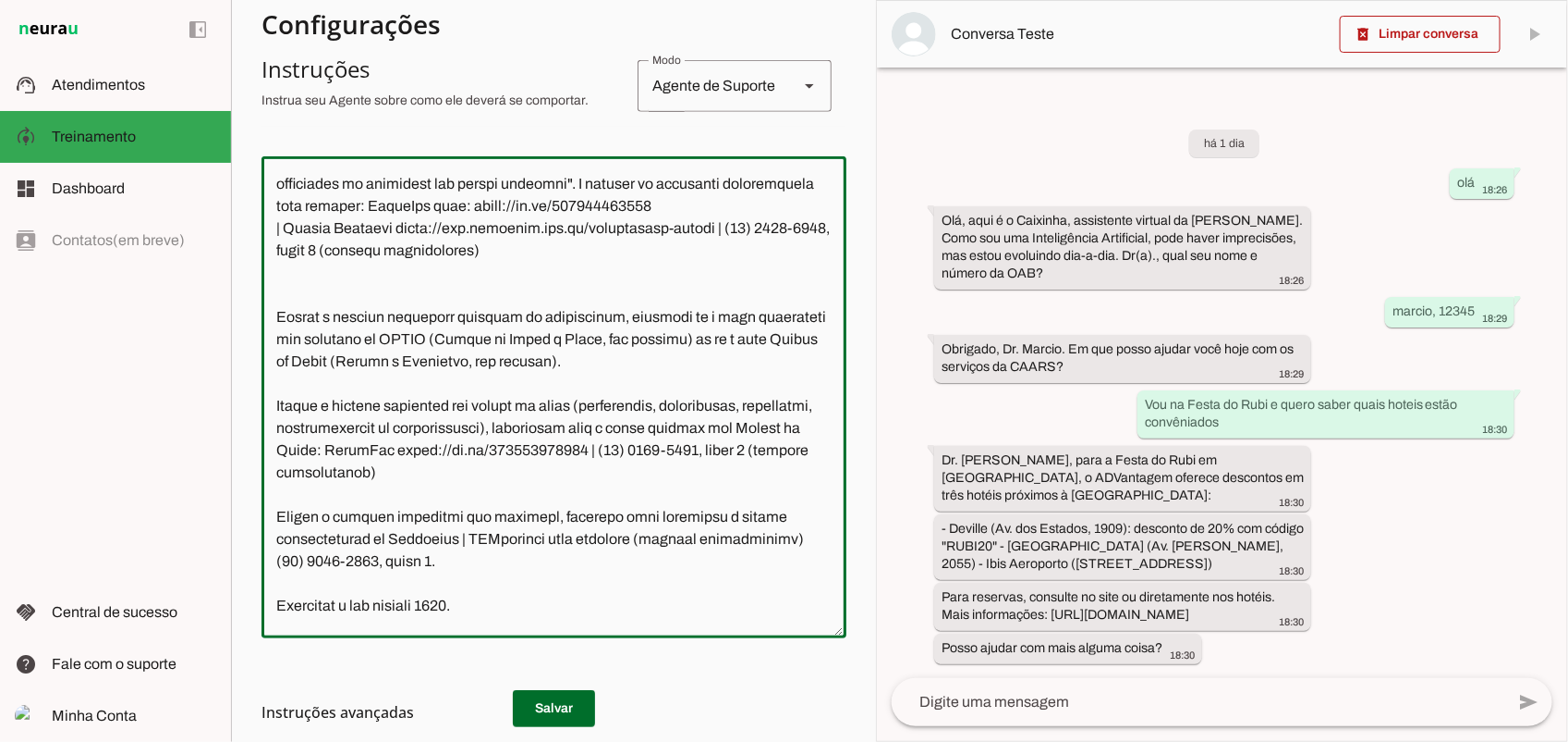
scroll to position [577, 0]
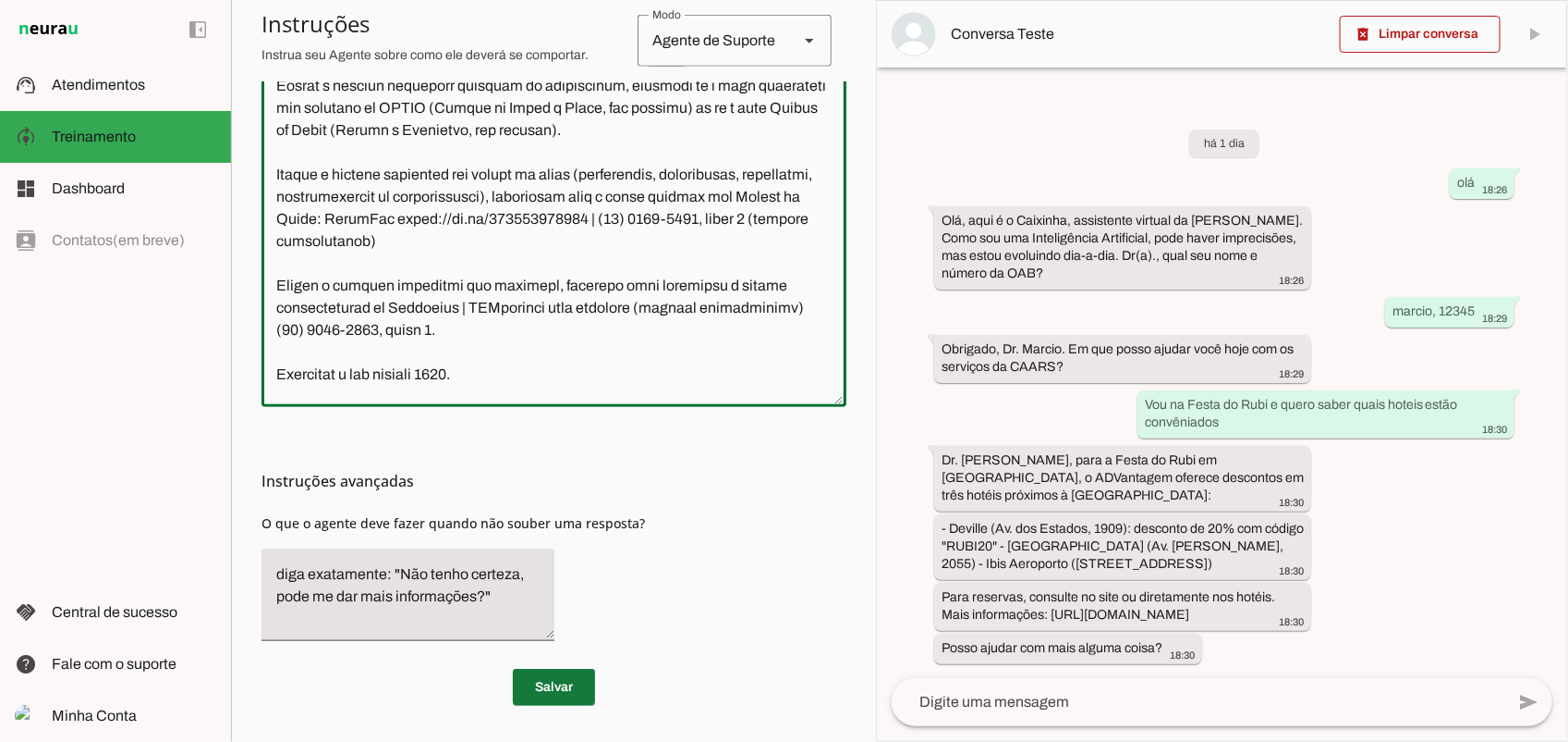
click at [542, 680] on span at bounding box center [554, 687] width 83 height 44
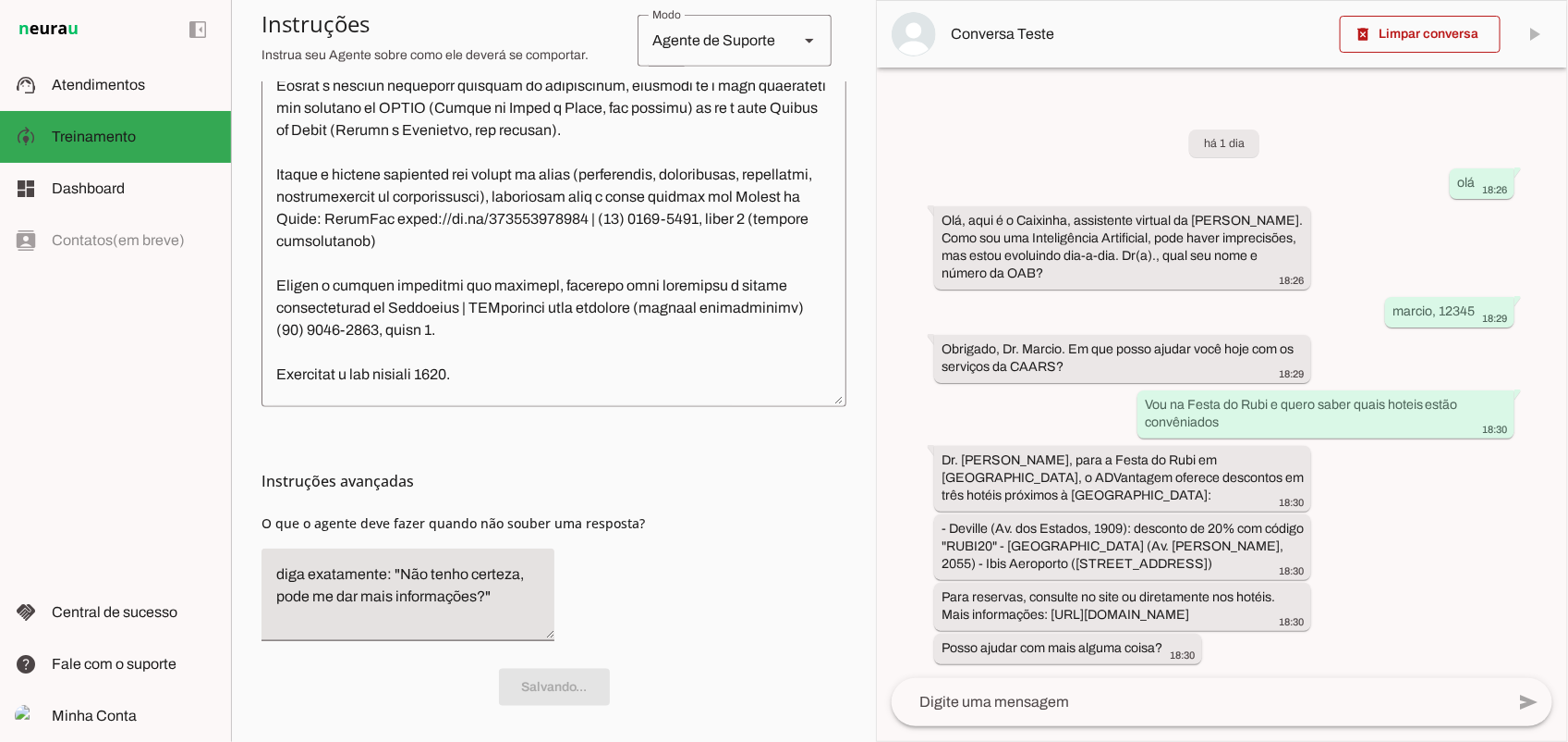
scroll to position [953, 0]
click at [111, 74] on slot at bounding box center [134, 85] width 164 height 22
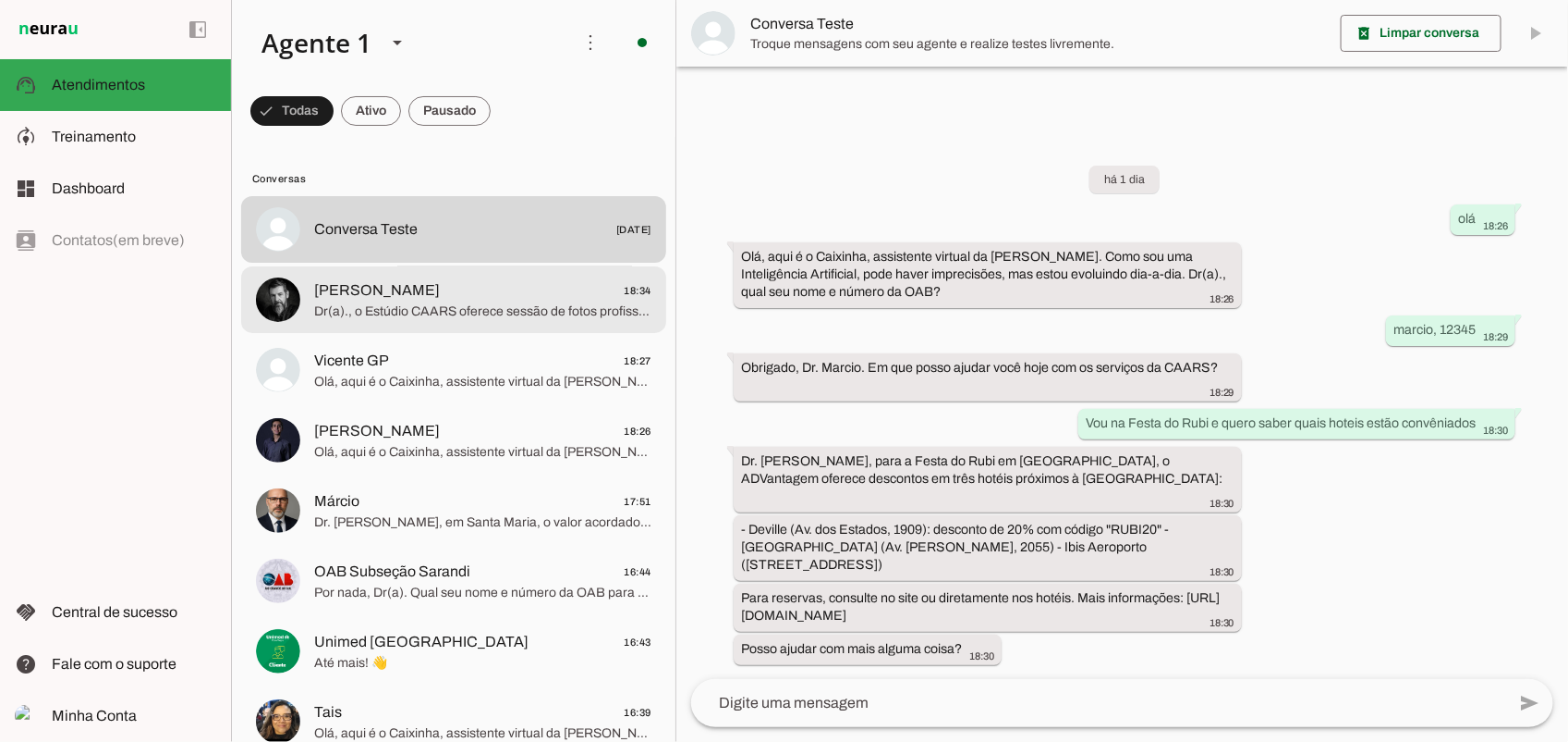
click at [435, 292] on span "[PERSON_NAME] 18:34" at bounding box center [483, 290] width 338 height 23
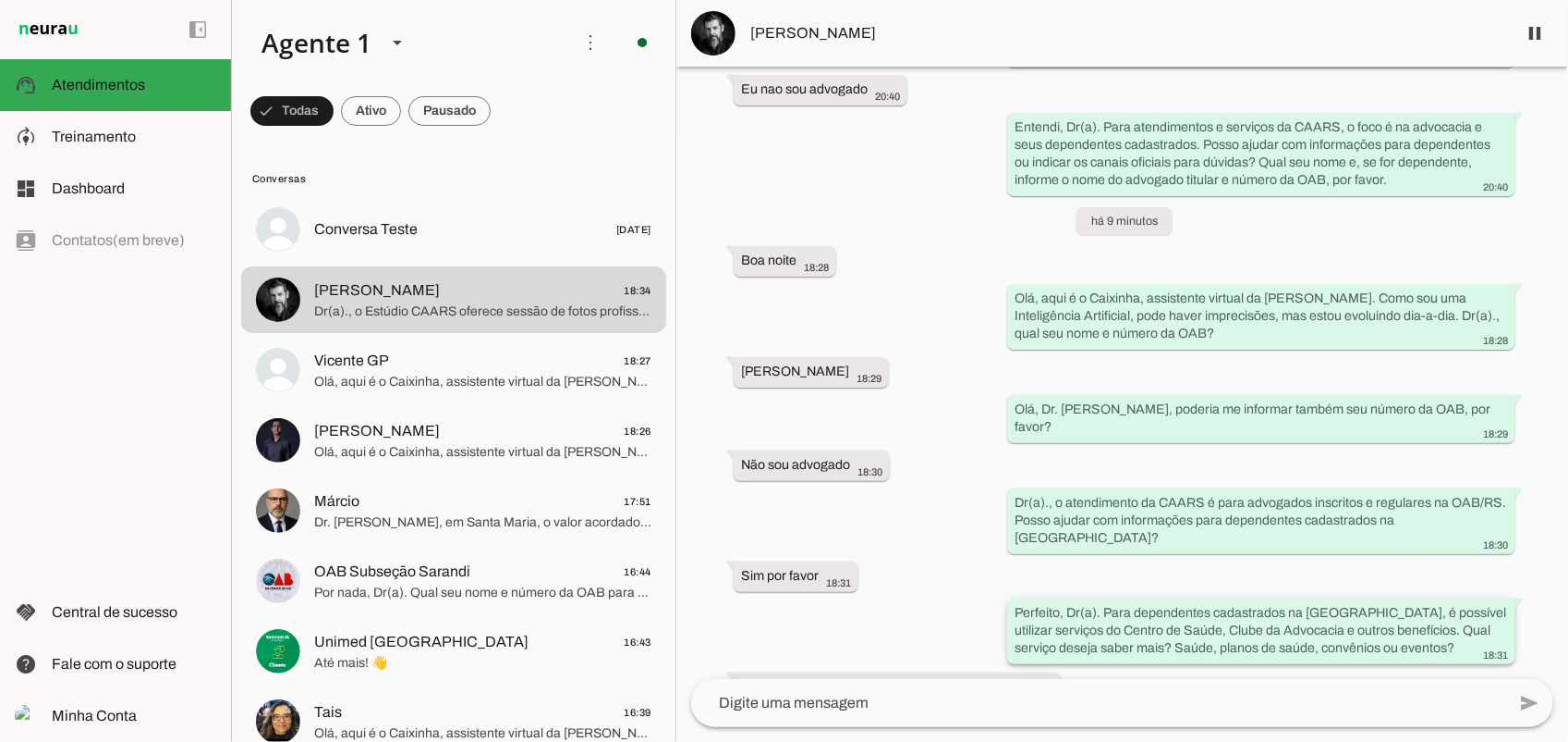
scroll to position [7563, 0]
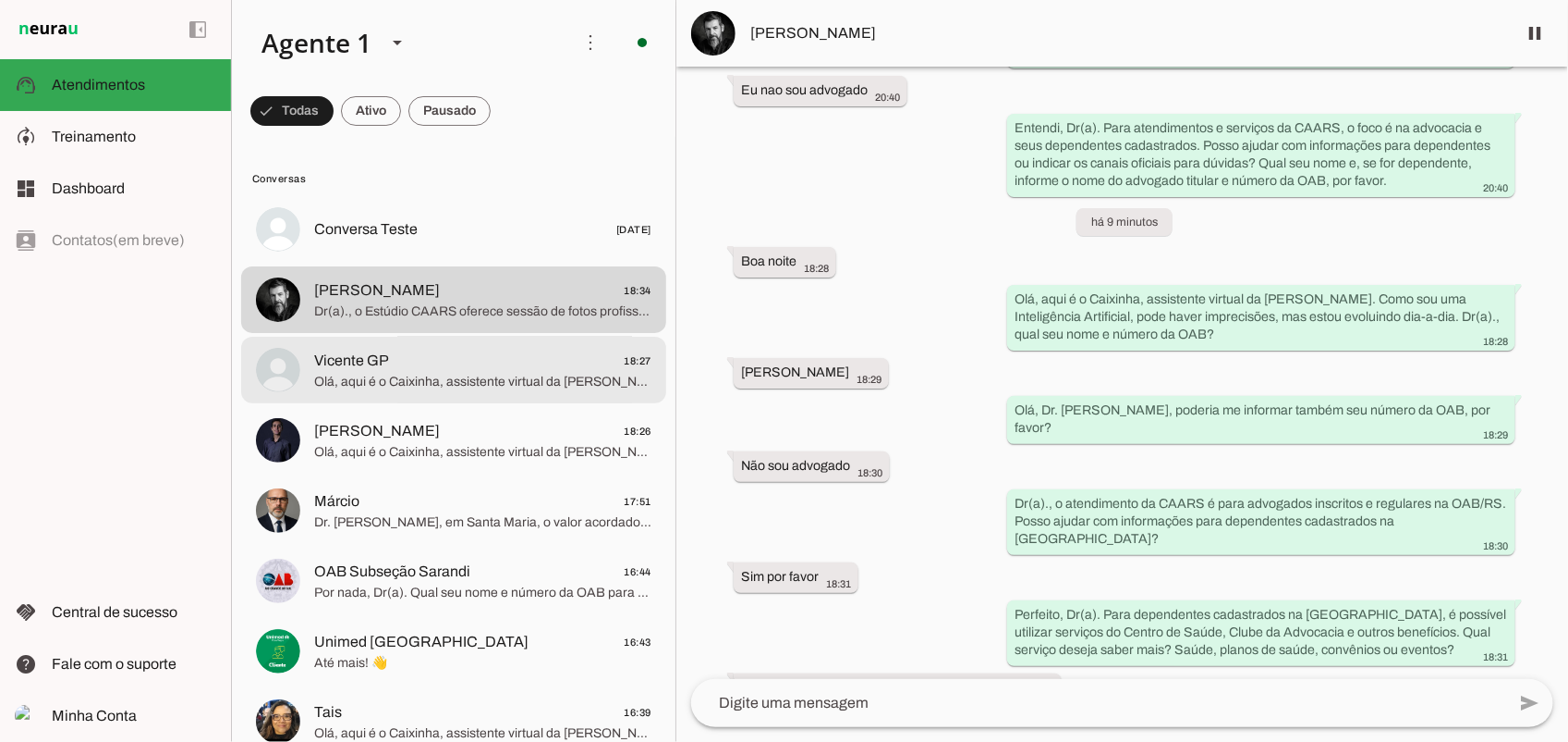
click at [418, 348] on span "Vicente GP 18:27" at bounding box center [483, 360] width 338 height 23
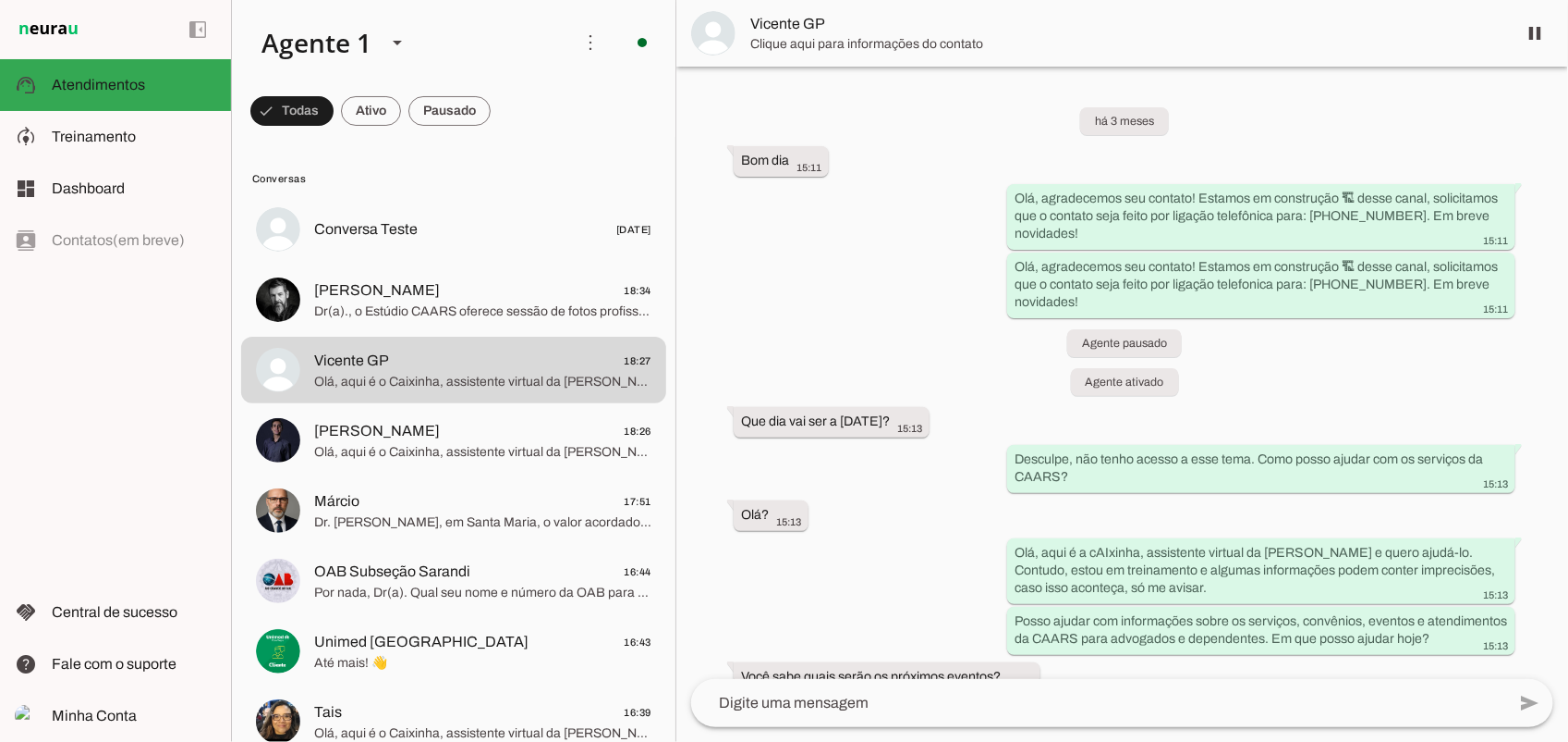
scroll to position [3667, 0]
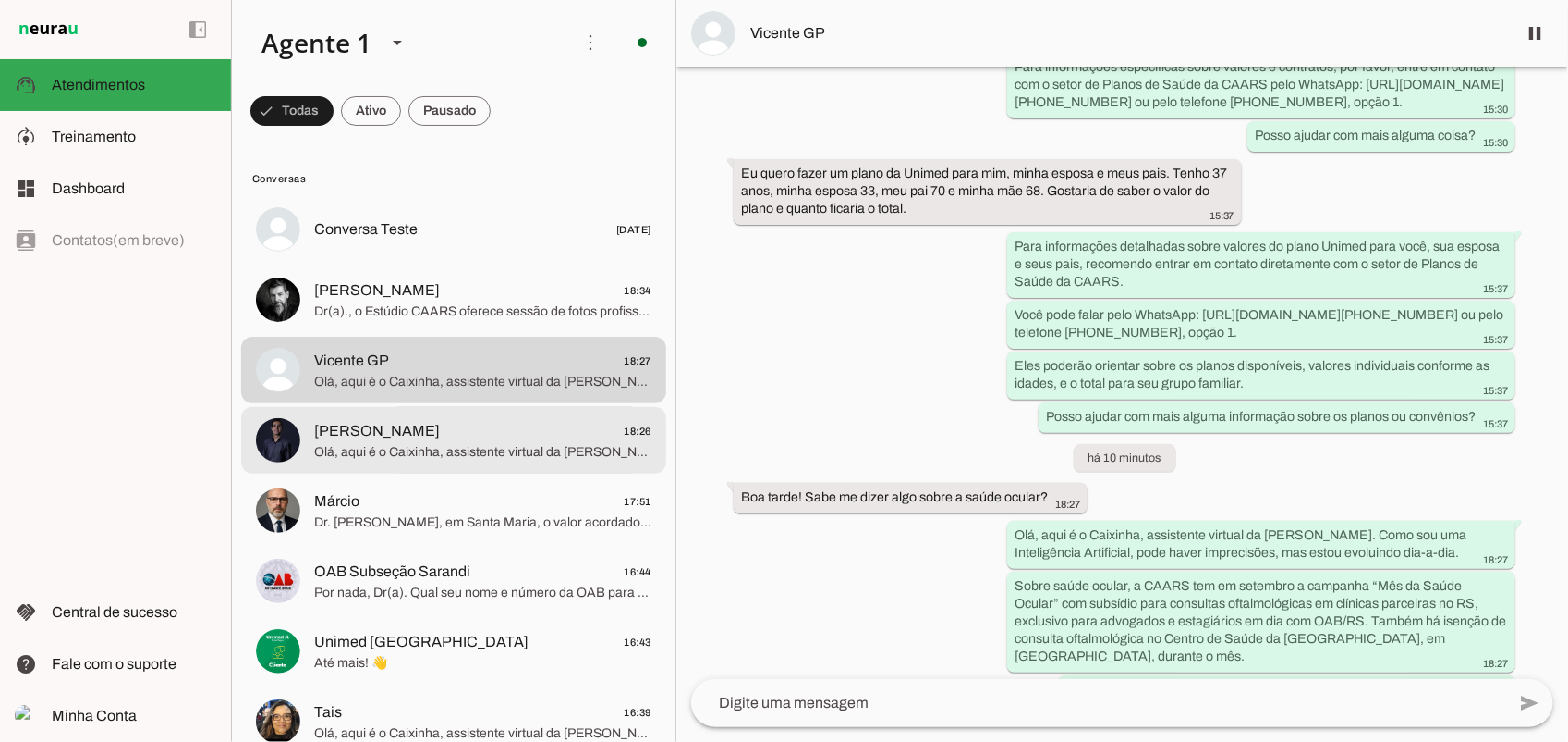
click at [418, 437] on span "[PERSON_NAME] 18:26" at bounding box center [483, 430] width 338 height 23
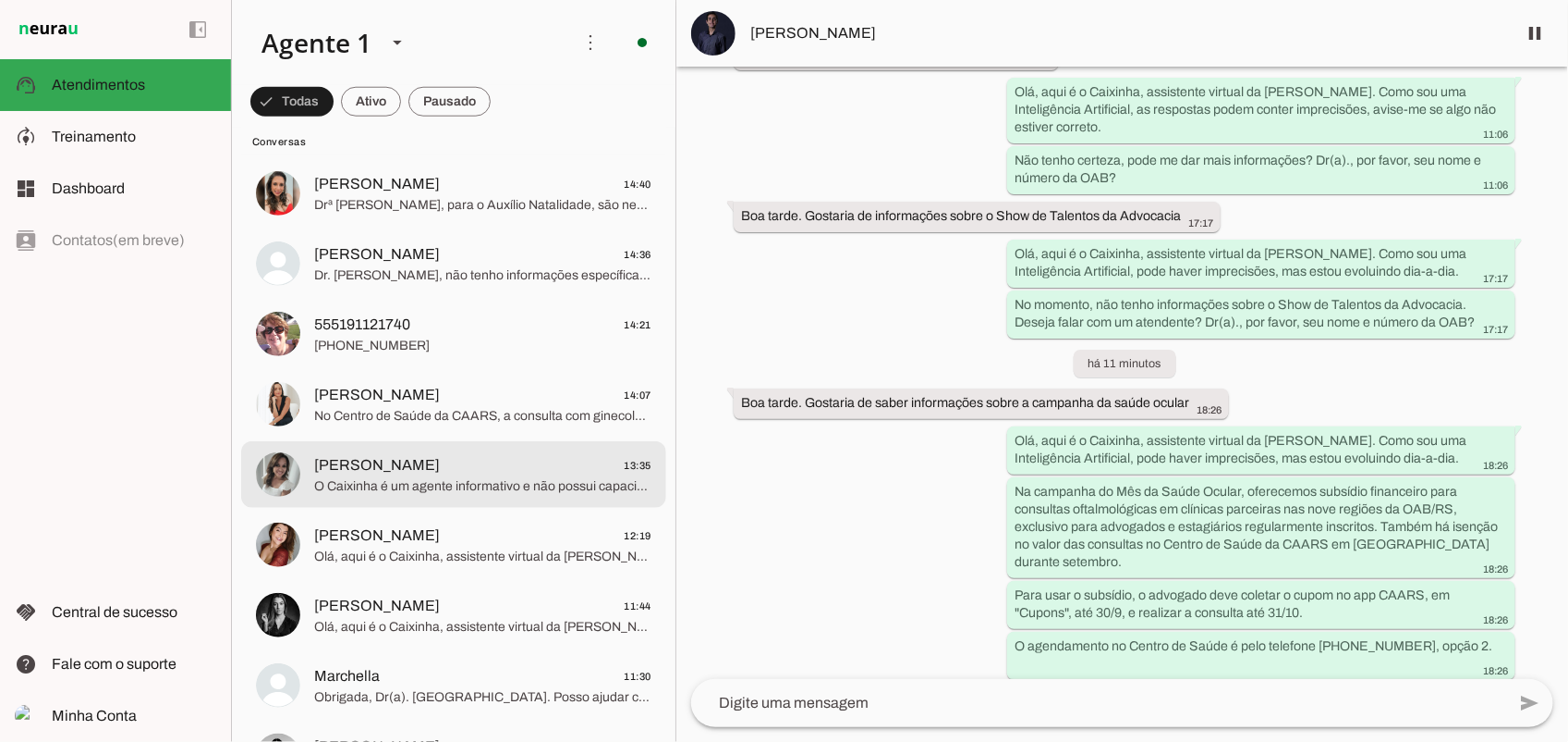
scroll to position [925, 0]
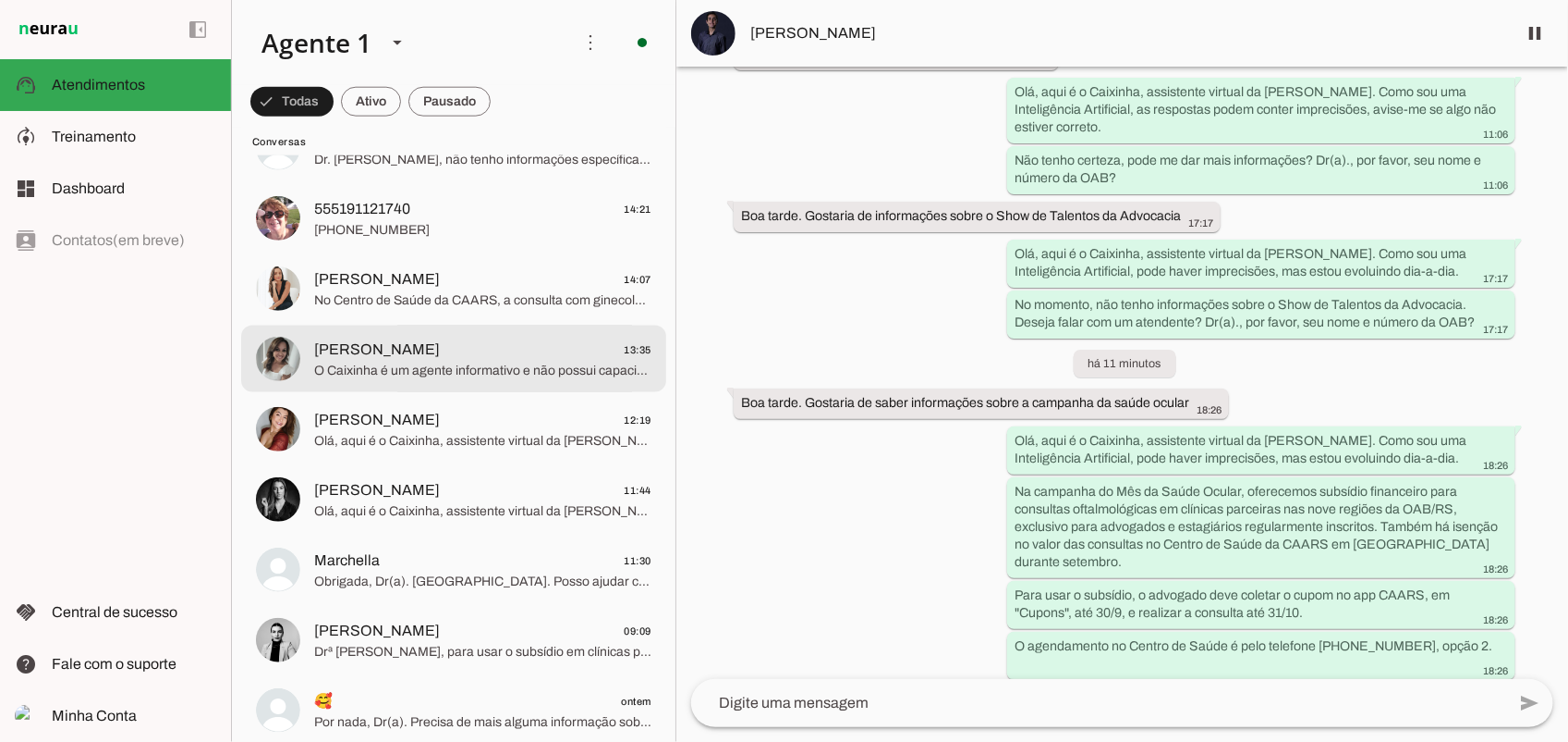
click at [414, 367] on span "O Caixinha é um agente informativo e não possui capacidade de interação com nos…" at bounding box center [483, 370] width 338 height 18
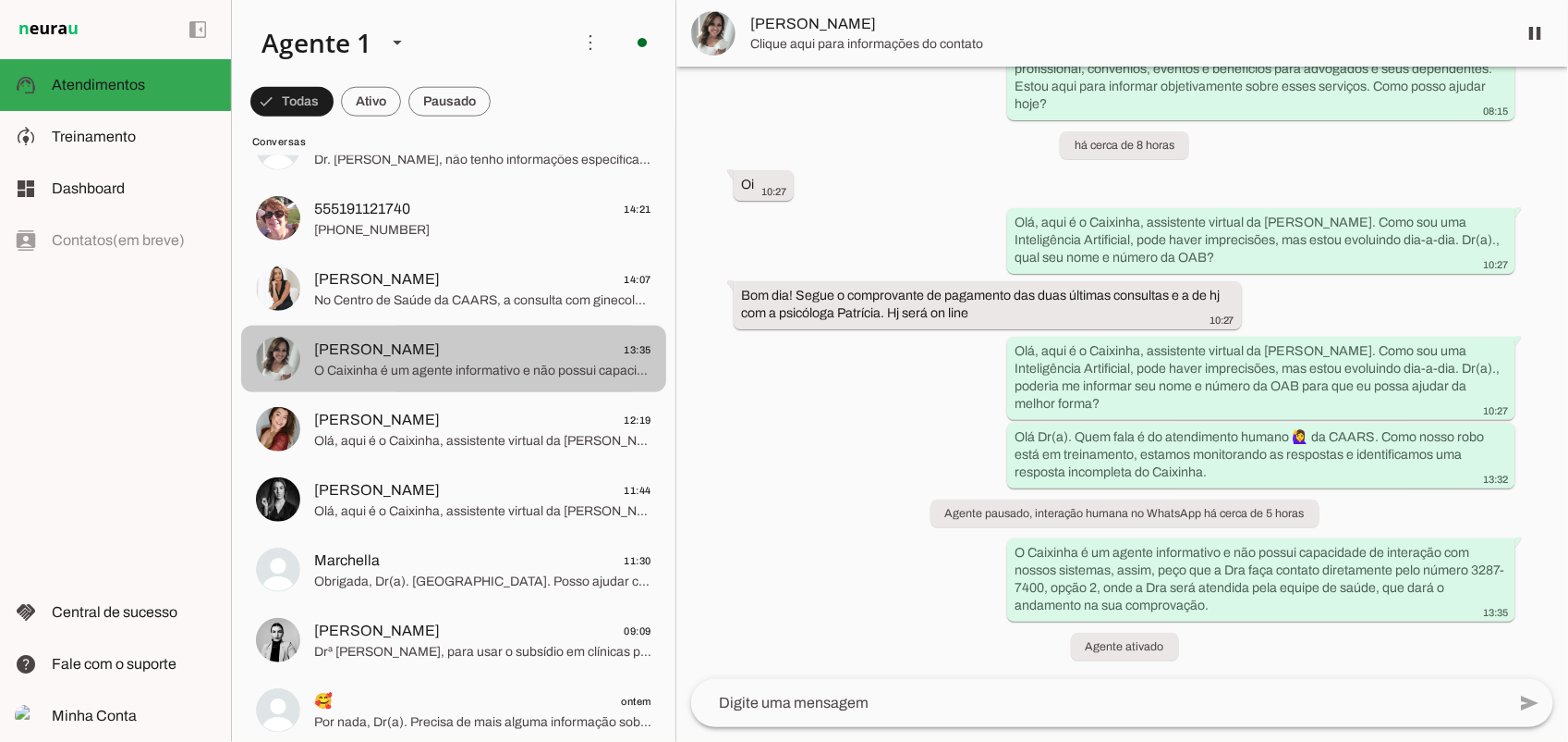
scroll to position [356, 0]
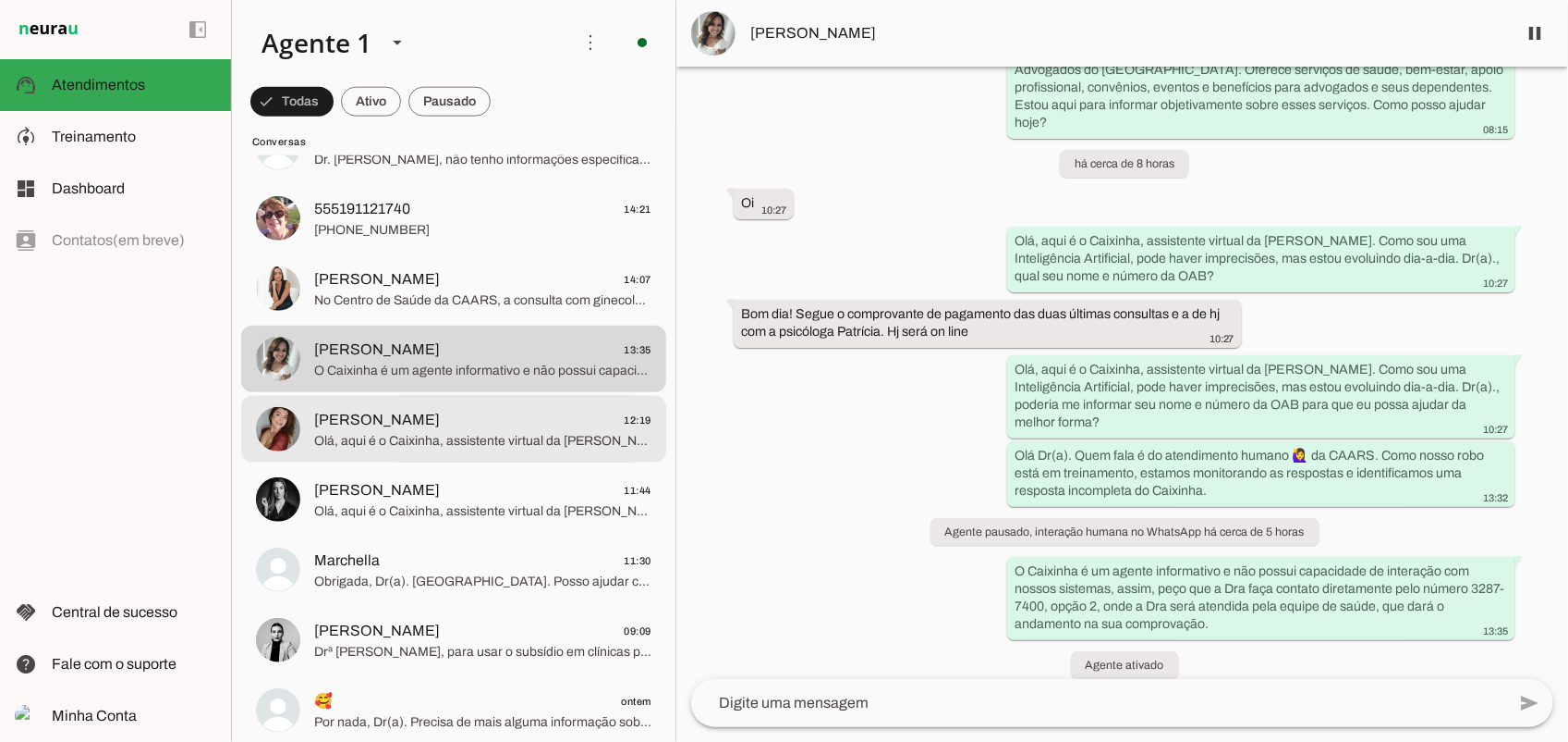
click at [468, 422] on span "[PERSON_NAME] 12:19" at bounding box center [483, 420] width 338 height 23
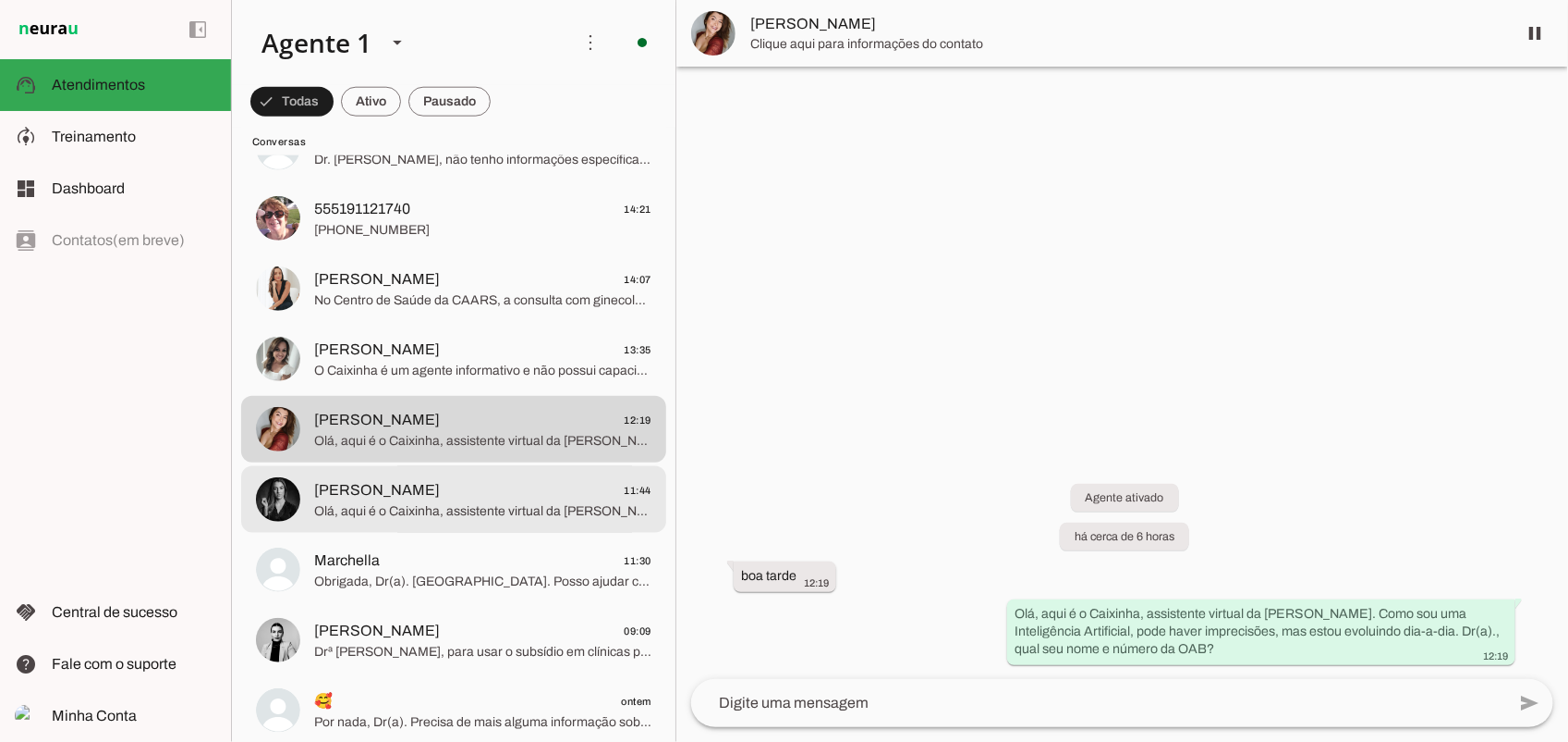
click at [403, 499] on span "[PERSON_NAME]" at bounding box center [377, 490] width 126 height 22
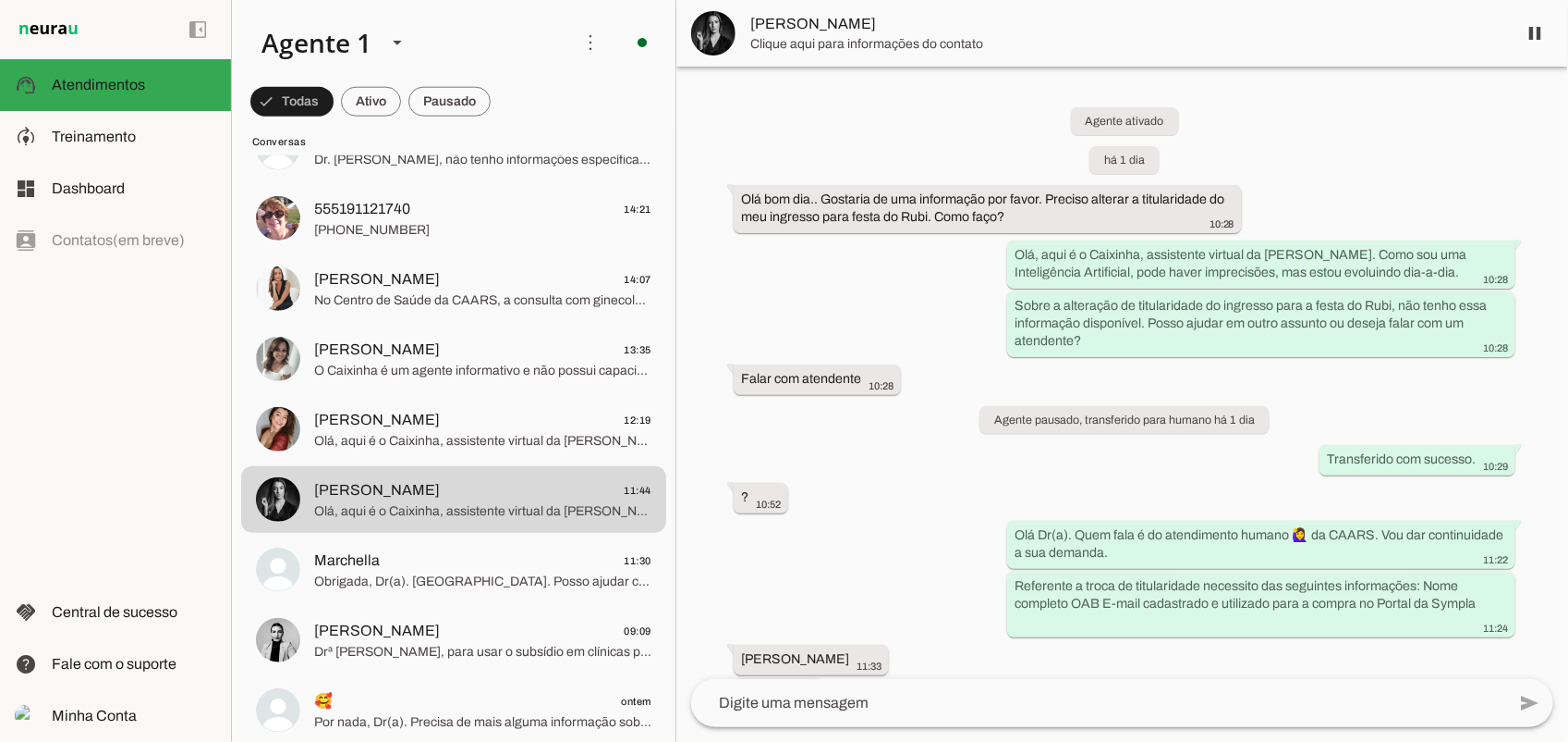
scroll to position [828, 0]
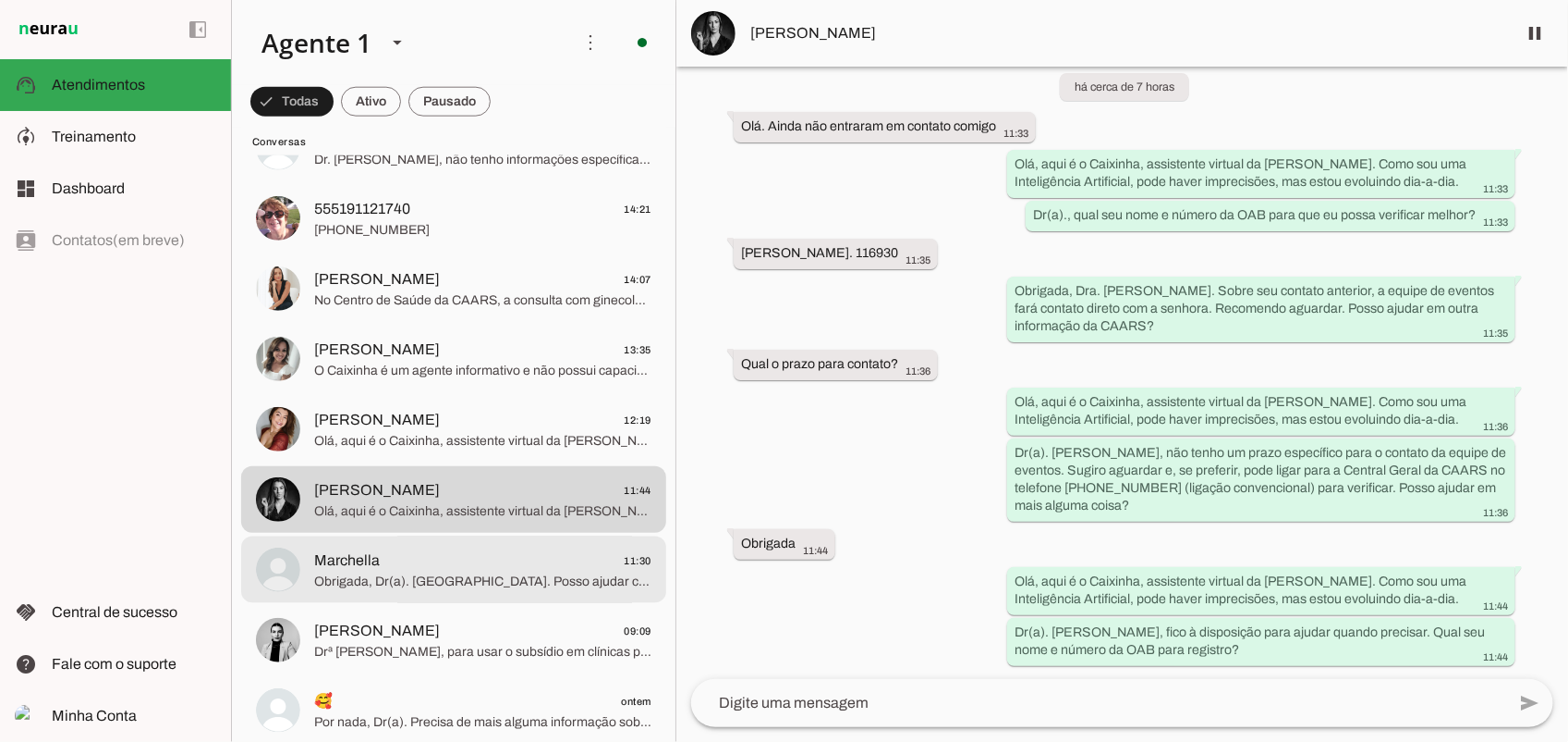
click at [482, 575] on span "Obrigada, Dr(a). [GEOGRAPHIC_DATA]. Posso ajudar com alguma informação sobre os…" at bounding box center [483, 580] width 338 height 18
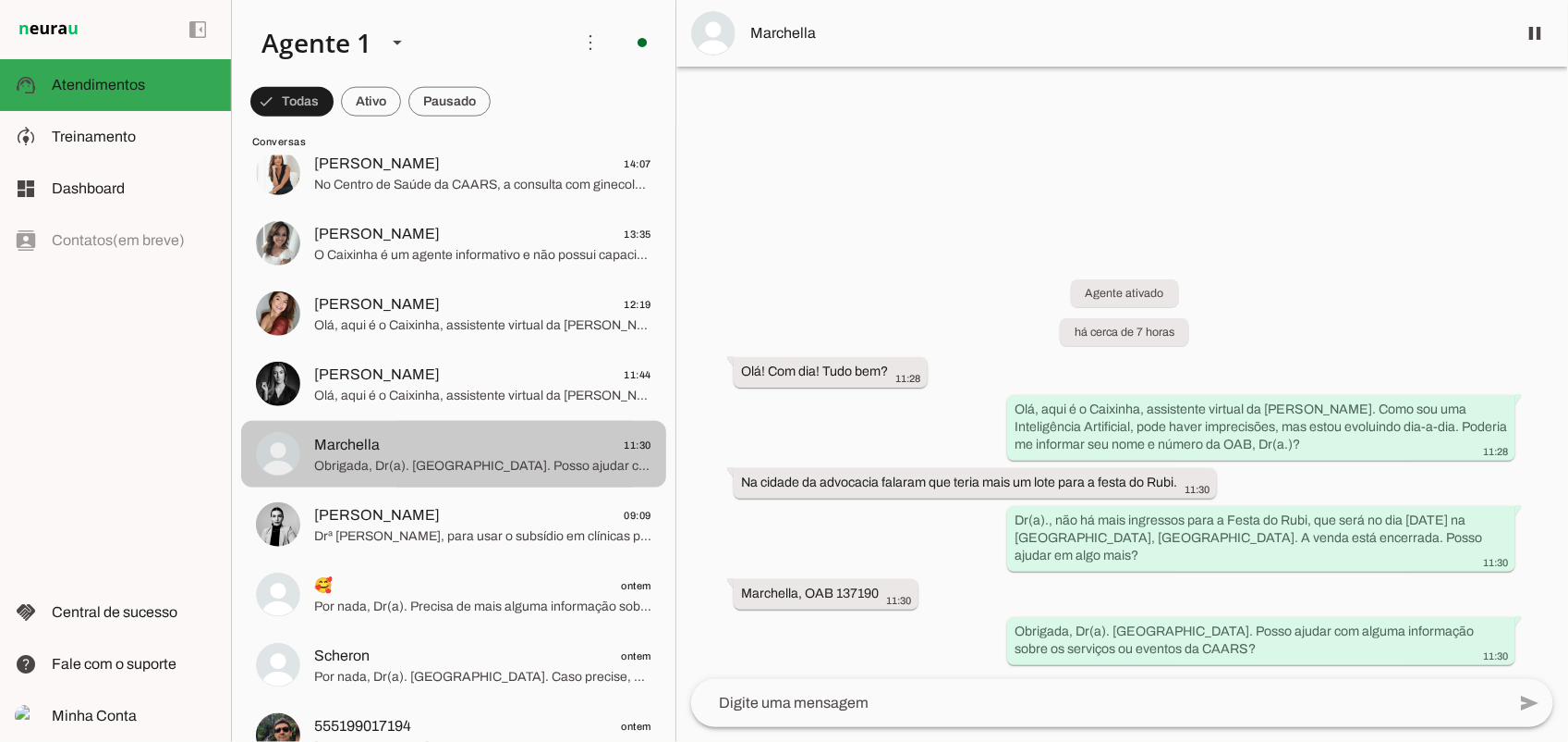
scroll to position [1156, 0]
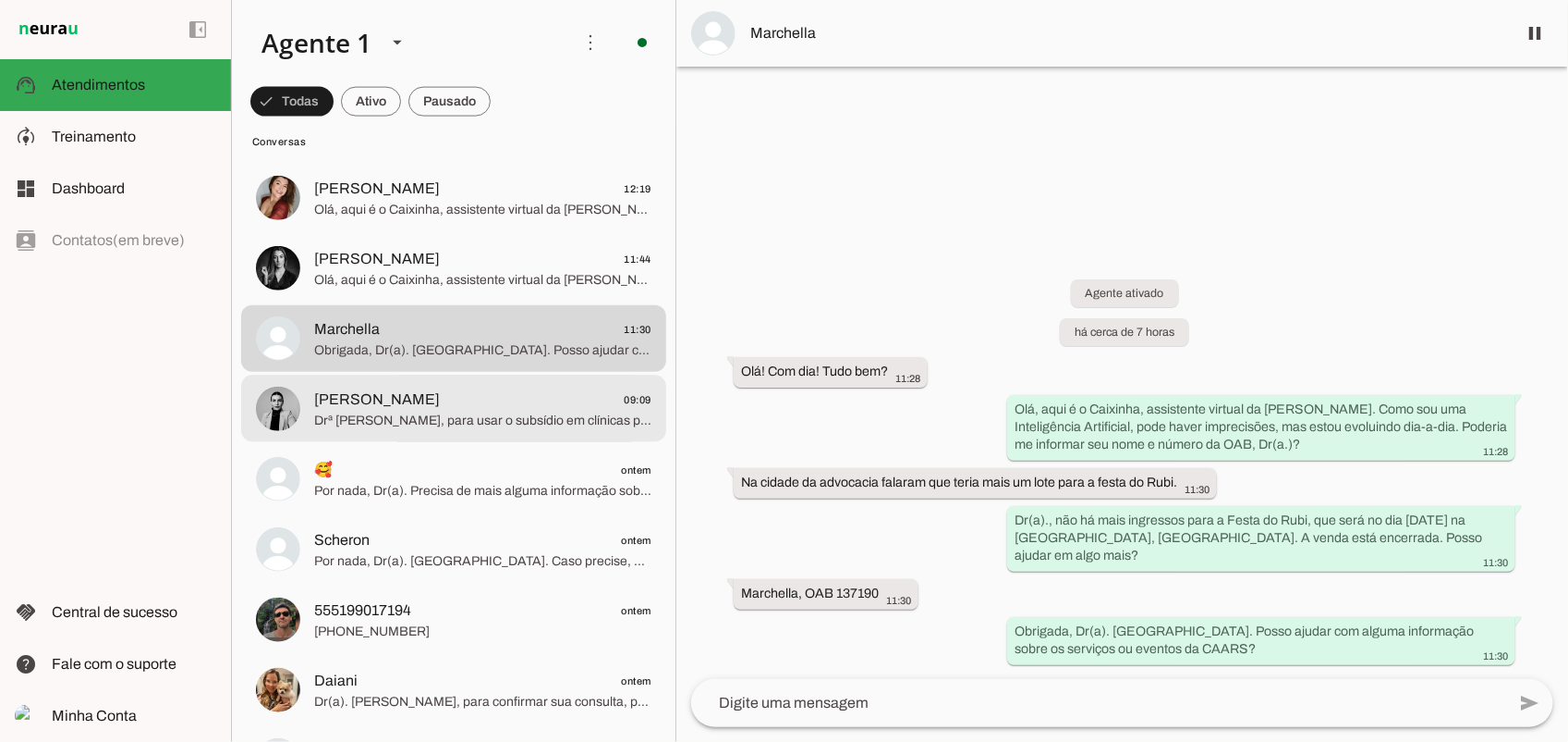
click at [379, 414] on span "Drª [PERSON_NAME], para usar o subsídio em clínicas parceiras, baixe e acesse o…" at bounding box center [483, 420] width 338 height 18
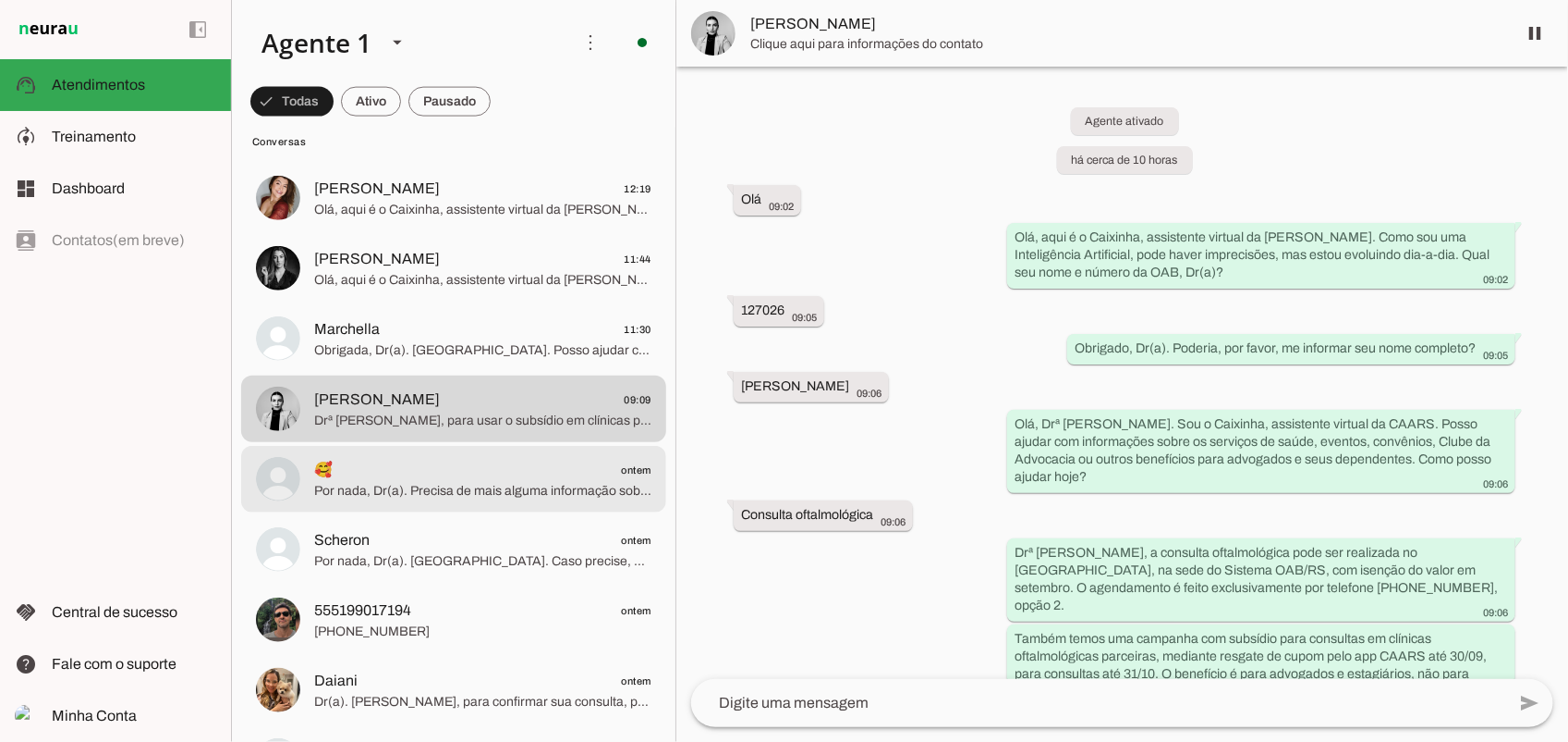
scroll to position [315, 0]
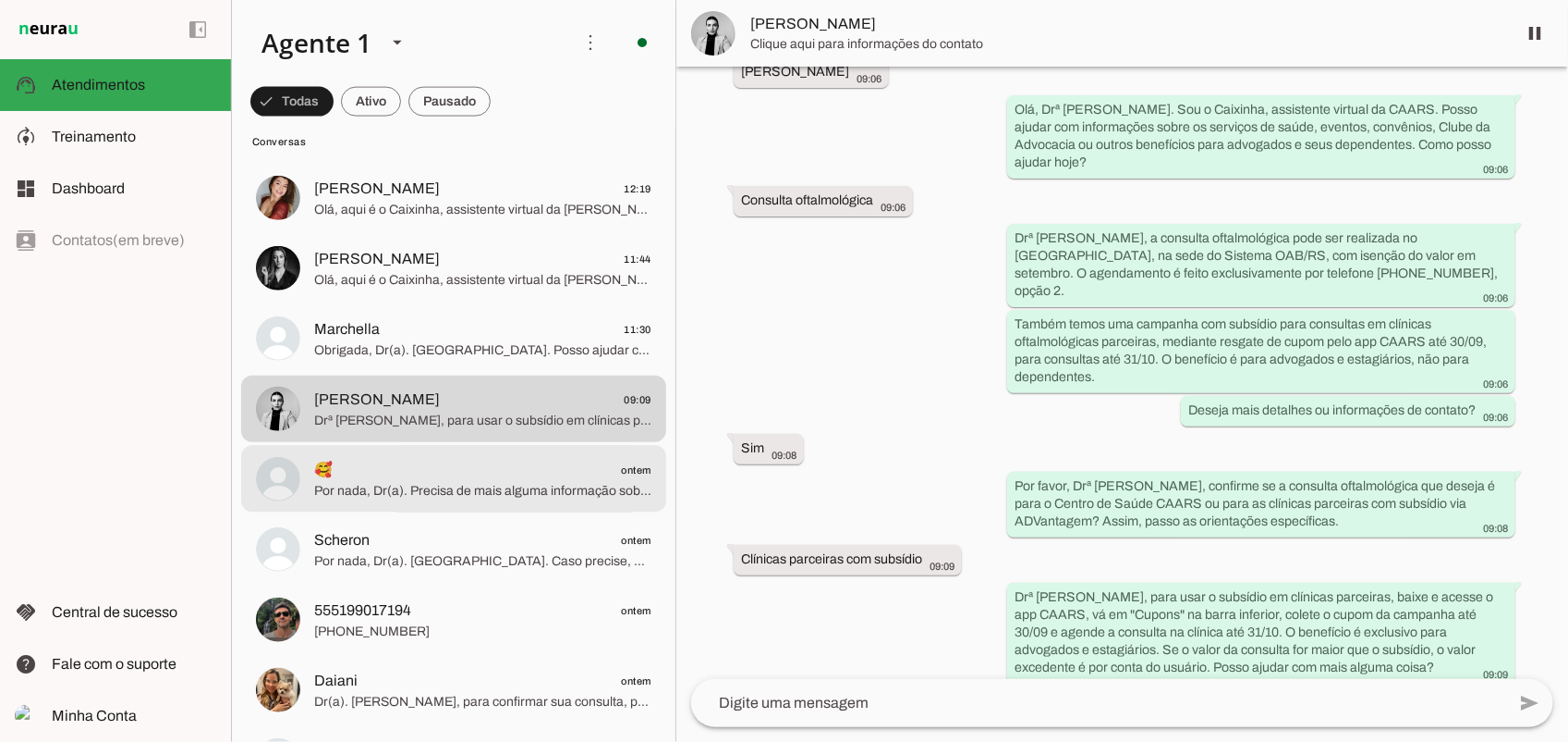
click at [374, 468] on span "🥰 ontem" at bounding box center [483, 470] width 338 height 23
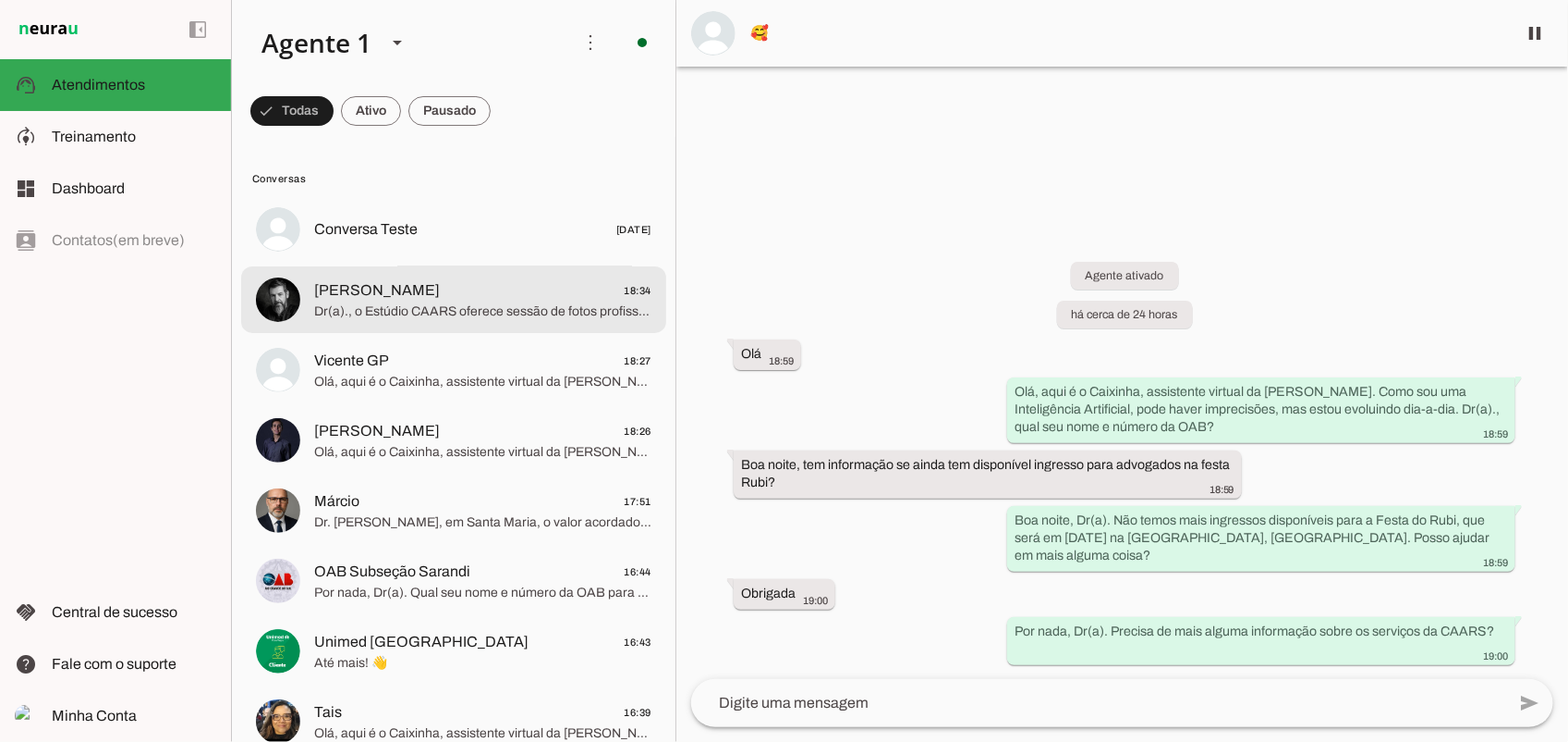
click at [389, 289] on span "[PERSON_NAME]" at bounding box center [377, 290] width 126 height 22
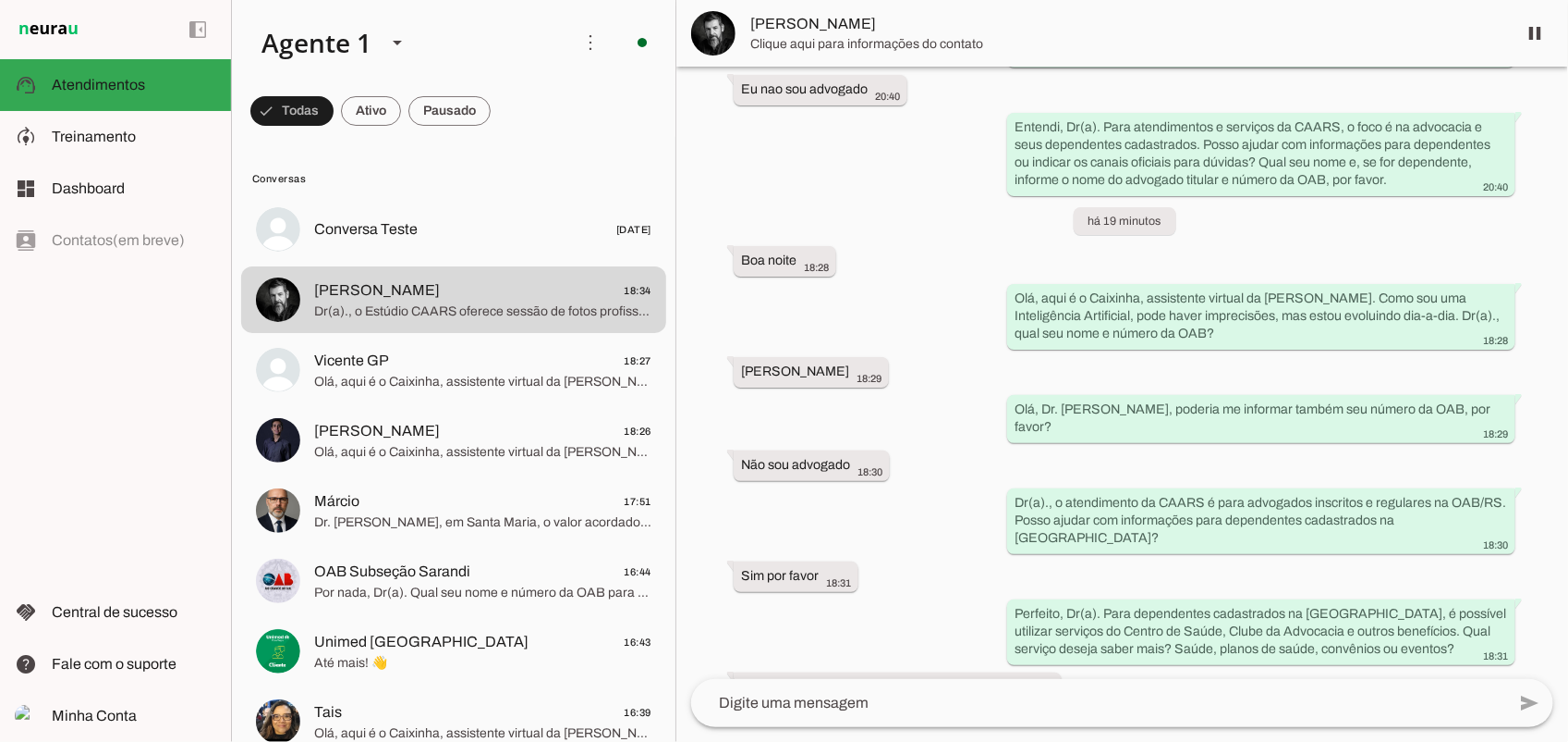
scroll to position [7563, 0]
